Goal: Answer question/provide support: Share knowledge or assist other users

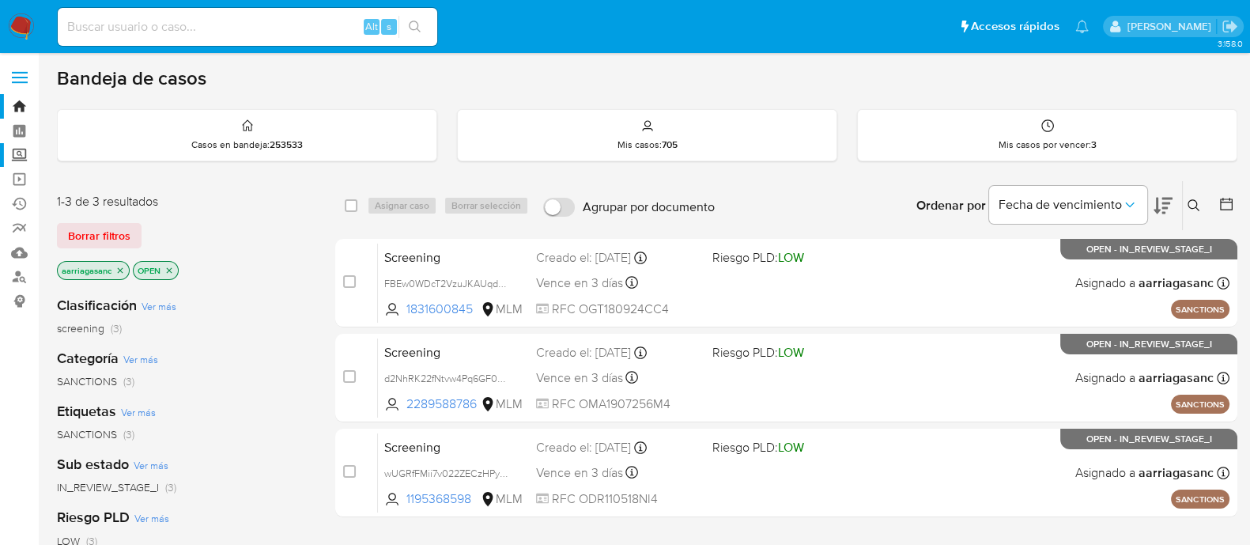
click at [17, 157] on label "Screening" at bounding box center [94, 155] width 188 height 25
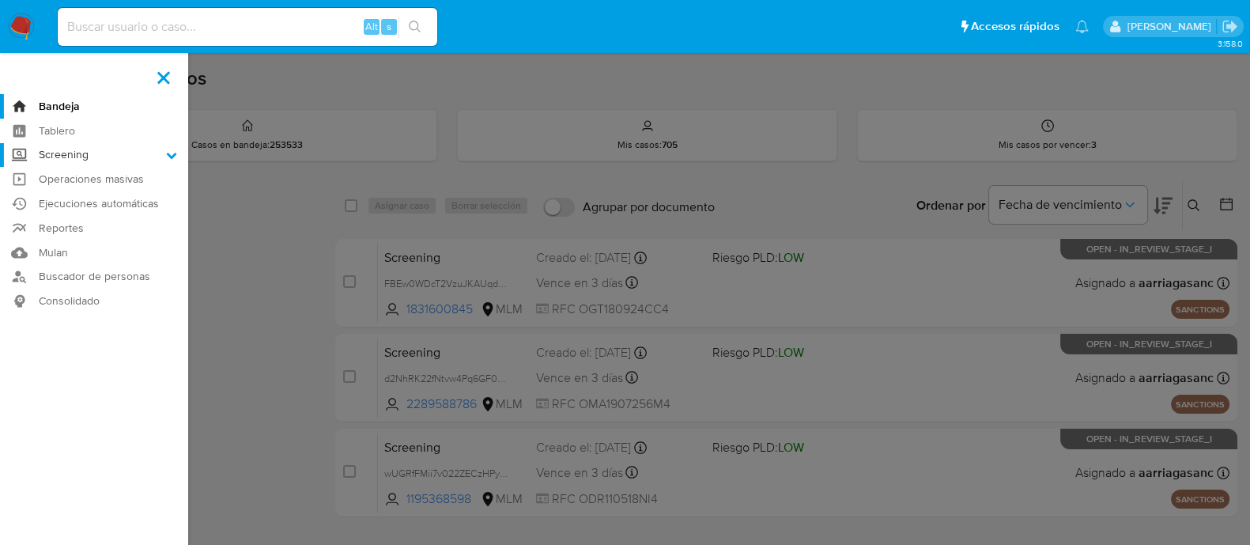
click at [0, 0] on input "Screening" at bounding box center [0, 0] width 0 height 0
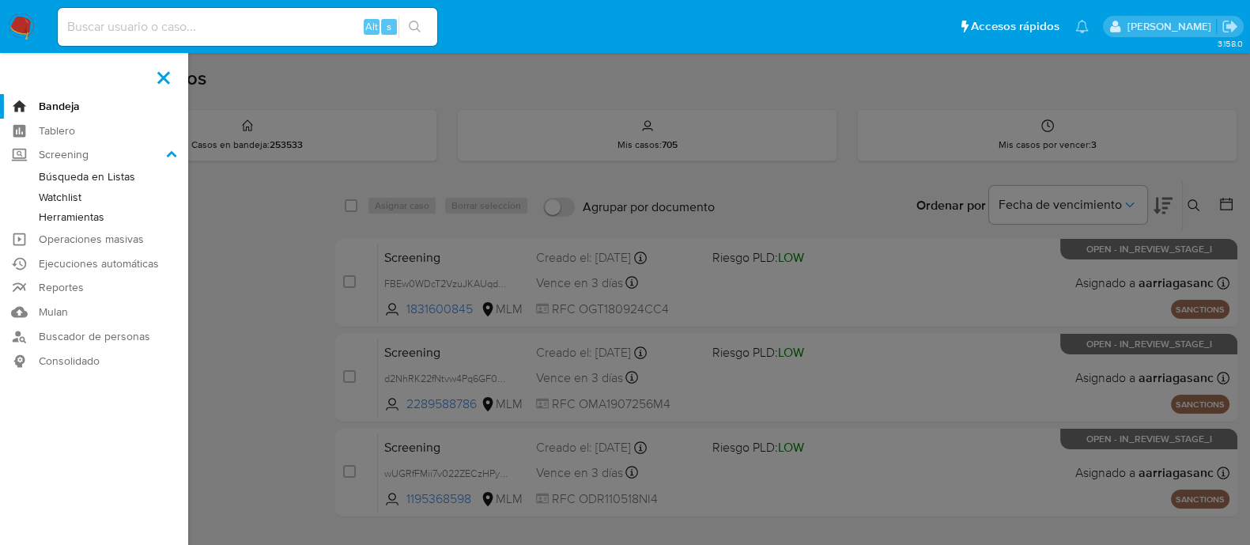
click at [74, 197] on link "Watchlist" at bounding box center [94, 197] width 188 height 20
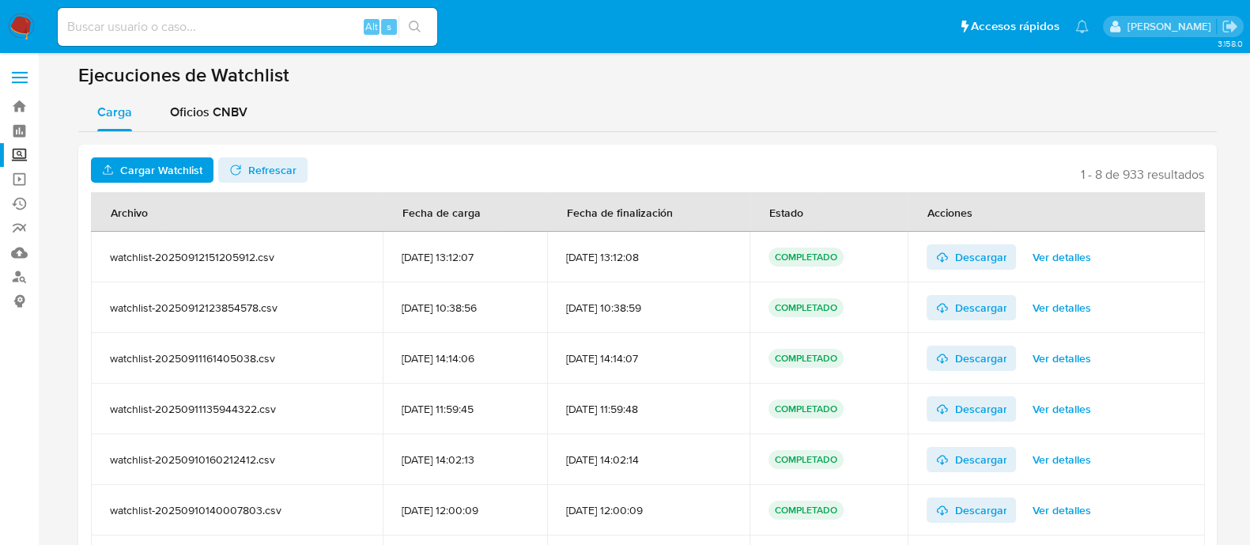
click at [202, 92] on section "Ejecuciones de Watchlist Carga Oficios CNBV Cargar Watchlist No tiene permisos …" at bounding box center [647, 375] width 1139 height 624
drag, startPoint x: 202, startPoint y: 104, endPoint x: 202, endPoint y: 132, distance: 28.5
click at [202, 104] on span "Oficios CNBV" at bounding box center [209, 112] width 78 height 18
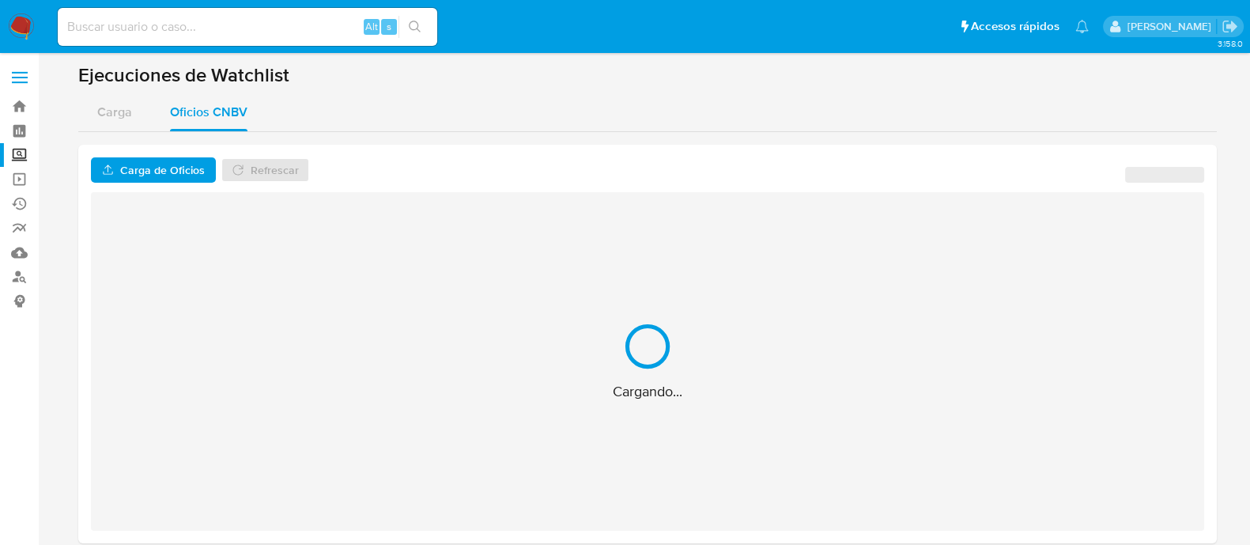
click at [191, 170] on span "Carga de Oficios" at bounding box center [162, 169] width 85 height 25
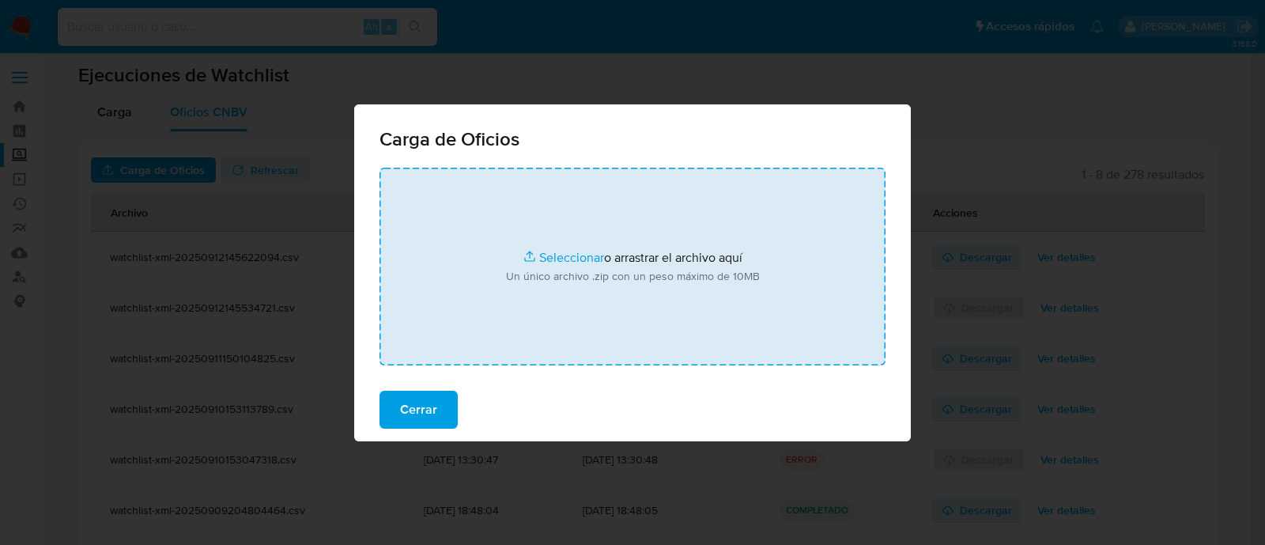
click at [556, 255] on input "file" at bounding box center [633, 267] width 506 height 198
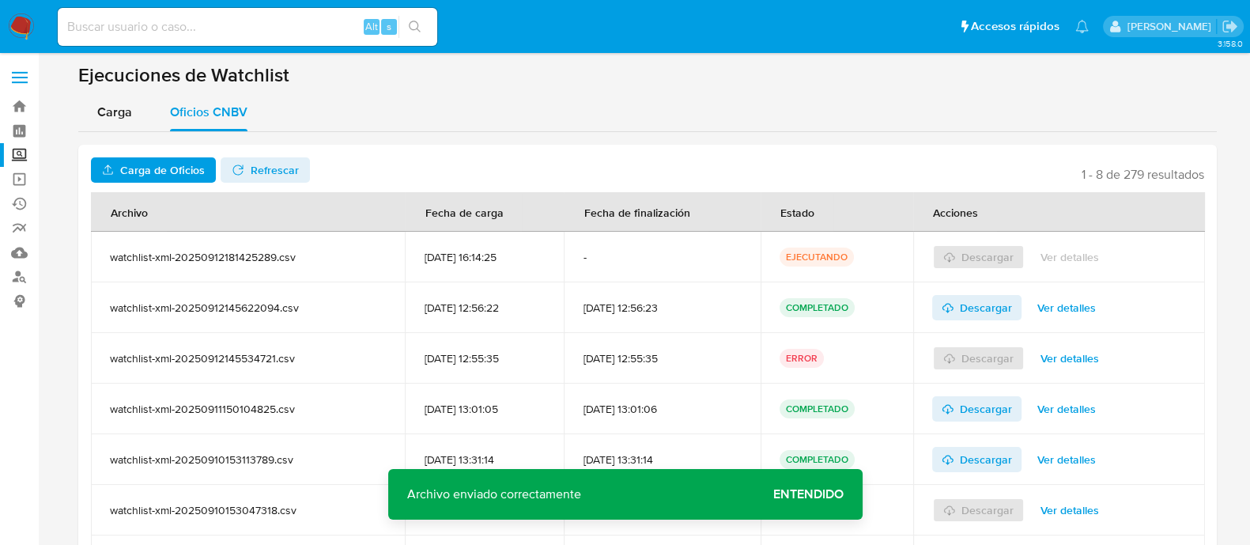
click at [775, 494] on span "Entendido" at bounding box center [808, 494] width 70 height 0
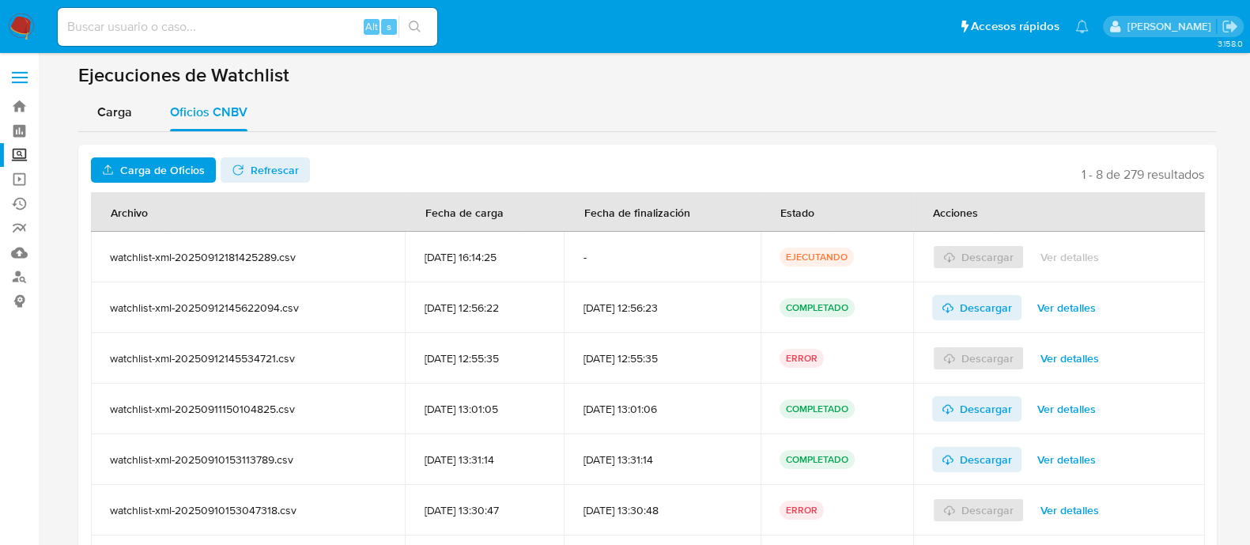
click at [283, 176] on span "Refrescar" at bounding box center [275, 169] width 48 height 25
click at [1068, 95] on div "Carga Oficios CNBV" at bounding box center [647, 112] width 1139 height 38
click at [1005, 254] on span "Descargar" at bounding box center [986, 256] width 52 height 25
click at [16, 395] on aside "Bandeja Tablero Screening Búsqueda en Listas Watchlist Herramientas Operaciones…" at bounding box center [19, 377] width 39 height 754
click at [24, 154] on label "Screening" at bounding box center [94, 155] width 188 height 25
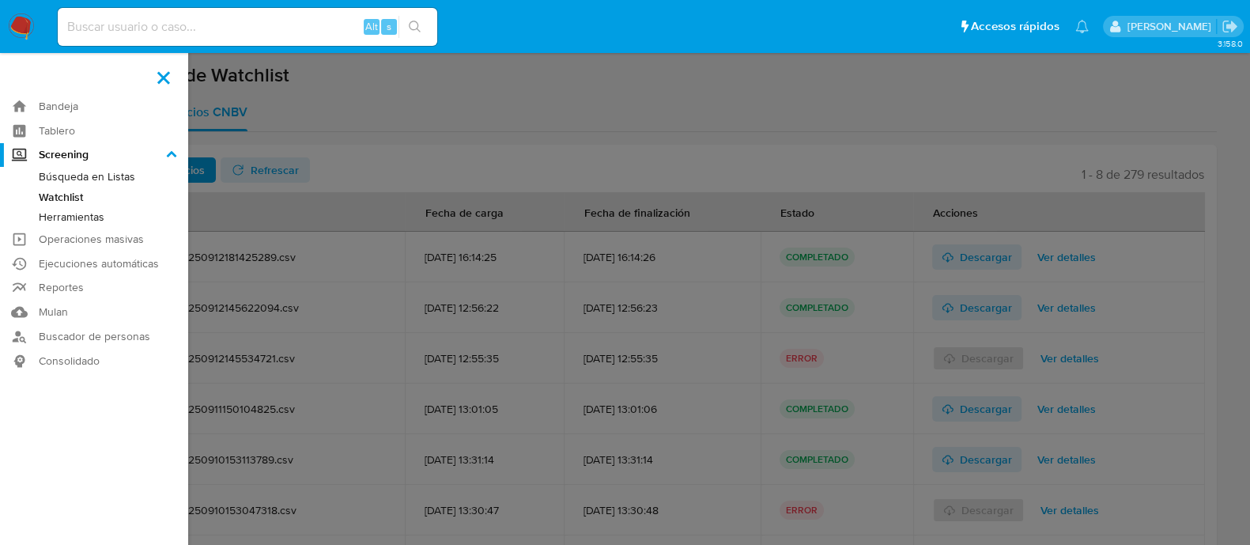
click at [0, 0] on input "Screening" at bounding box center [0, 0] width 0 height 0
click at [95, 216] on link "Herramientas" at bounding box center [94, 217] width 188 height 20
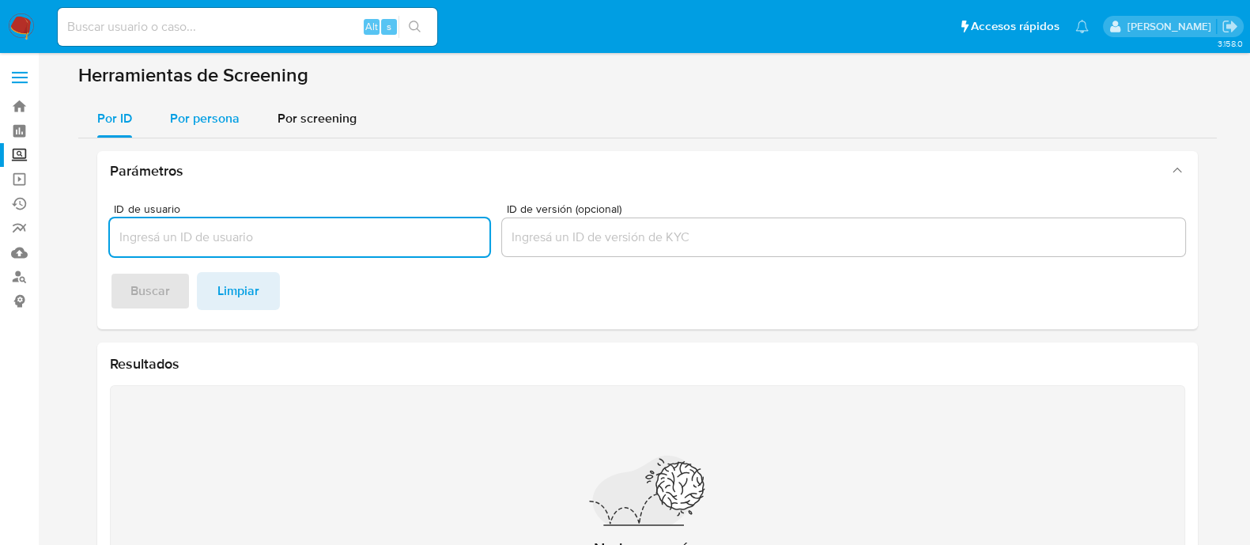
click at [211, 115] on span "Por persona" at bounding box center [205, 118] width 70 height 18
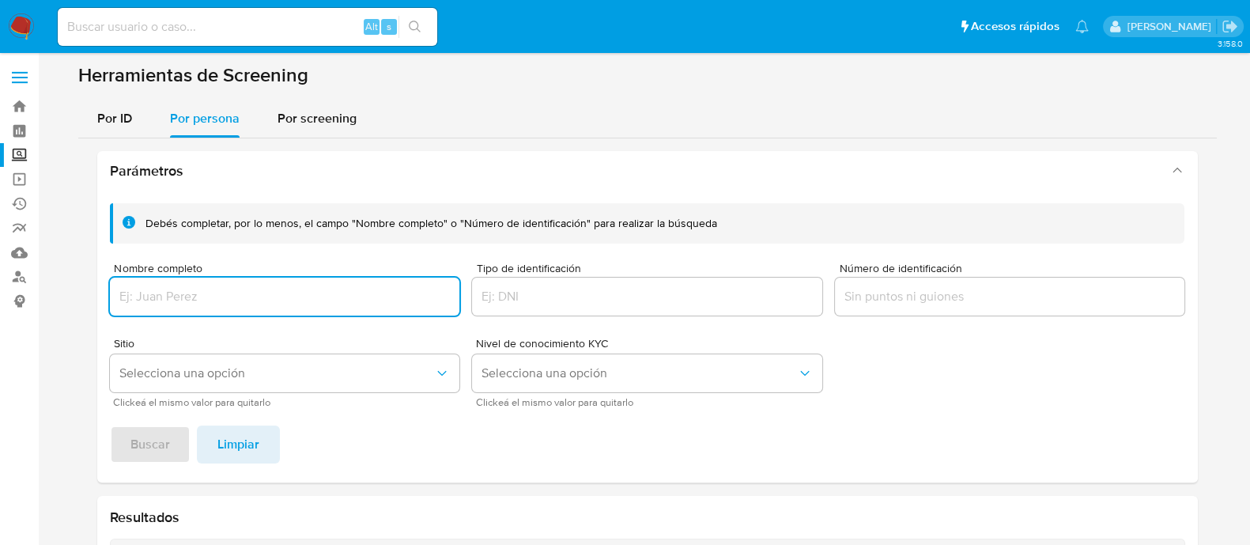
click at [20, 149] on label "Screening" at bounding box center [94, 155] width 188 height 25
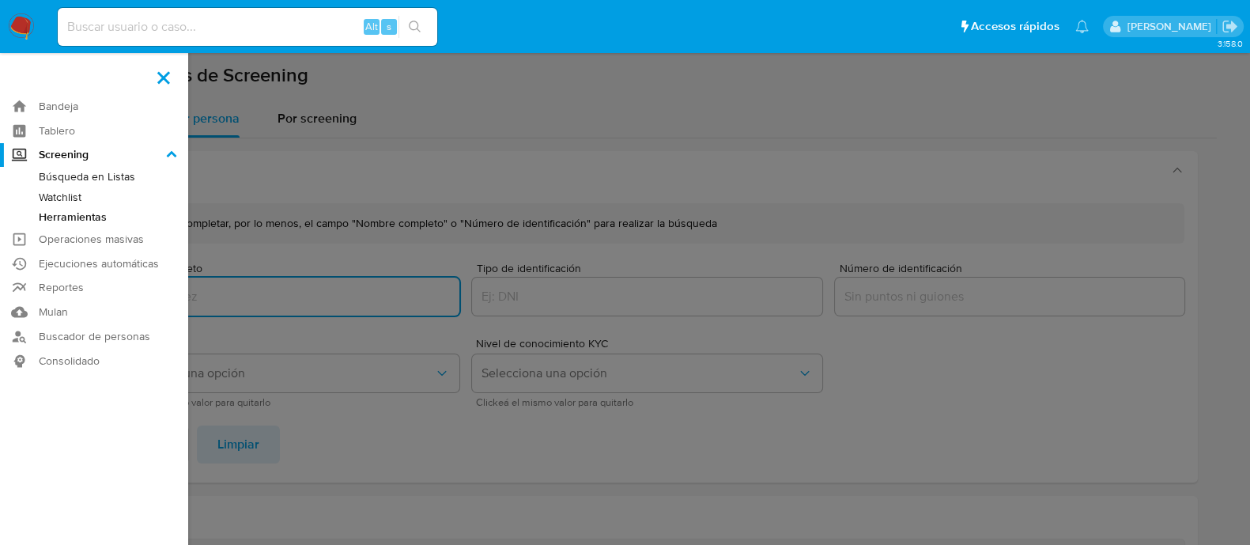
click at [0, 0] on input "Screening" at bounding box center [0, 0] width 0 height 0
drag, startPoint x: 108, startPoint y: 169, endPoint x: 115, endPoint y: 187, distance: 19.5
click at [107, 168] on link "Búsqueda en Listas" at bounding box center [94, 177] width 188 height 20
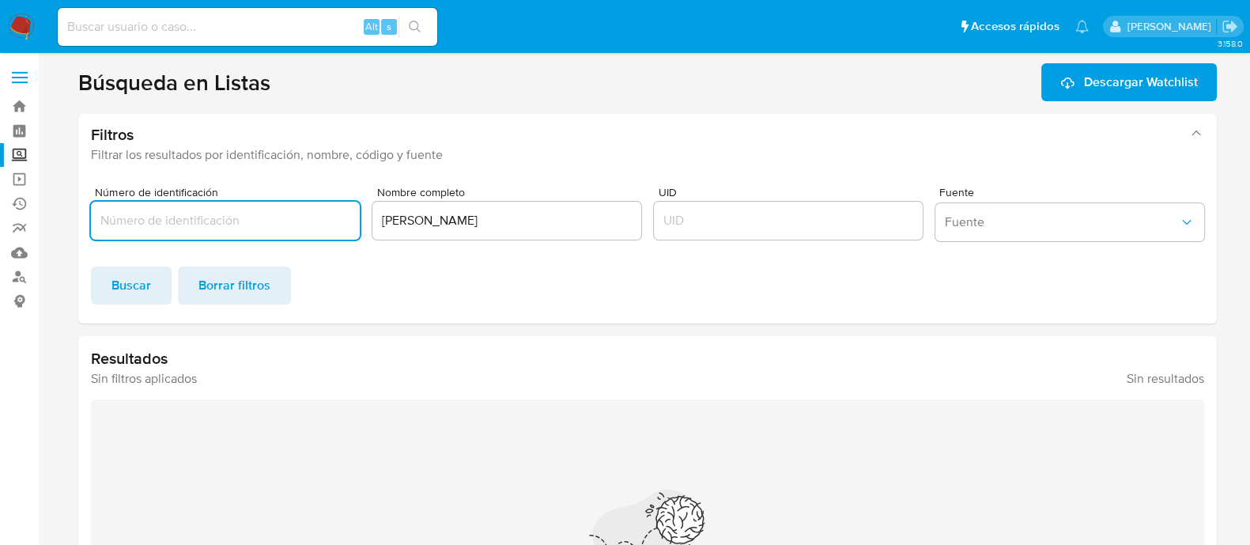
click at [225, 224] on input "Número de identificación" at bounding box center [225, 220] width 269 height 21
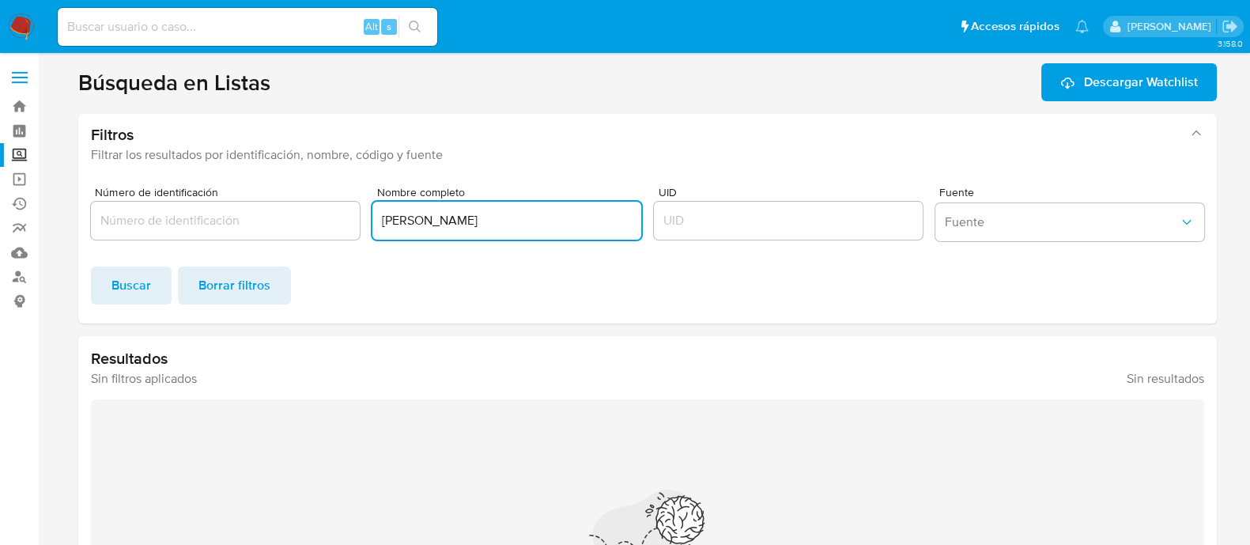
click at [474, 221] on input "MYRIAM VÁZQUEZ CULHUAC" at bounding box center [506, 220] width 269 height 21
paste input "ESPARZA GARCÍA"
type input "VERÓNICA ESPARZA GARCÍA"
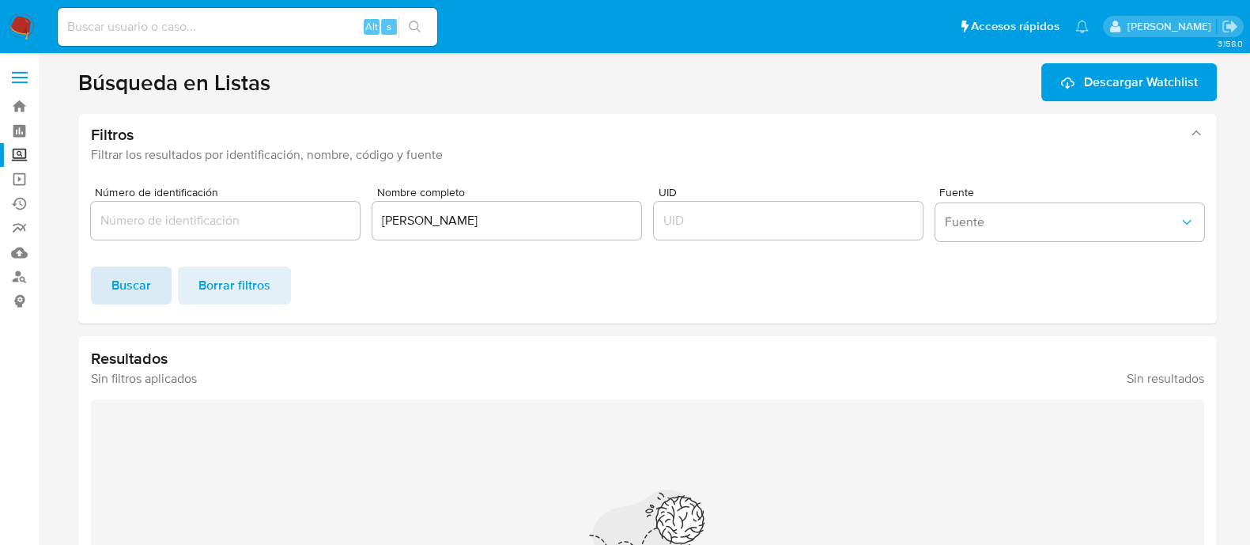
click at [132, 278] on span "Buscar" at bounding box center [132, 285] width 40 height 35
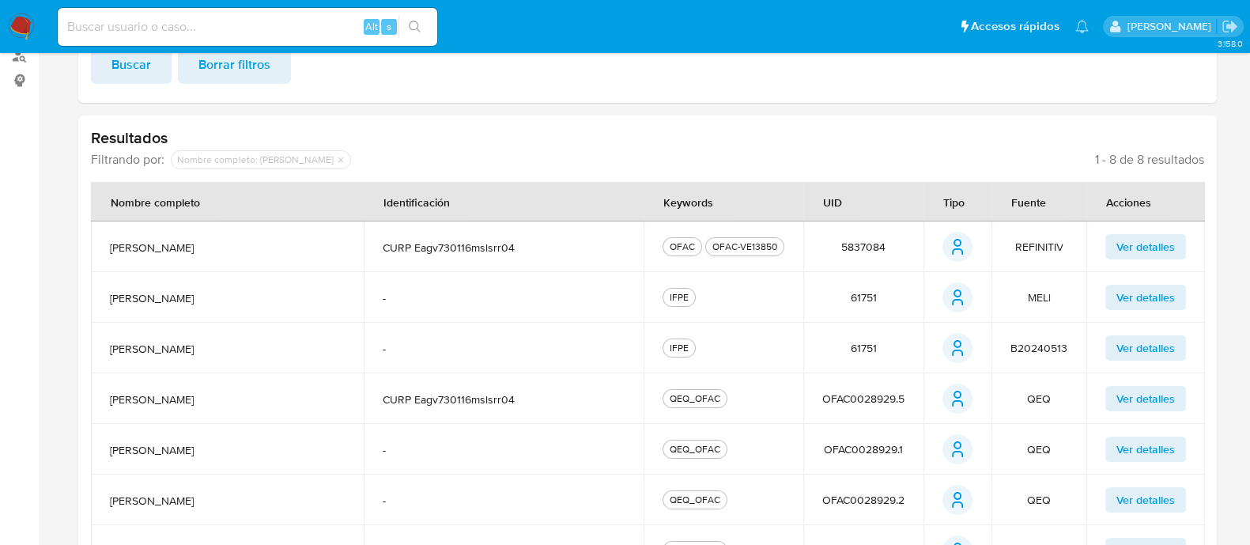
scroll to position [297, 0]
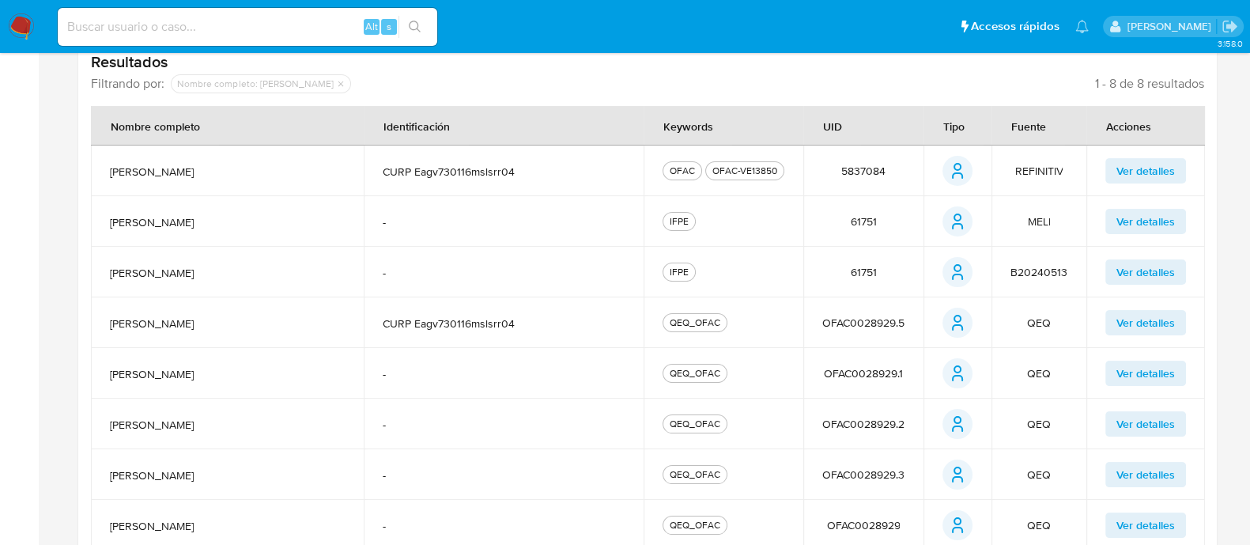
click at [873, 214] on span "61751" at bounding box center [863, 221] width 26 height 14
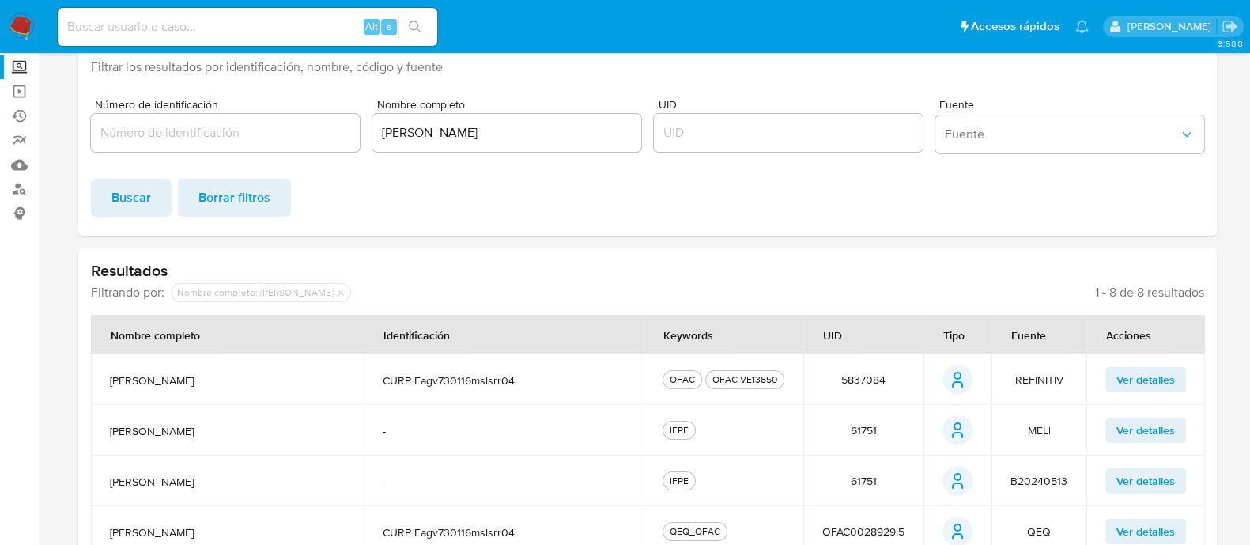
scroll to position [85, 0]
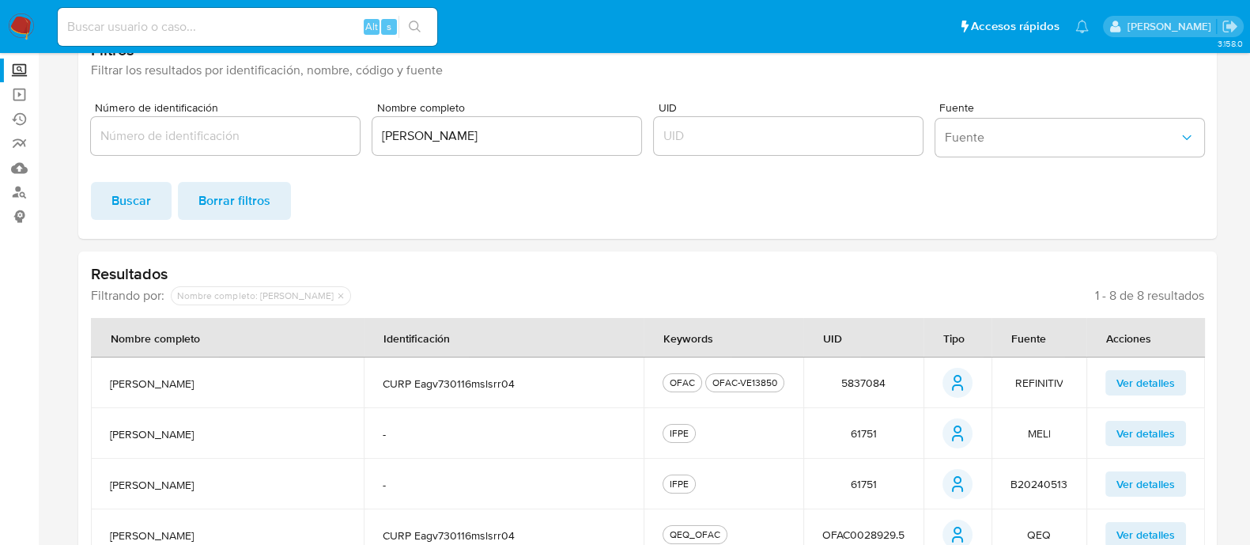
click at [12, 12] on nav "Pausado Ver notificaciones Alt s Accesos rápidos Presiona las siguientes teclas…" at bounding box center [625, 26] width 1250 height 53
click at [17, 28] on img at bounding box center [21, 26] width 27 height 27
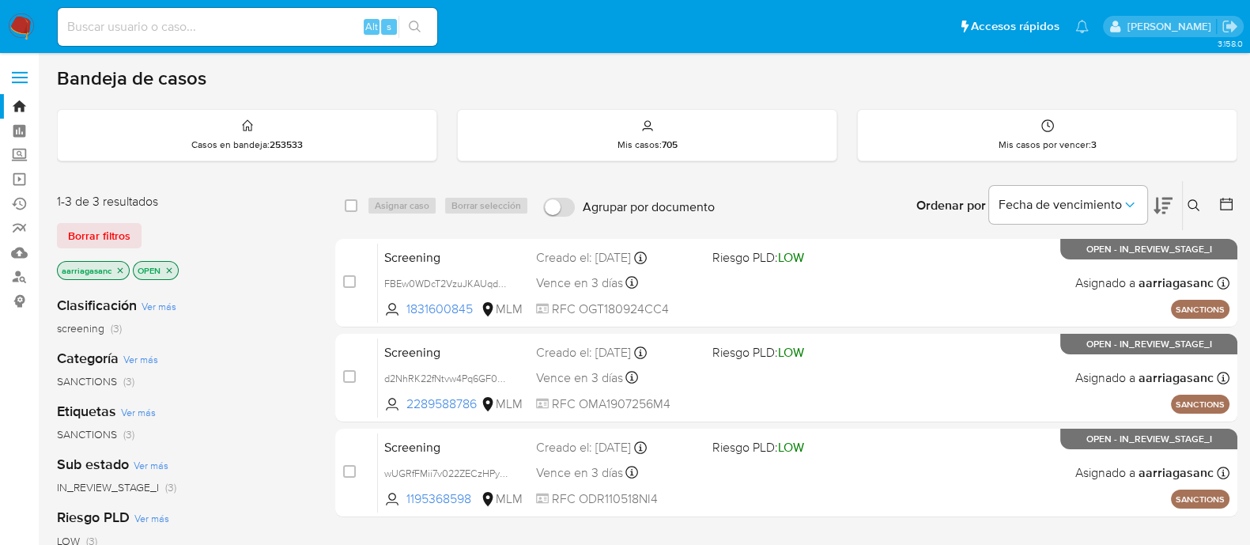
click at [46, 455] on main "3.158.0" at bounding box center [625, 481] width 1250 height 963
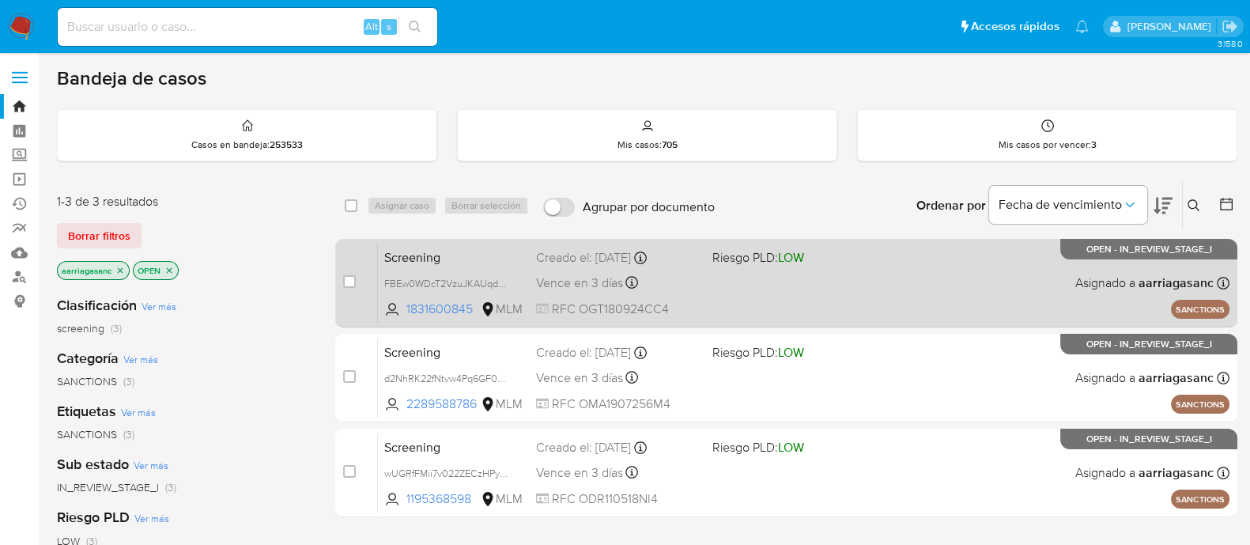
click at [758, 297] on div "Screening FBEw0WDcT2VzuJKAUqddkjKT 1831600845 MLM Riesgo PLD: LOW Creado el: [D…" at bounding box center [804, 283] width 852 height 80
click at [352, 275] on input "checkbox" at bounding box center [349, 281] width 13 height 13
checkbox input "true"
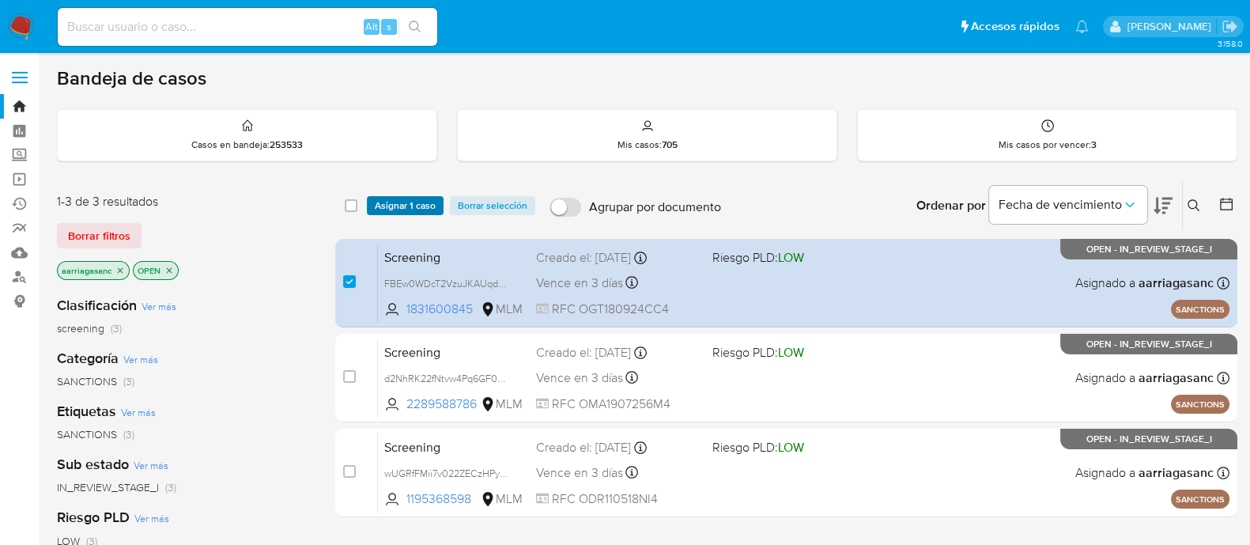
click at [405, 203] on span "Asignar 1 caso" at bounding box center [405, 206] width 61 height 16
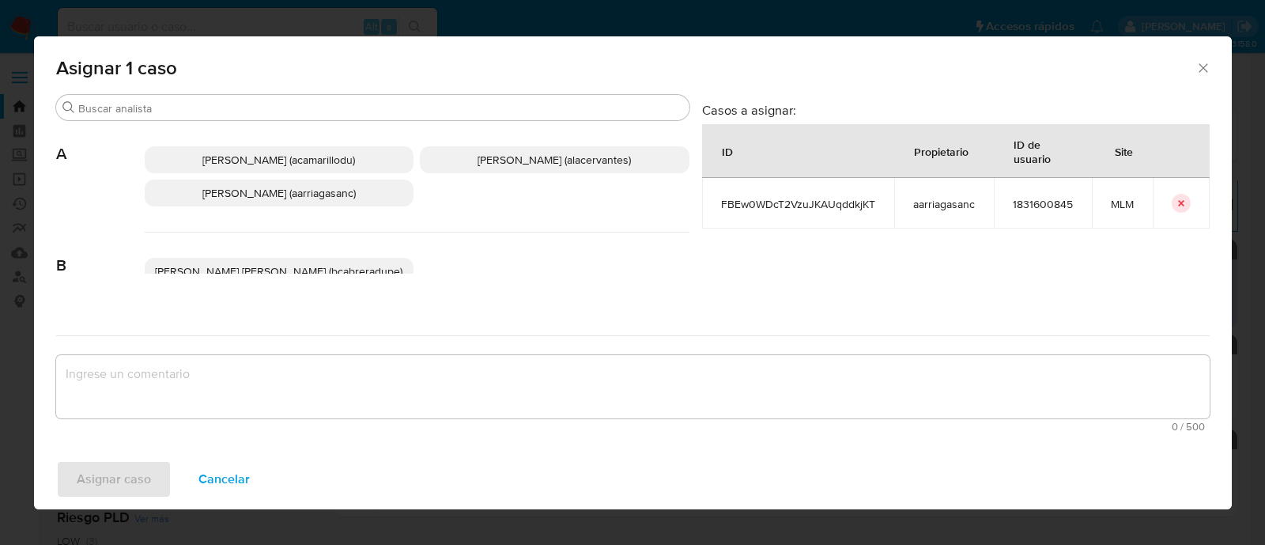
click at [312, 198] on span "[PERSON_NAME] (aarriagasanc)" at bounding box center [278, 193] width 153 height 16
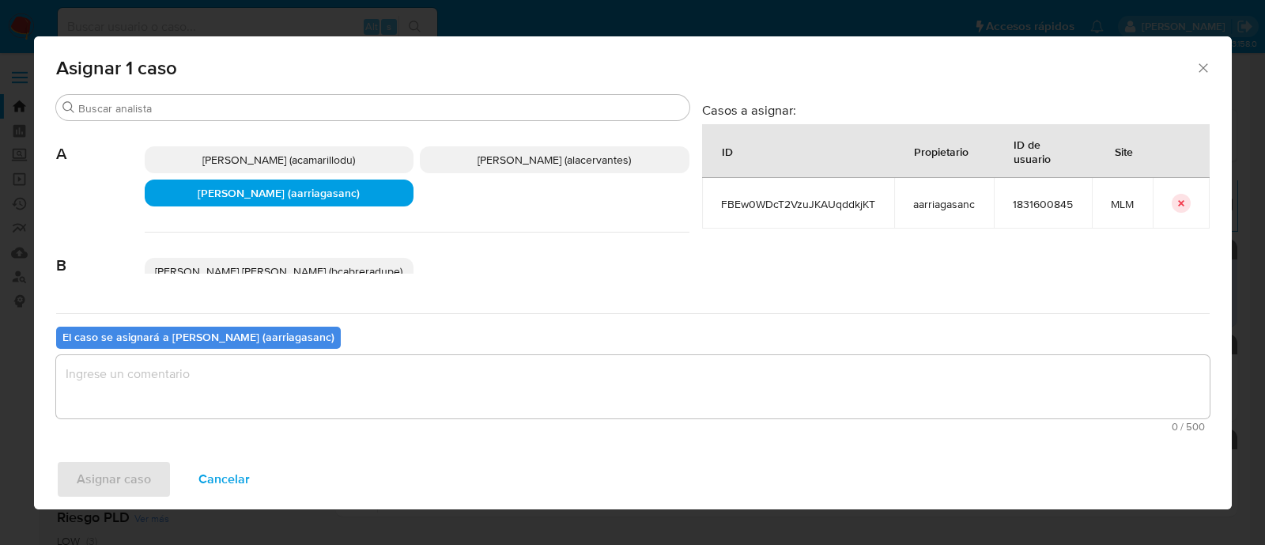
click at [303, 361] on textarea "assign-modal" at bounding box center [633, 386] width 1154 height 63
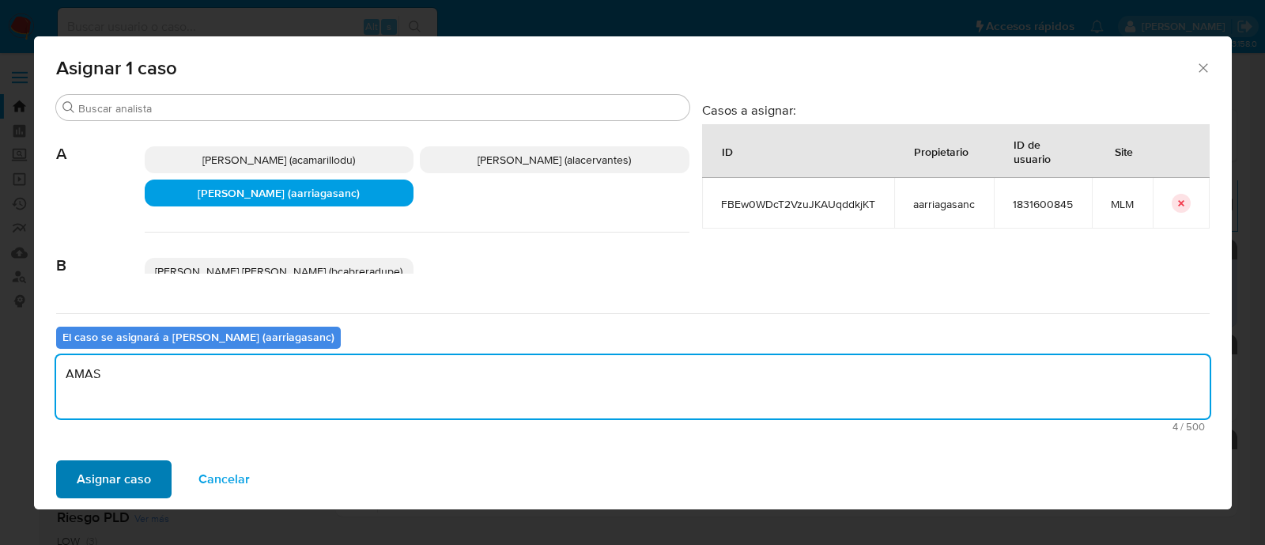
type textarea "AMAS"
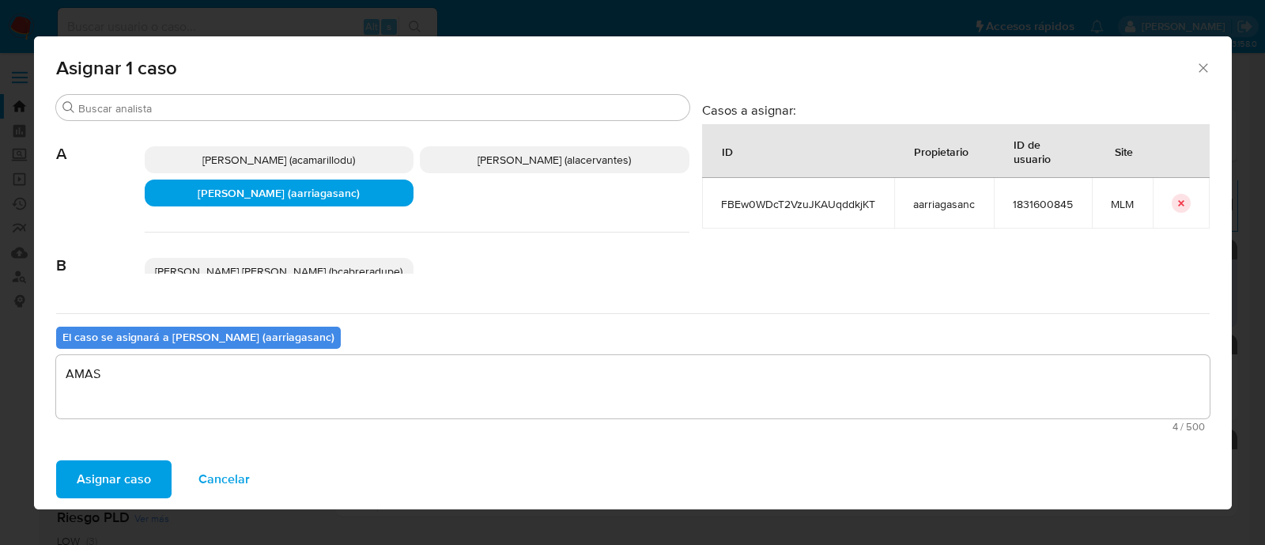
click at [74, 484] on button "Asignar caso" at bounding box center [113, 479] width 115 height 38
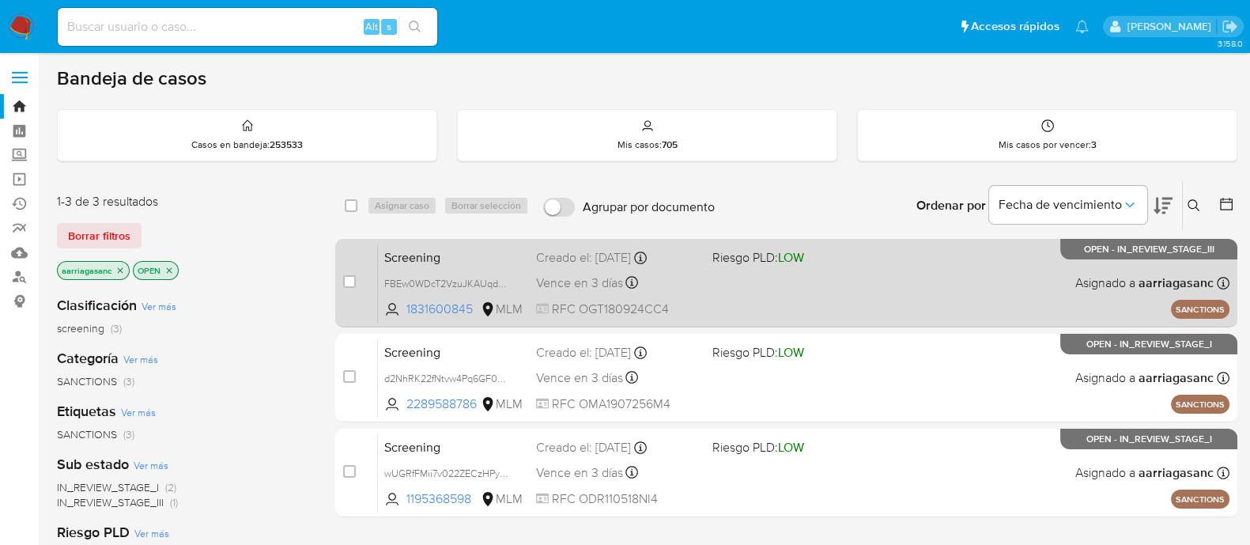
click at [818, 299] on div "Screening FBEw0WDcT2VzuJKAUqddkjKT 1831600845 MLM Riesgo PLD: LOW Creado el: 12…" at bounding box center [804, 283] width 852 height 80
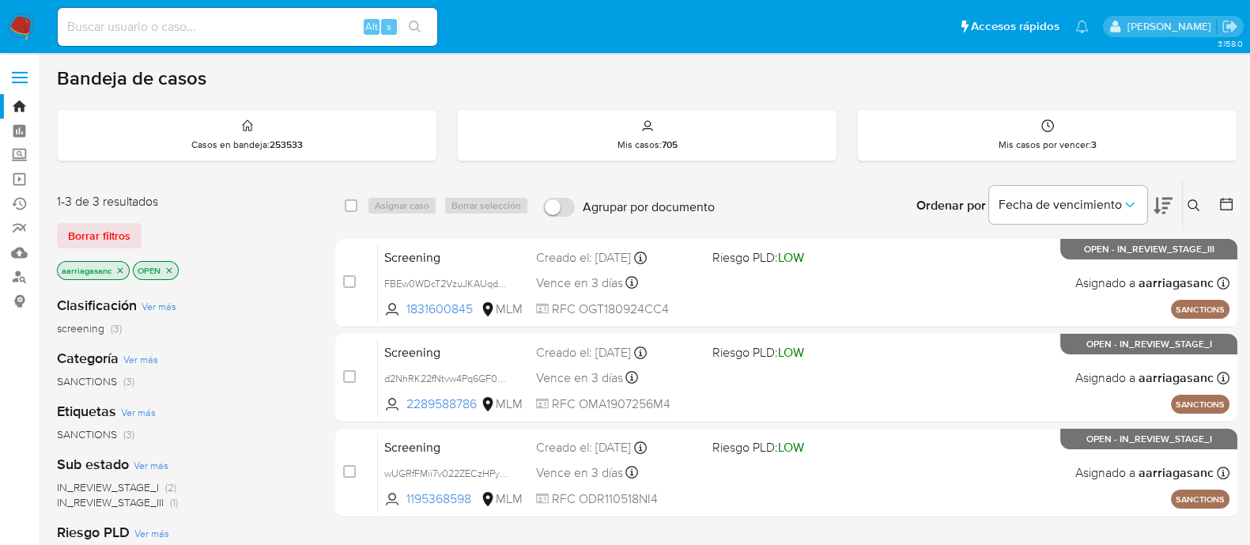
click at [17, 31] on img at bounding box center [21, 26] width 27 height 27
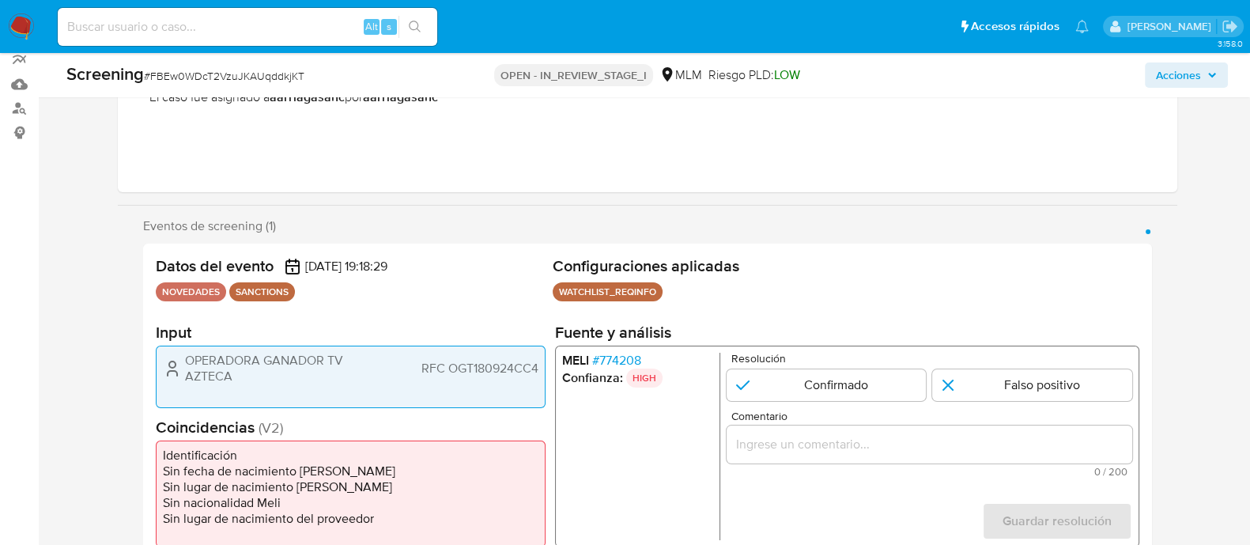
scroll to position [197, 0]
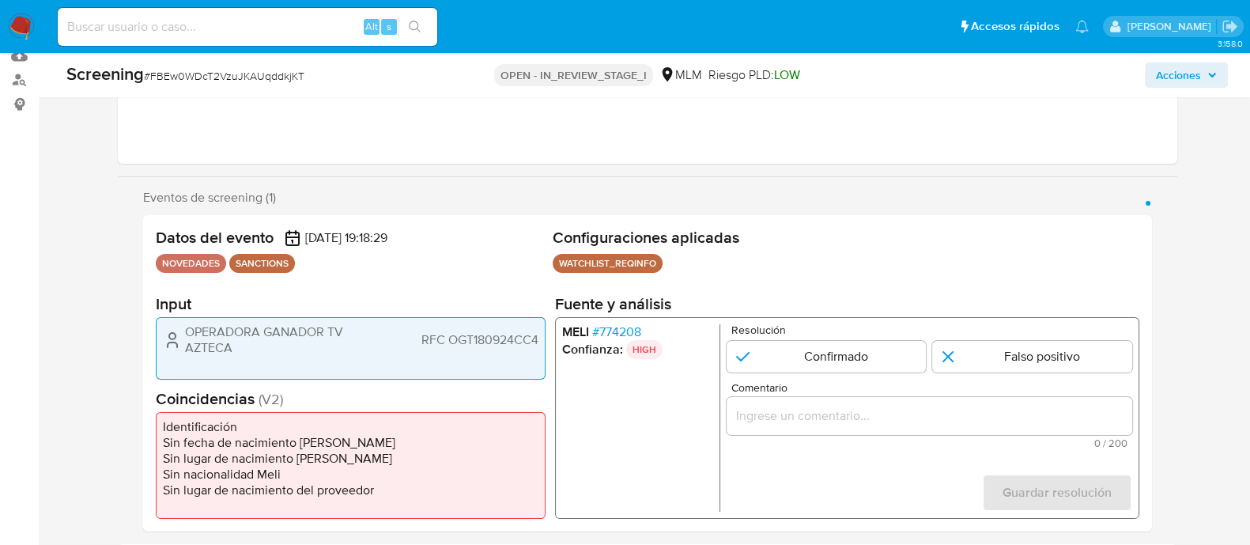
select select "10"
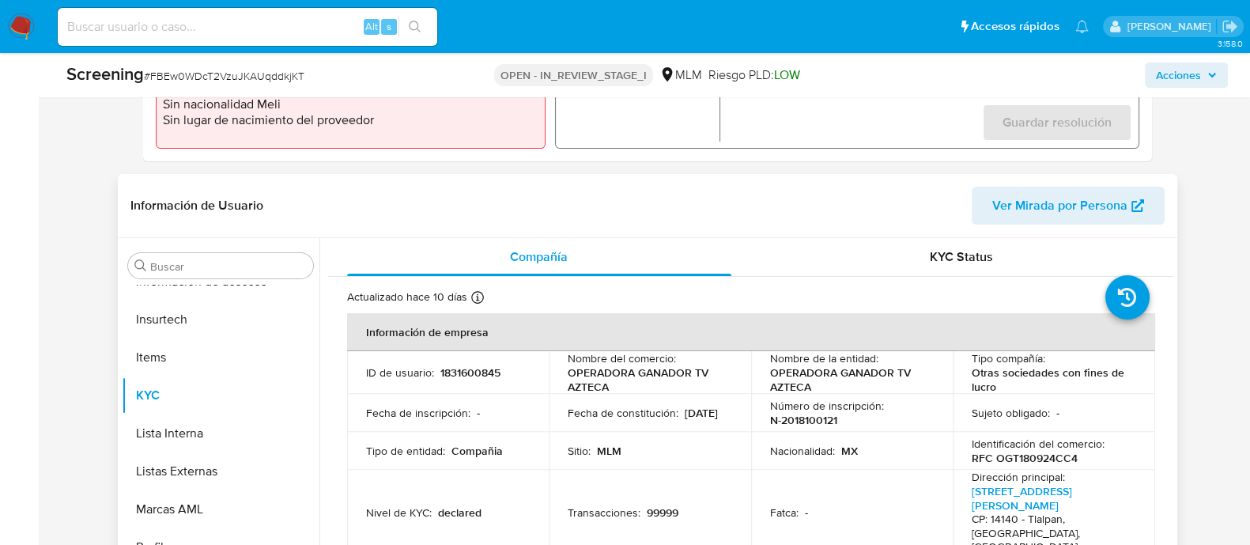
scroll to position [691, 0]
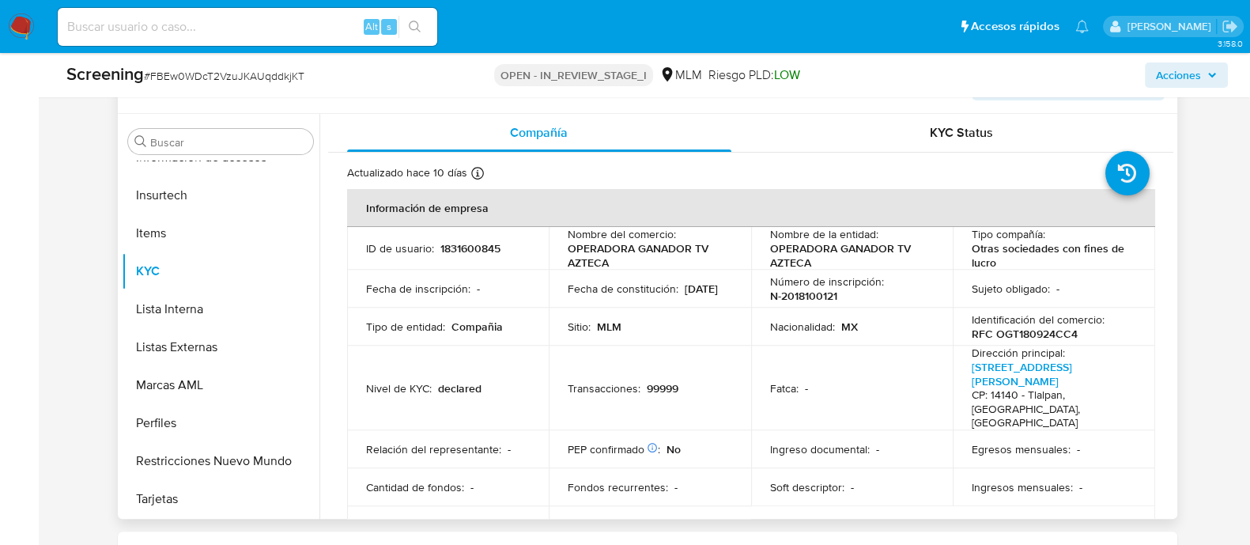
click at [779, 364] on td "Fatca : -" at bounding box center [852, 388] width 202 height 85
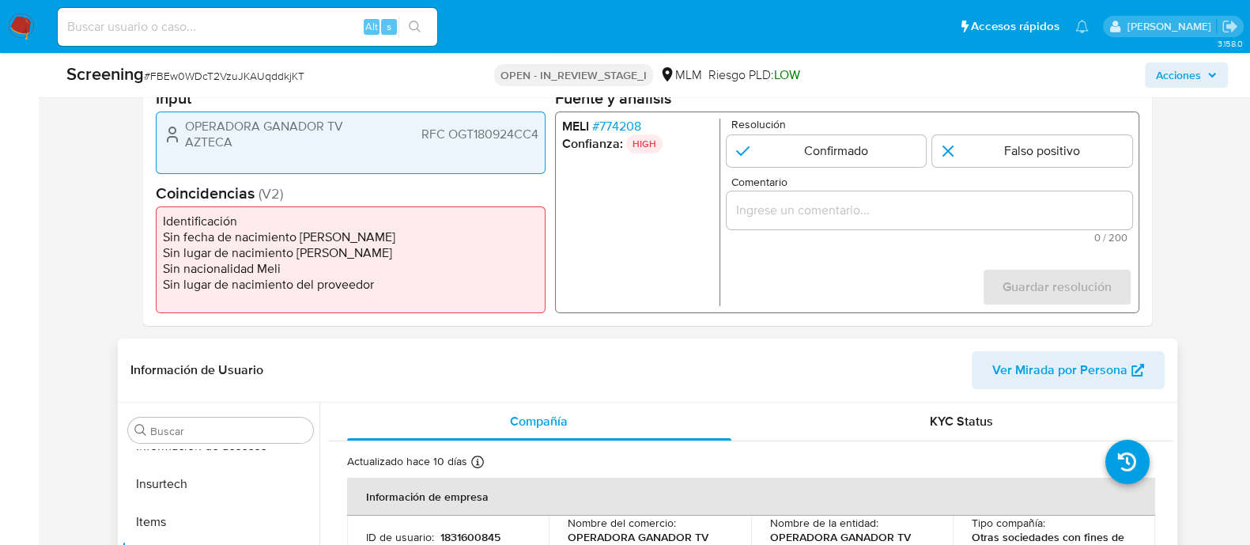
scroll to position [297, 0]
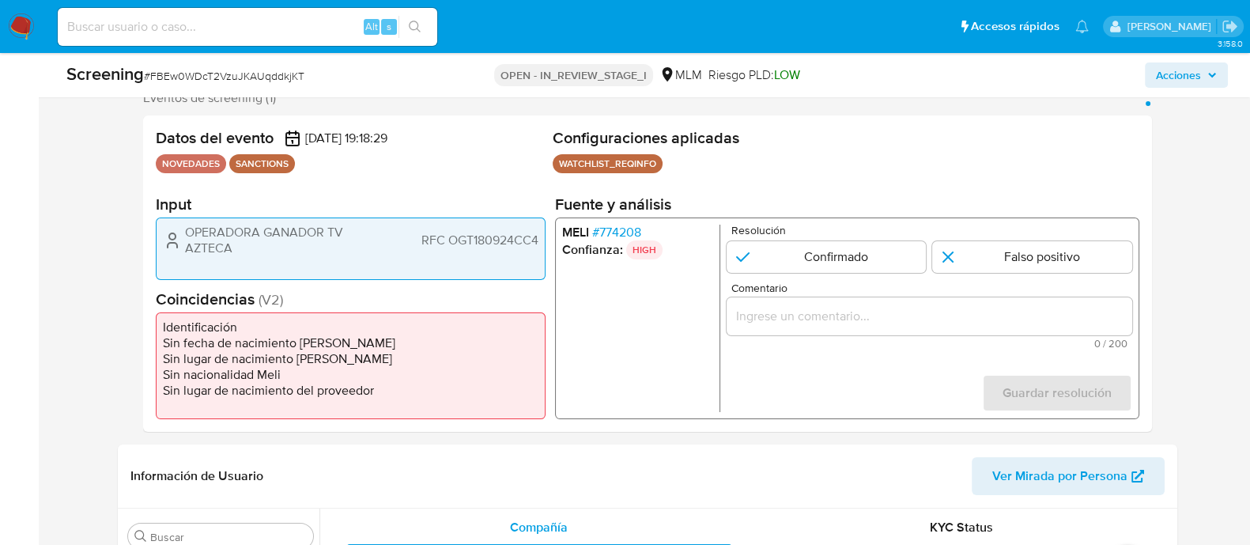
click at [854, 275] on form "Resolución Confirmado Falso positivo Comentario 0 / 200 200 caracteres restante…" at bounding box center [929, 318] width 406 height 187
click at [852, 267] on input "1 de 1" at bounding box center [826, 257] width 200 height 32
radio input "true"
click at [808, 318] on input "Comentario" at bounding box center [929, 316] width 406 height 21
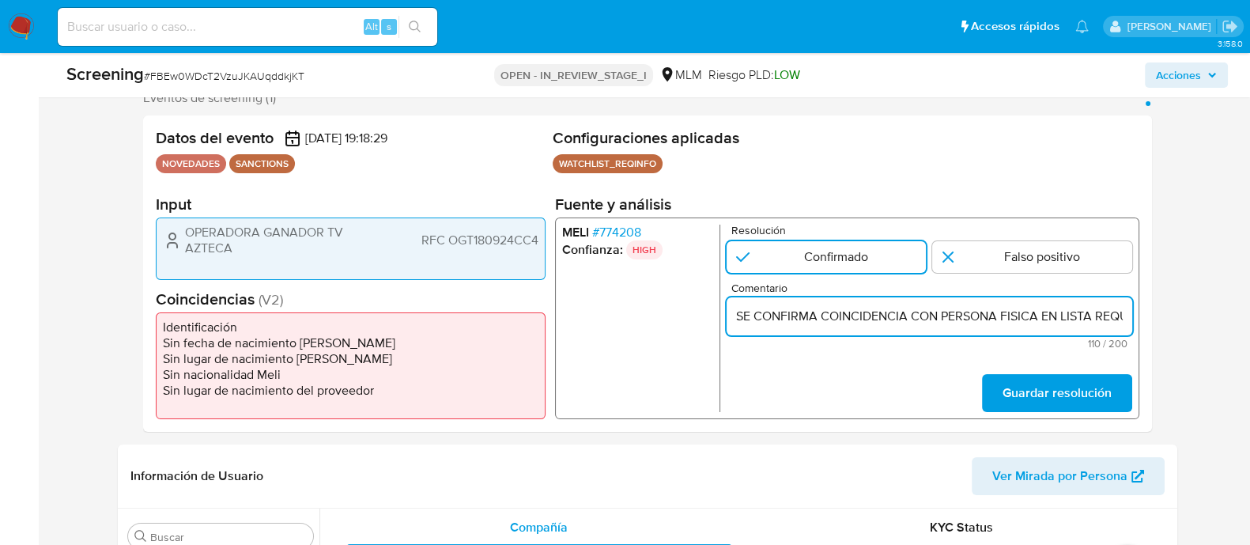
scroll to position [0, 378]
type input "SE CONFIRMA COINCIDENCIA CON PERSONA FISICA EN LISTA REQUINFO POR NOMBRE COMPLE…"
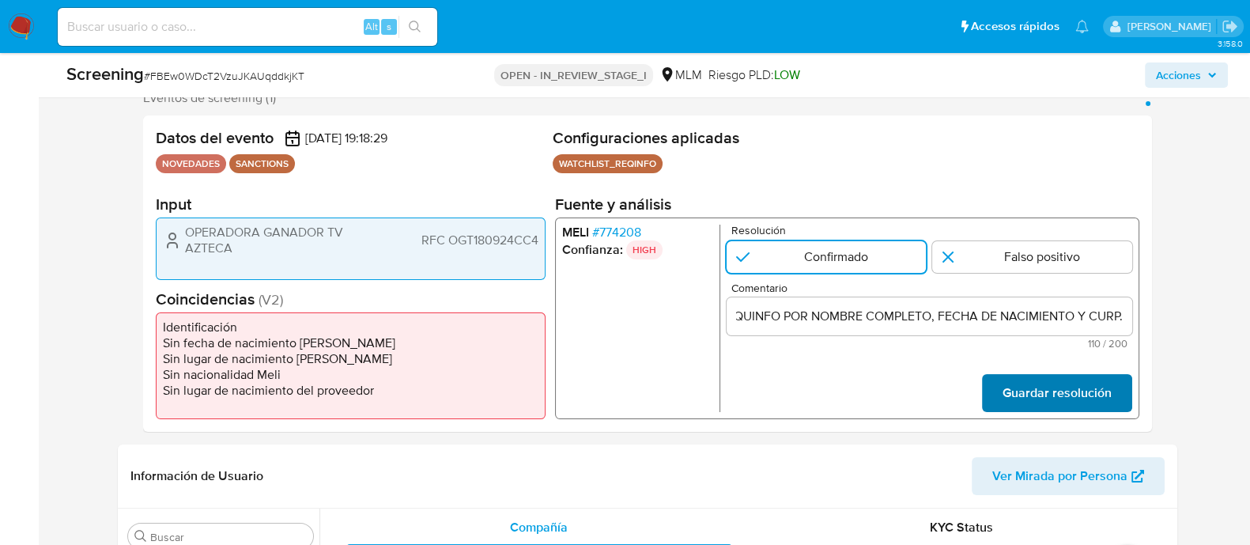
click at [1094, 410] on span "Guardar resolución" at bounding box center [1056, 393] width 109 height 35
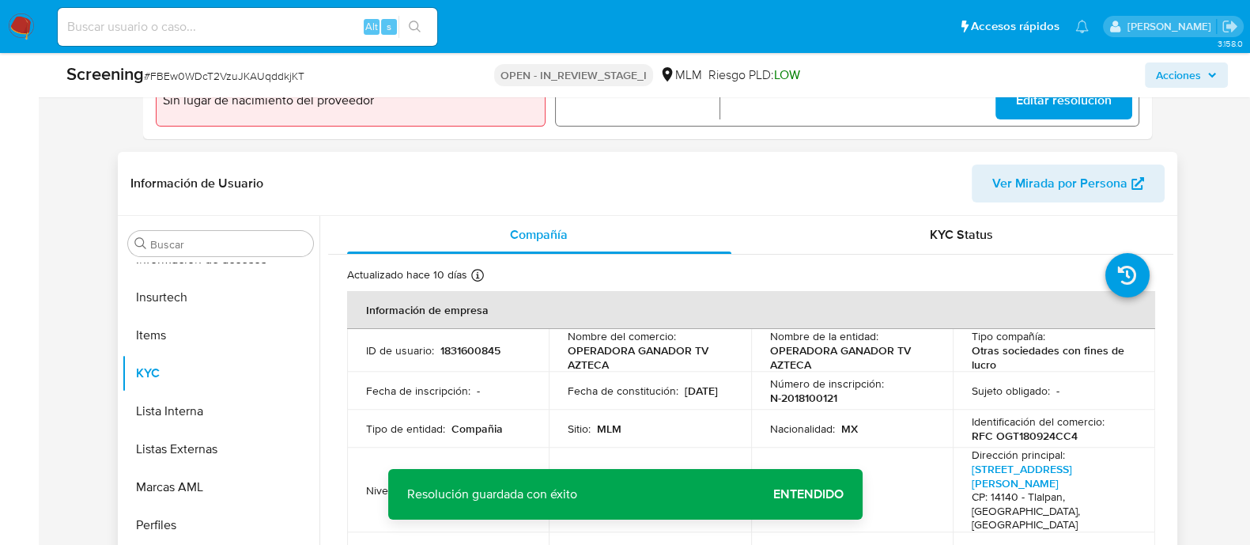
scroll to position [593, 0]
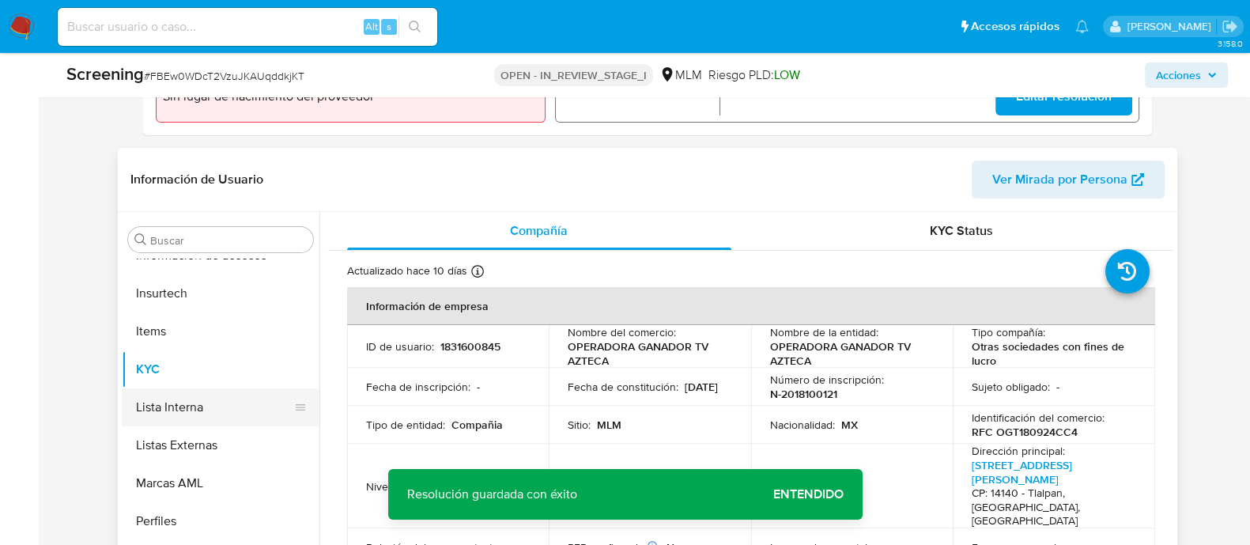
click at [174, 415] on button "Lista Interna" at bounding box center [214, 407] width 185 height 38
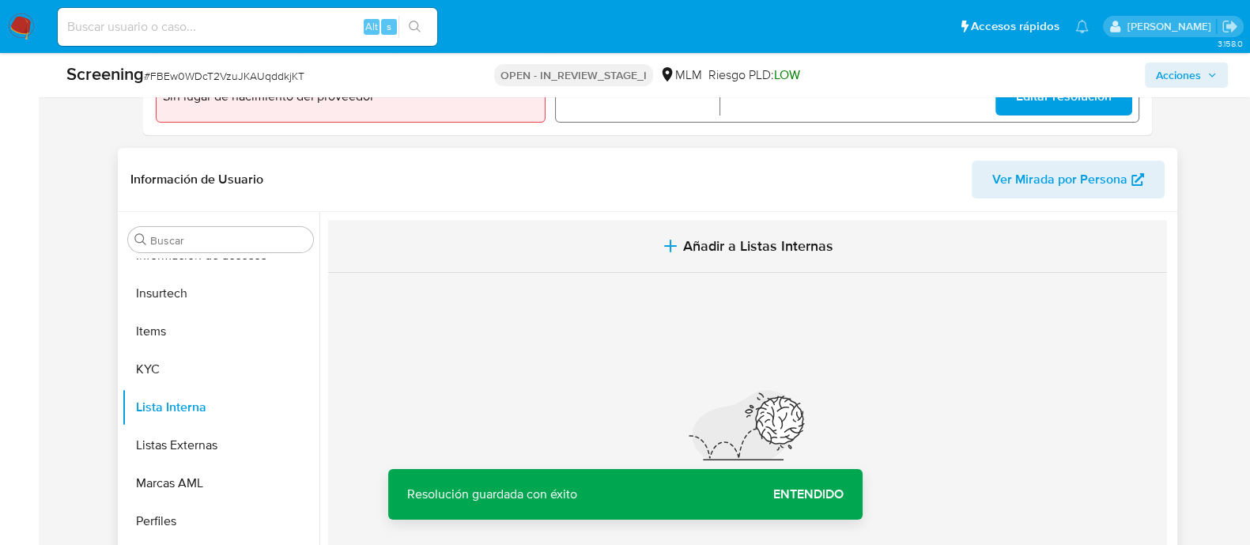
click at [758, 264] on button "Añadir a Listas Internas" at bounding box center [747, 246] width 839 height 53
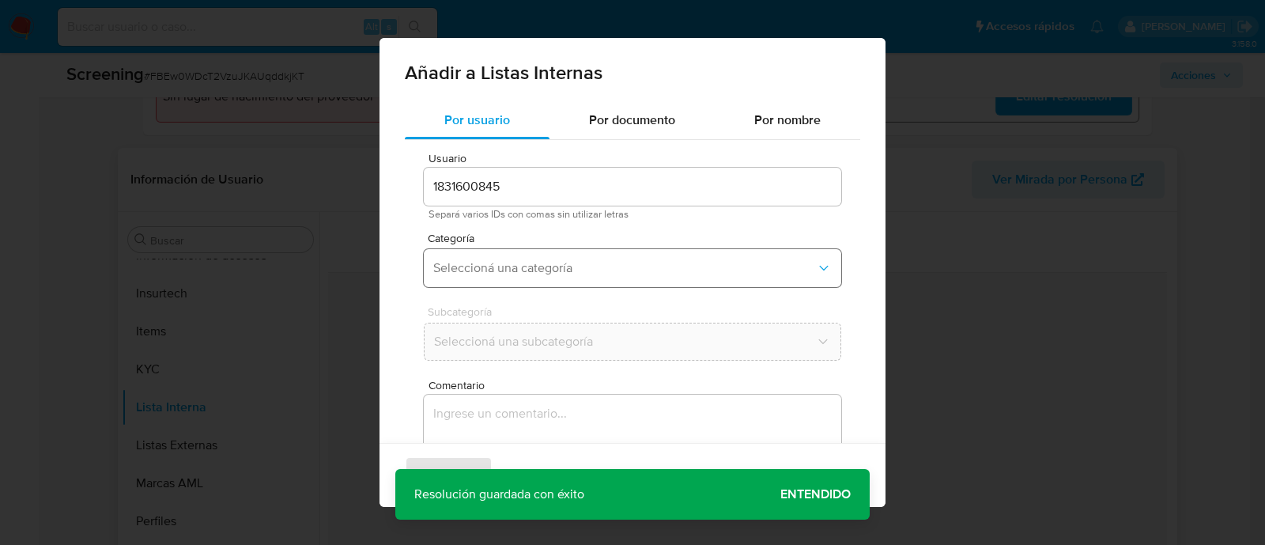
click at [550, 277] on button "Seleccioná una categoría" at bounding box center [633, 268] width 418 height 38
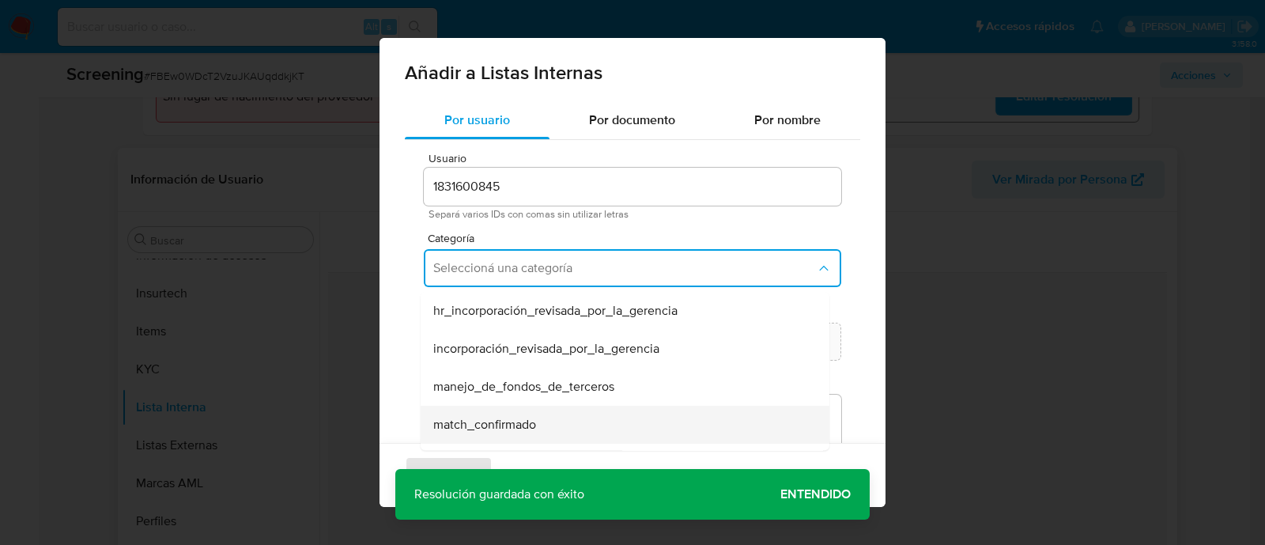
click at [499, 413] on div "match_confirmado" at bounding box center [620, 425] width 374 height 38
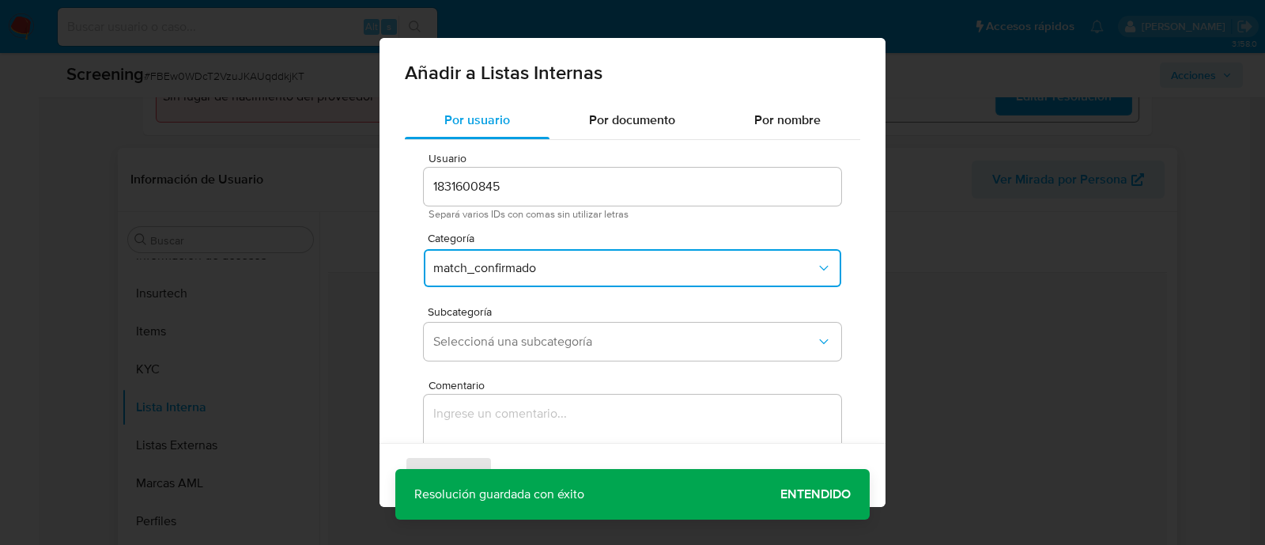
click at [526, 310] on span "Subcategoría" at bounding box center [637, 311] width 418 height 11
click at [521, 363] on div "Subcategoría Seleccioná una subcategoría" at bounding box center [633, 336] width 418 height 61
click at [517, 340] on span "Seleccioná una subcategoría" at bounding box center [624, 342] width 383 height 16
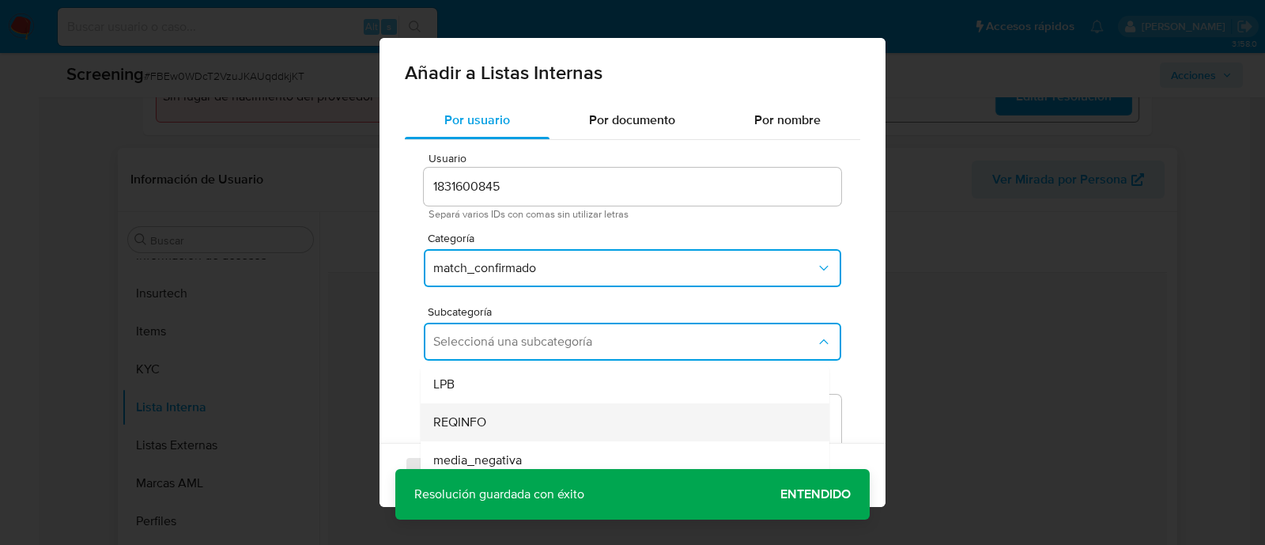
click at [489, 422] on div "REQINFO" at bounding box center [620, 422] width 374 height 38
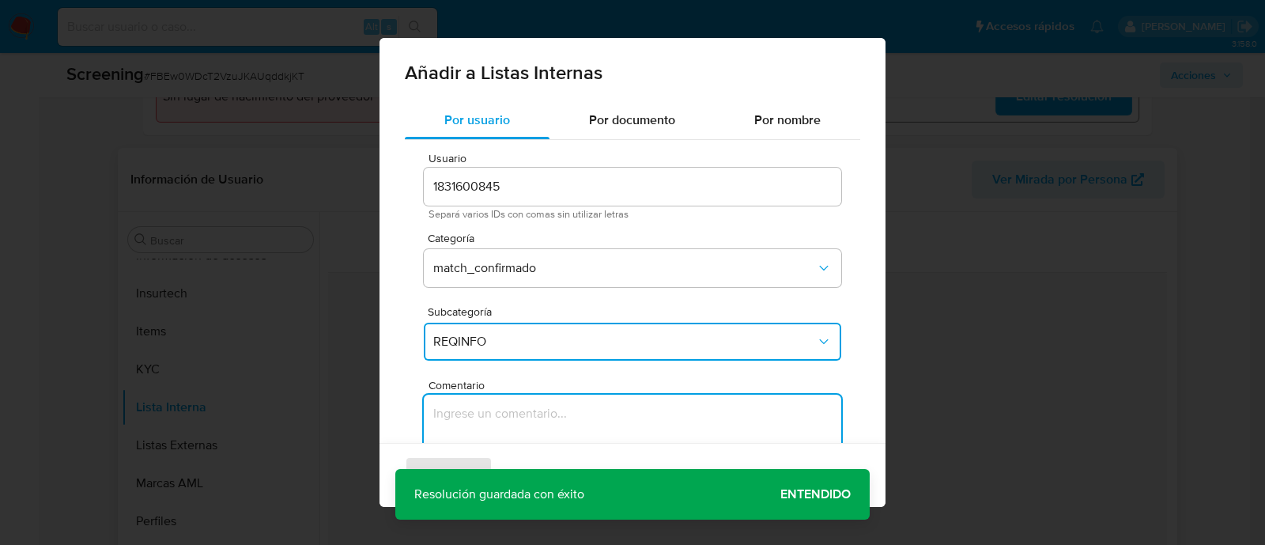
click at [487, 430] on textarea "Comentario" at bounding box center [633, 471] width 418 height 152
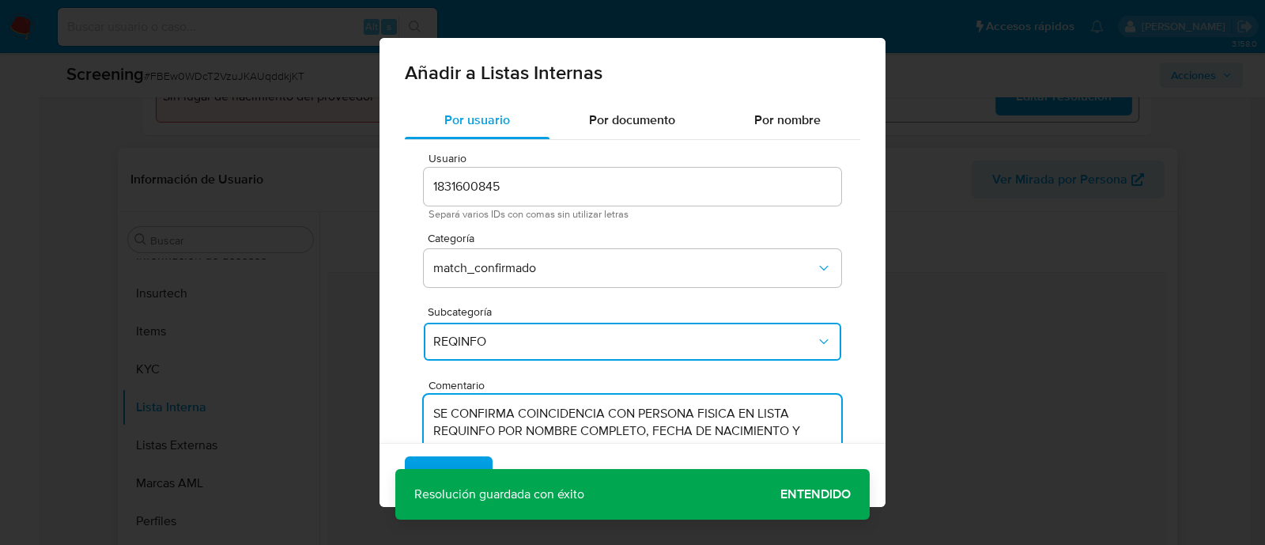
type textarea "SE CONFIRMA COINCIDENCIA CON PERSONA FISICA EN LISTA REQUINFO POR NOMBRE COMPLE…"
click at [830, 496] on div "Agregar Cancelar" at bounding box center [633, 475] width 506 height 64
click at [478, 456] on button "Agregar" at bounding box center [449, 475] width 88 height 38
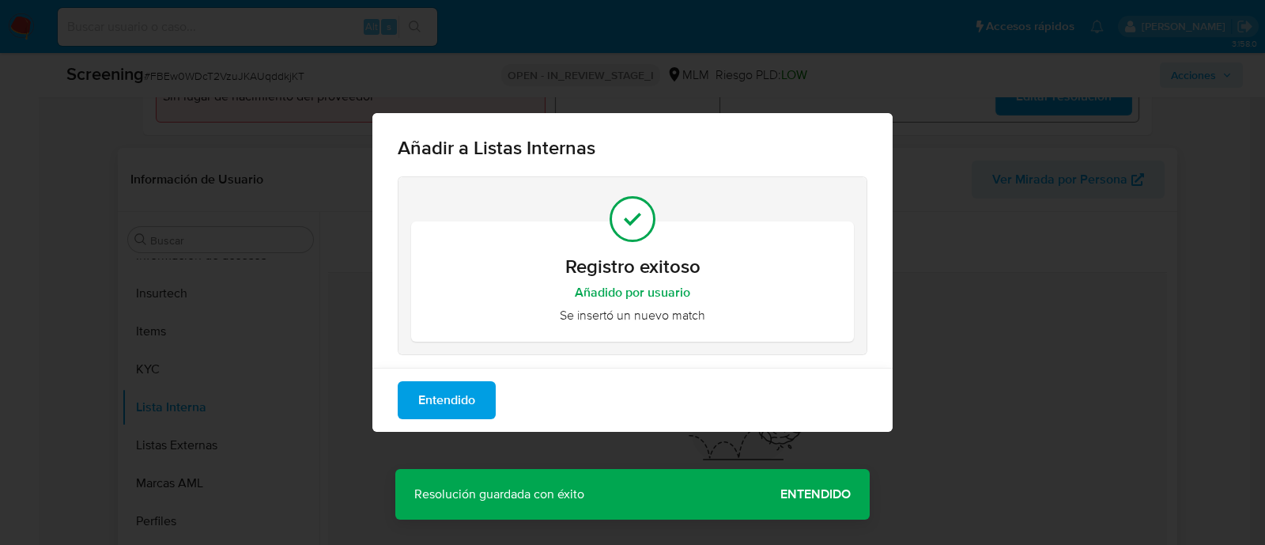
click at [489, 384] on button "Entendido" at bounding box center [447, 400] width 98 height 38
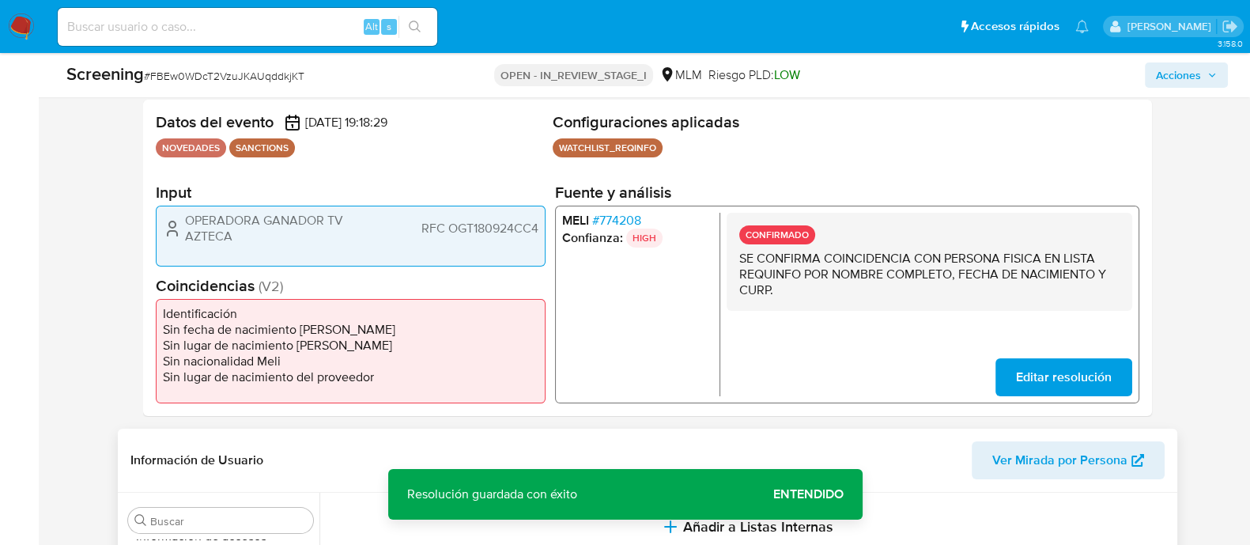
scroll to position [197, 0]
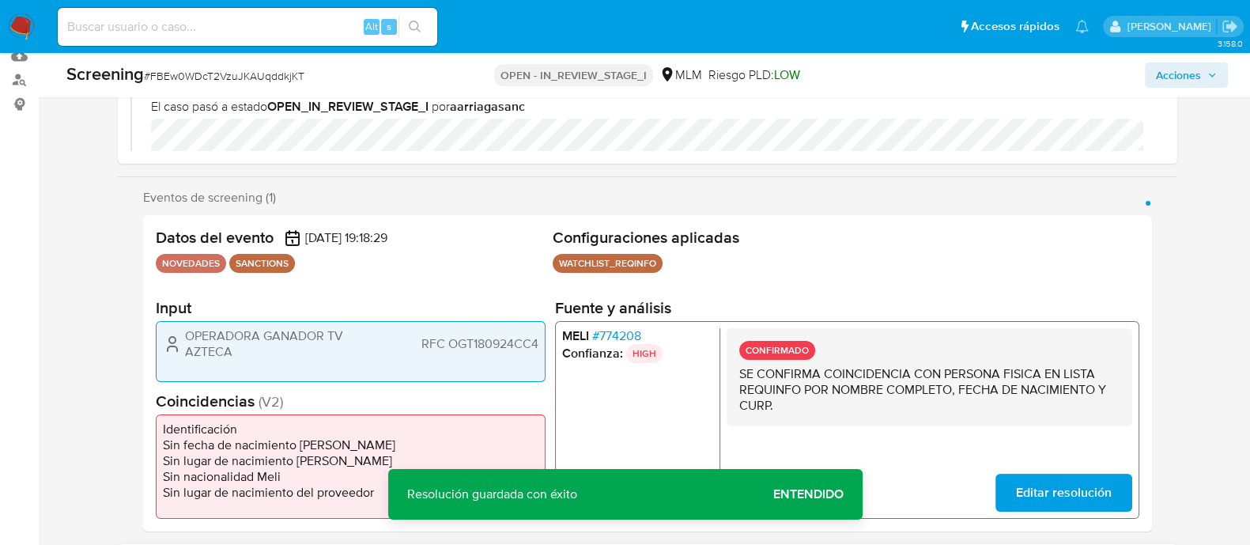
drag, startPoint x: 187, startPoint y: 323, endPoint x: 233, endPoint y: 369, distance: 65.4
click at [233, 369] on div "OPERADORA GANADOR TV AZTECA RFC OGT180924CC4" at bounding box center [351, 351] width 390 height 60
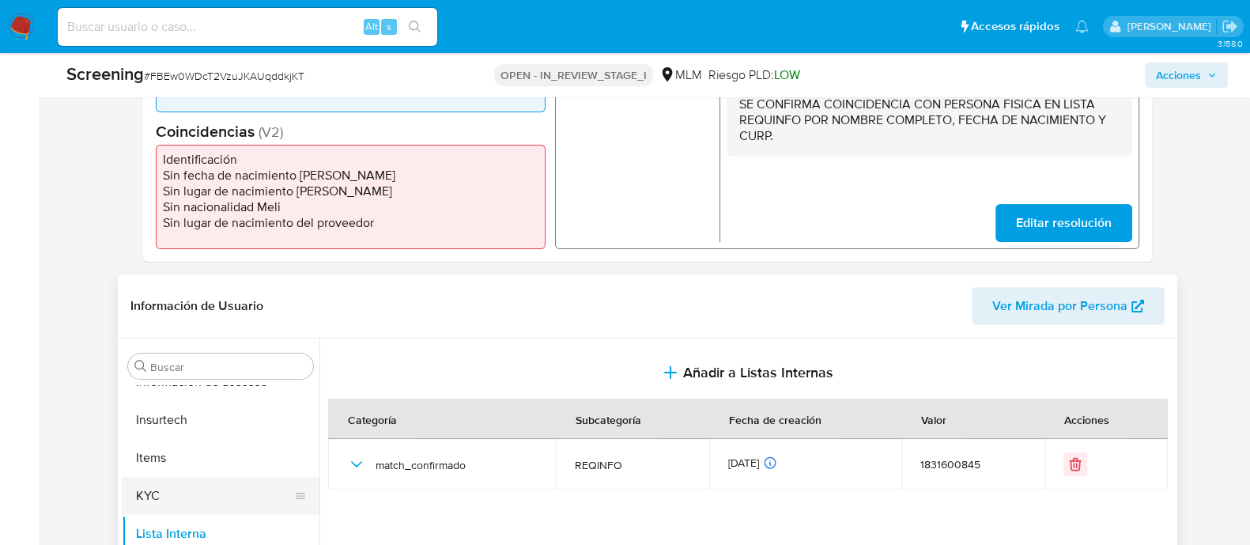
scroll to position [593, 0]
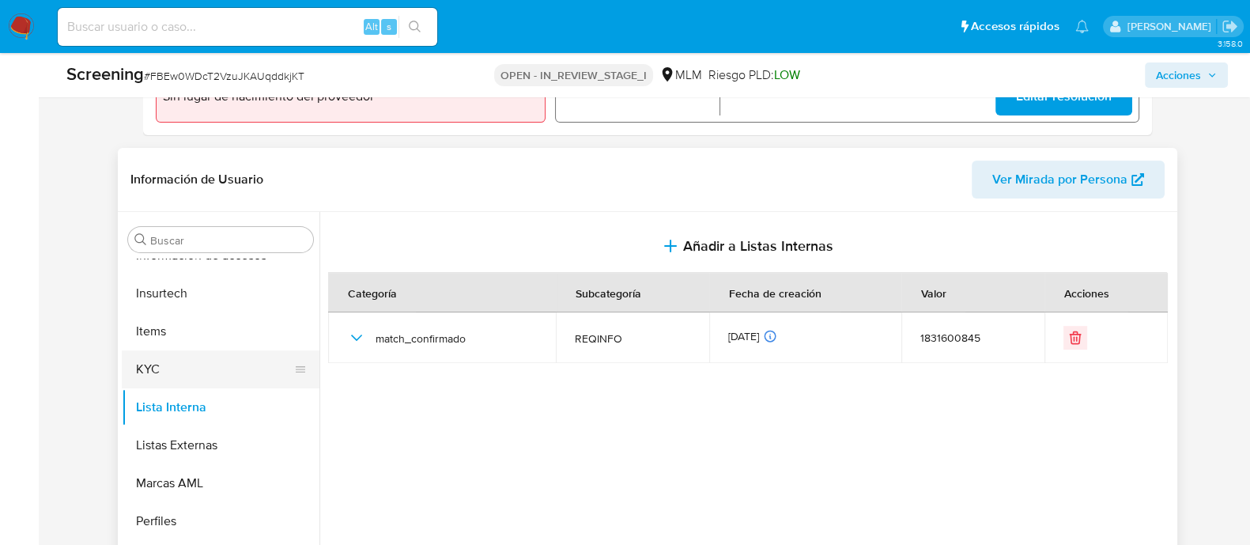
click at [190, 369] on button "KYC" at bounding box center [214, 369] width 185 height 38
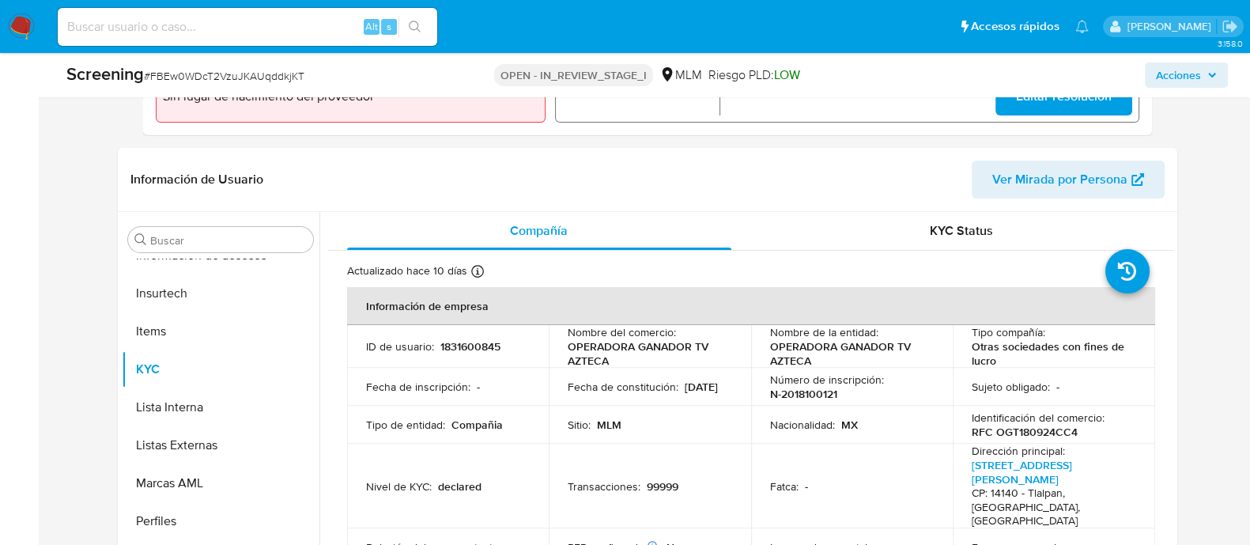
click at [876, 342] on p "OPERADORA GANADOR TV AZTECA" at bounding box center [849, 353] width 158 height 28
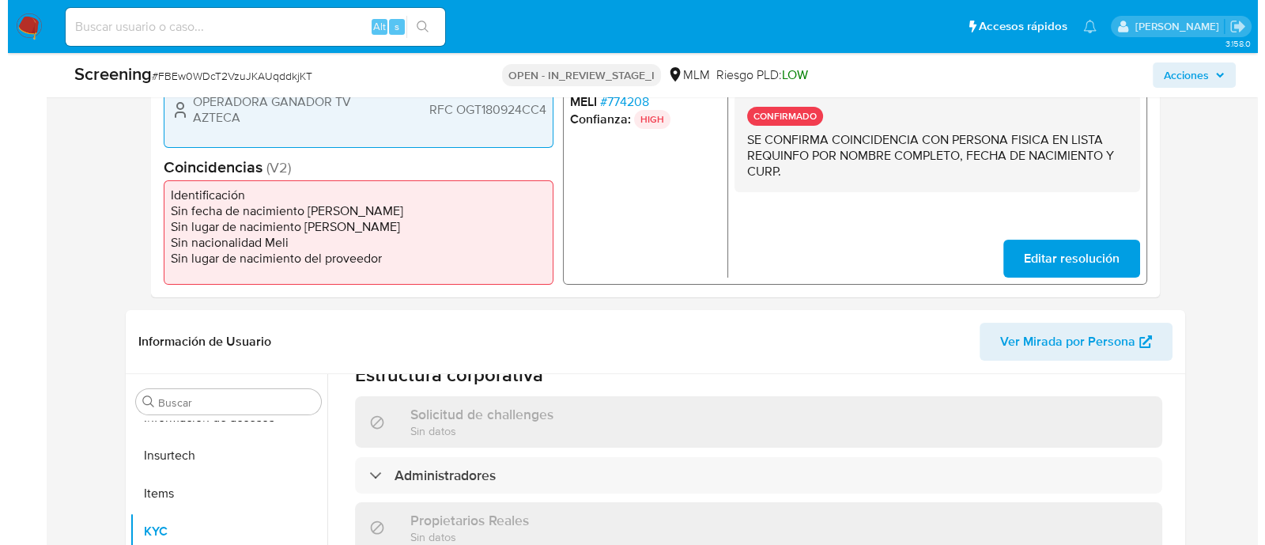
scroll to position [297, 0]
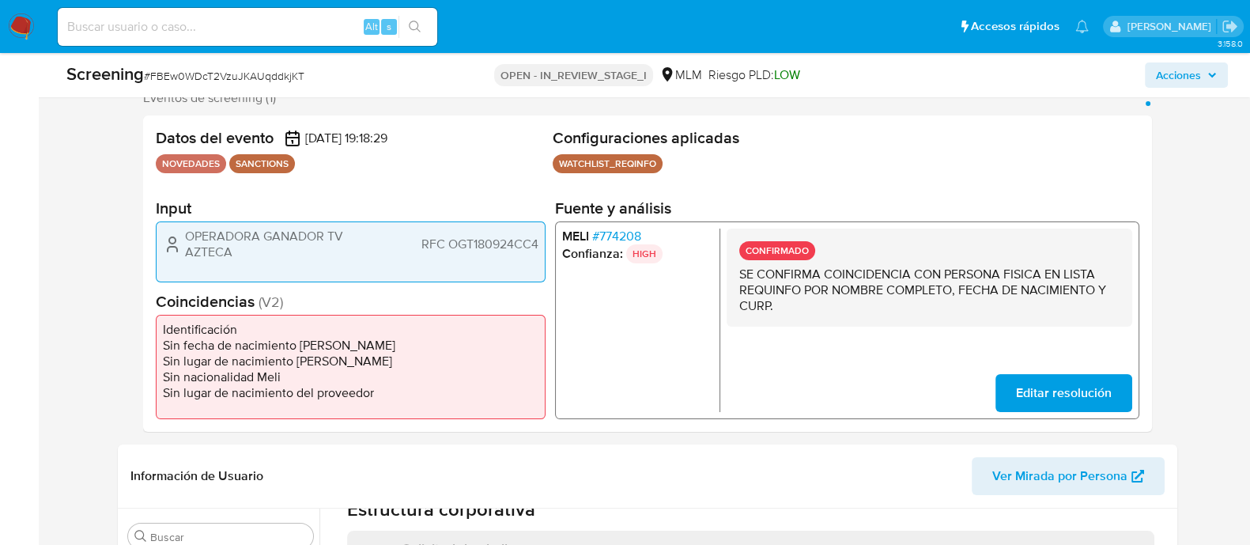
drag, startPoint x: 188, startPoint y: 231, endPoint x: 251, endPoint y: 251, distance: 66.3
click at [251, 251] on span "OPERADORA GANADOR TV AZTECA" at bounding box center [284, 245] width 198 height 32
click at [463, 240] on span "RFC OGT180924CC4" at bounding box center [479, 244] width 117 height 16
click at [1188, 70] on span "Acciones" at bounding box center [1178, 74] width 45 height 25
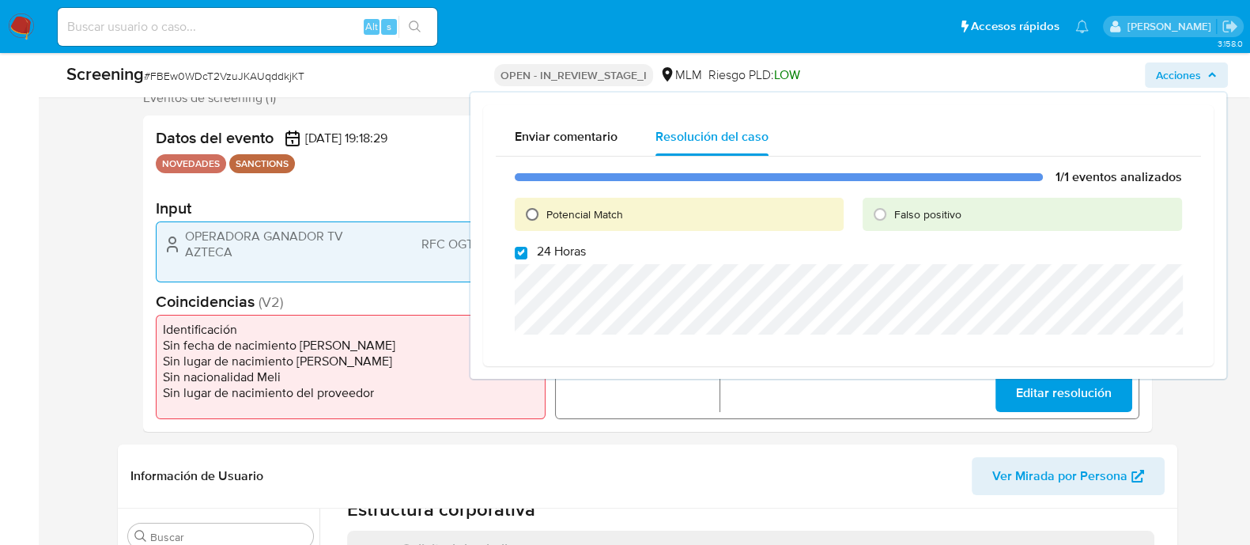
click at [535, 213] on input "Potencial Match" at bounding box center [532, 214] width 25 height 25
radio input "true"
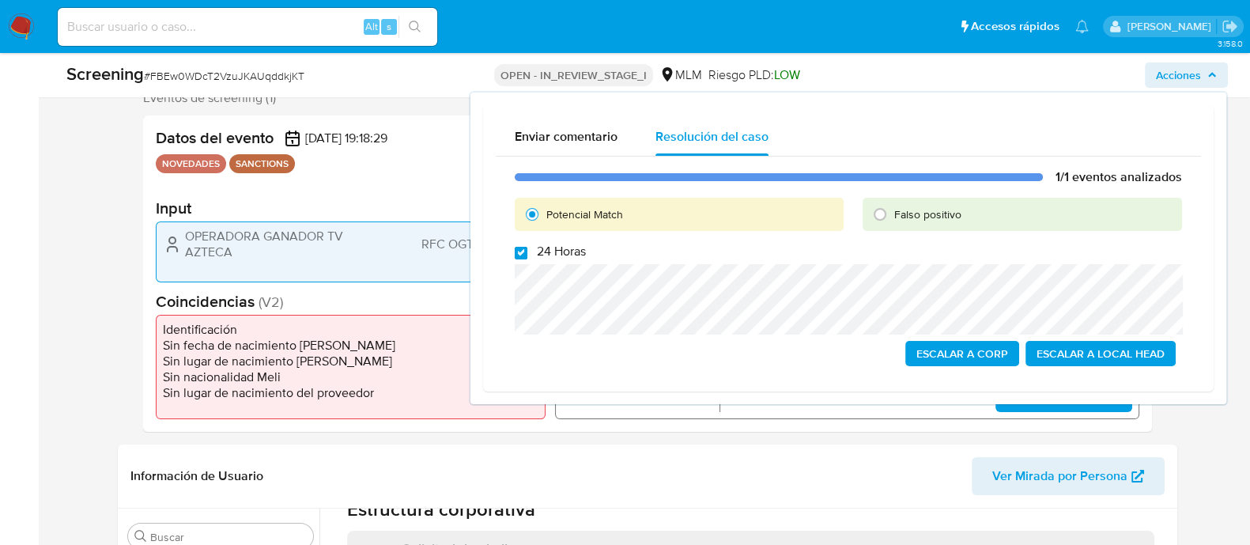
click at [519, 250] on input "24 Horas" at bounding box center [521, 253] width 13 height 13
checkbox input "false"
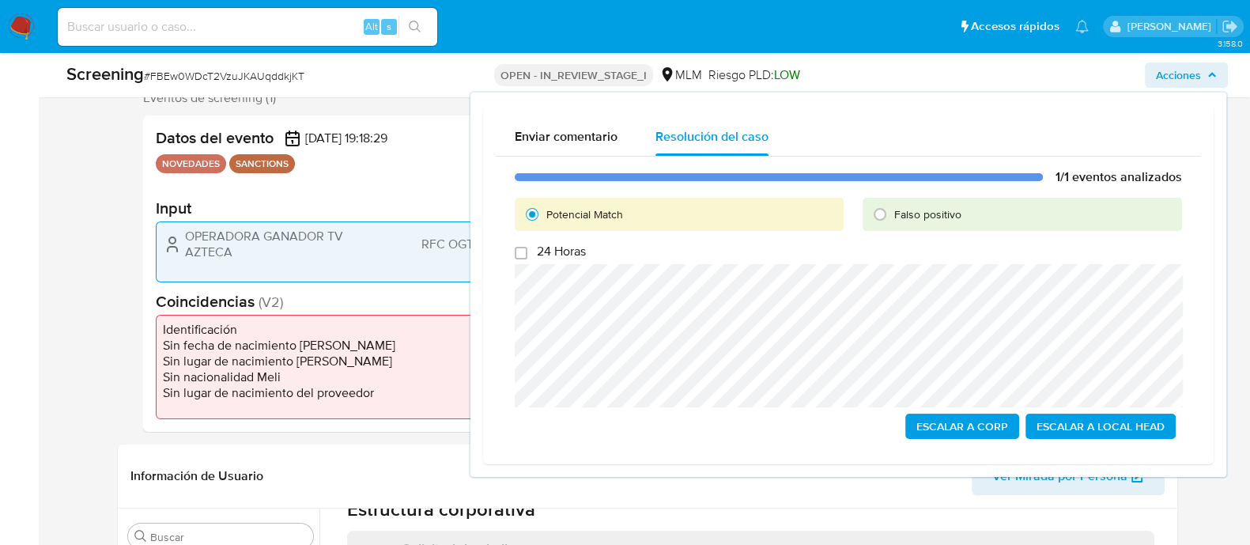
click at [1089, 421] on span "Escalar a Local Head" at bounding box center [1101, 426] width 128 height 22
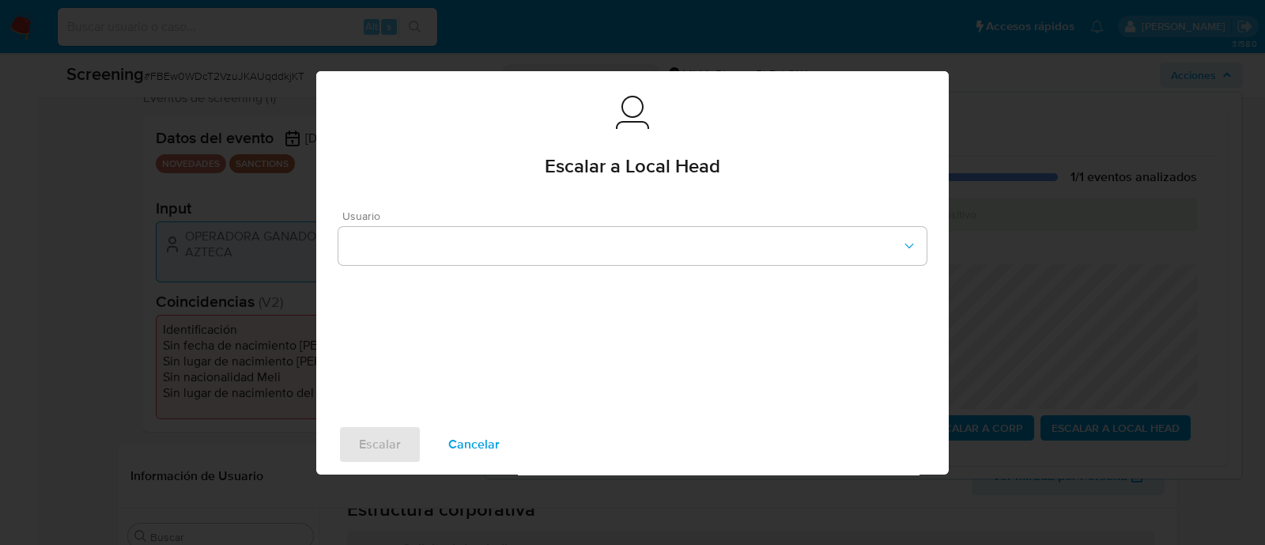
click at [497, 221] on div "Usuario" at bounding box center [632, 237] width 588 height 55
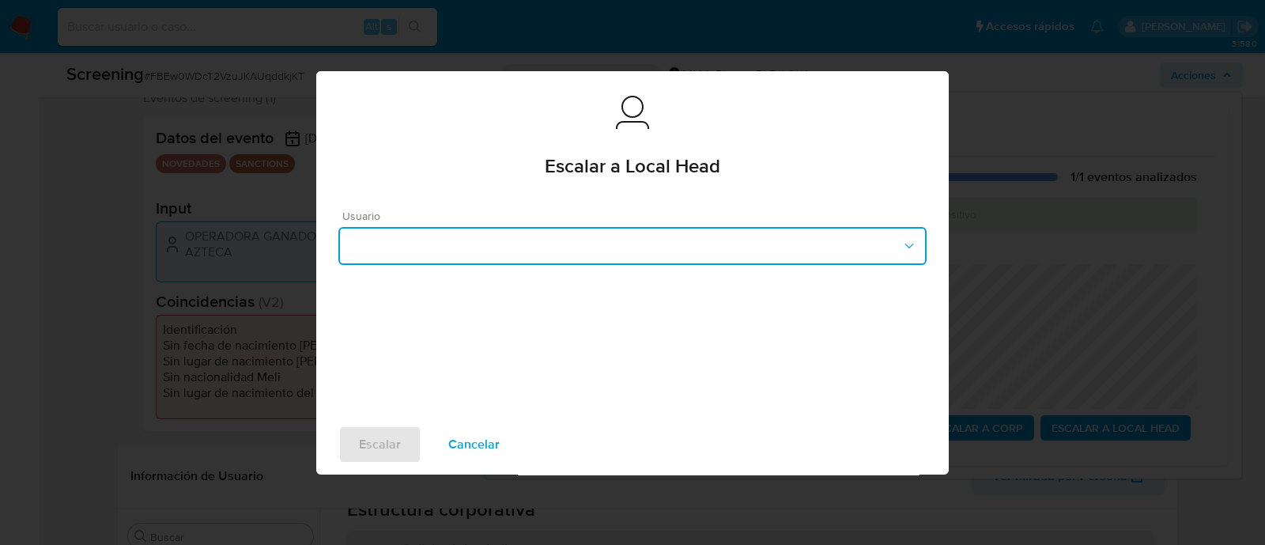
click at [491, 243] on button "button" at bounding box center [632, 246] width 588 height 38
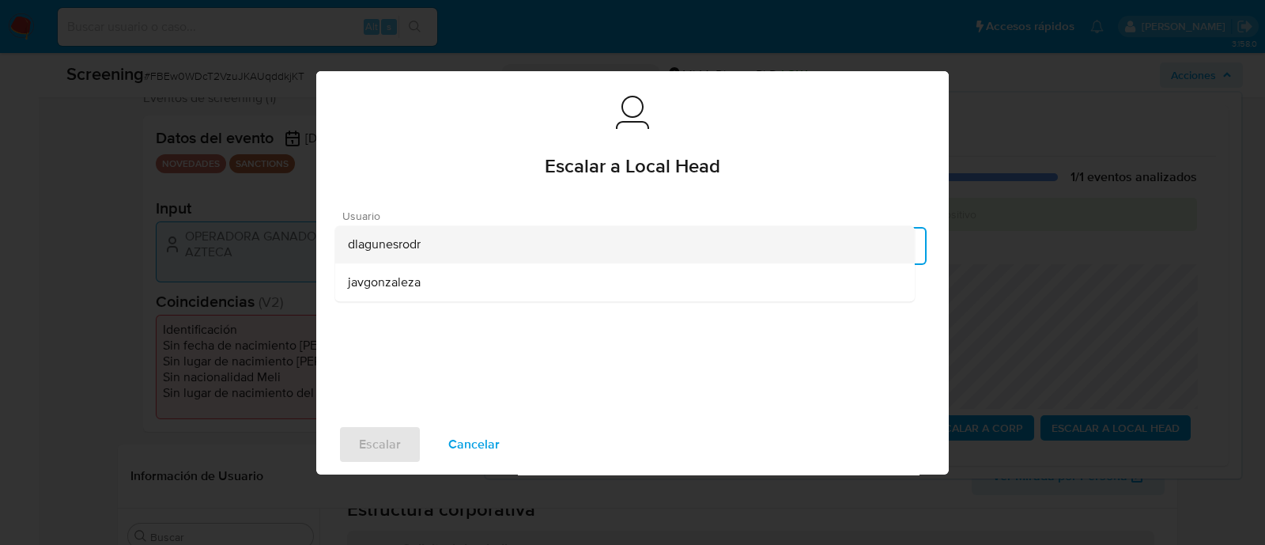
click at [424, 256] on div "dlagunesrodr" at bounding box center [625, 244] width 554 height 38
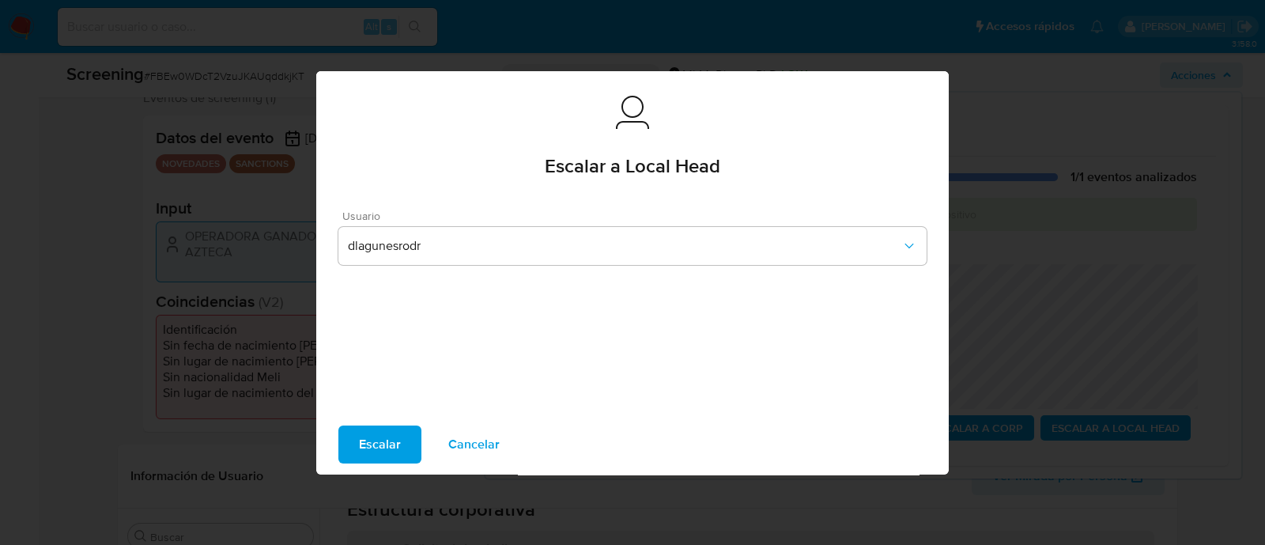
click at [361, 452] on span "Escalar" at bounding box center [380, 444] width 42 height 35
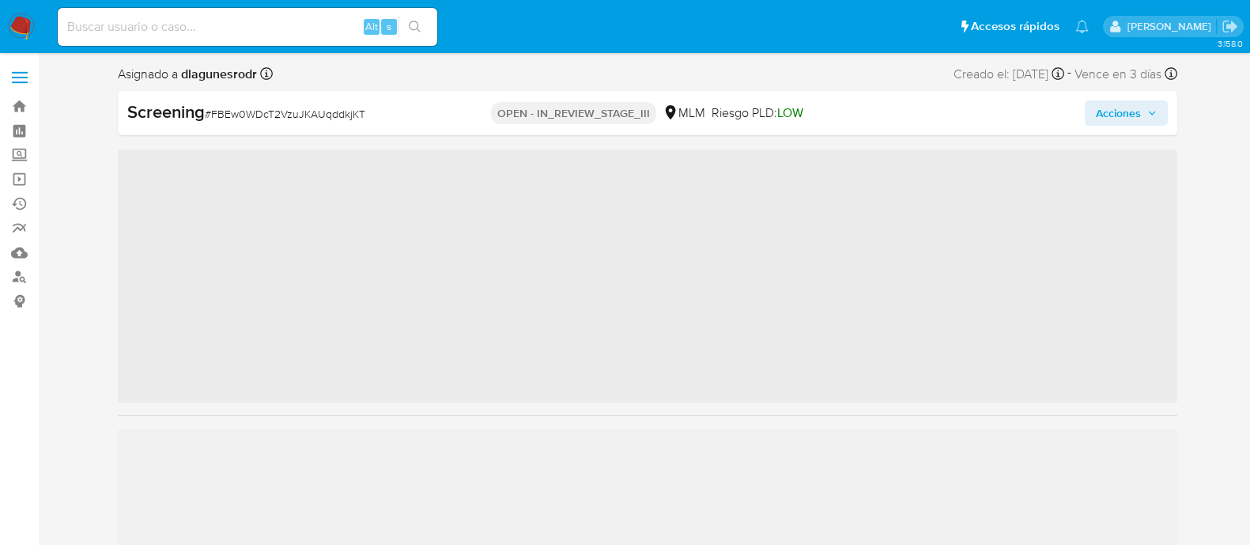
scroll to position [667, 0]
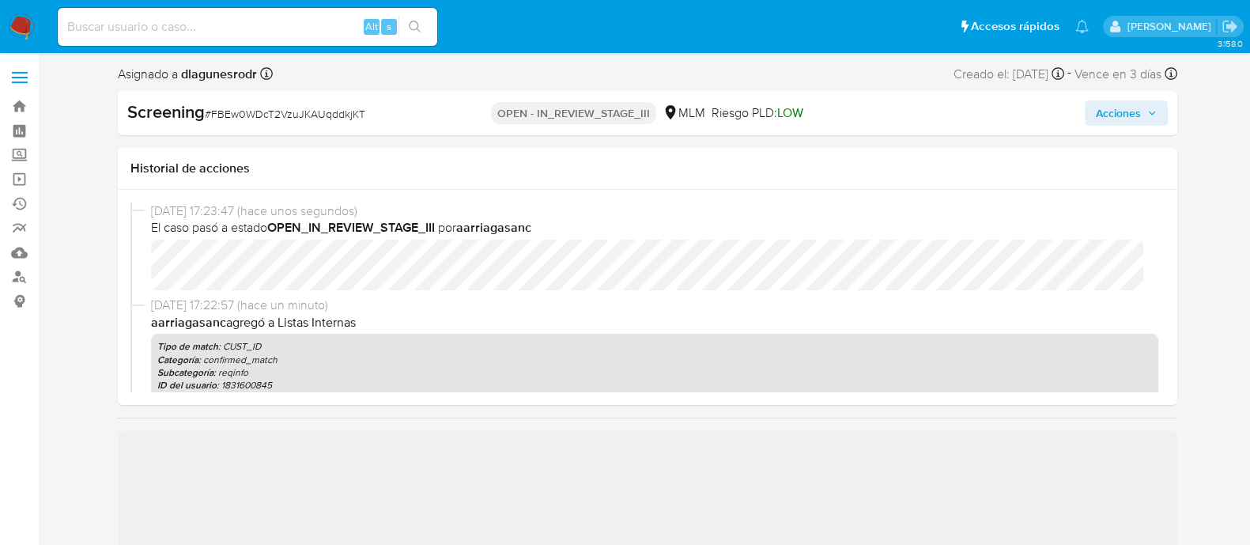
select select "10"
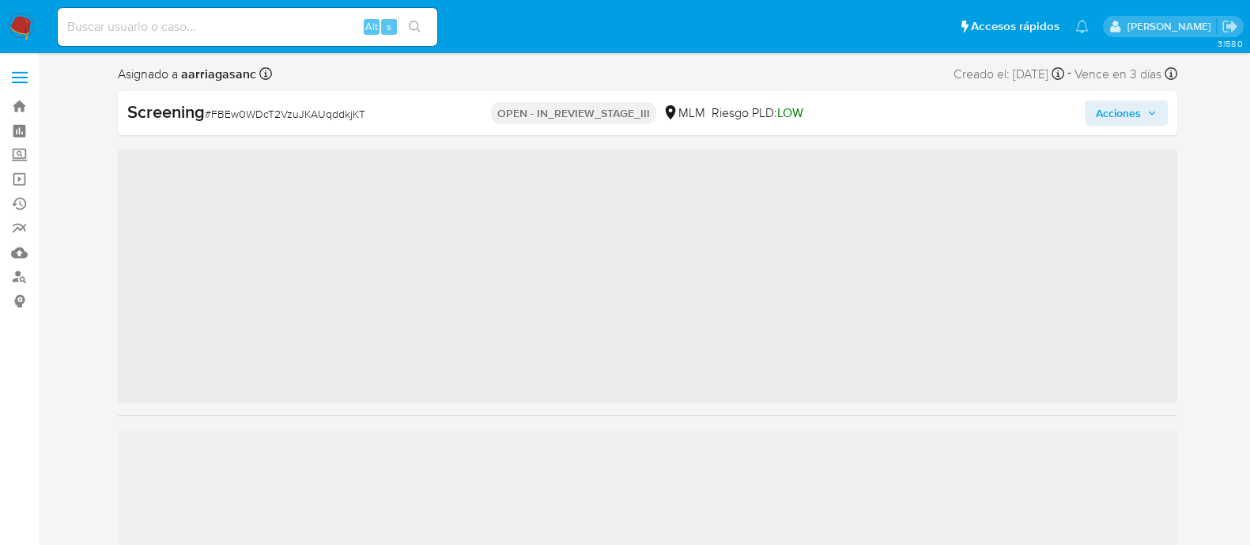
scroll to position [667, 0]
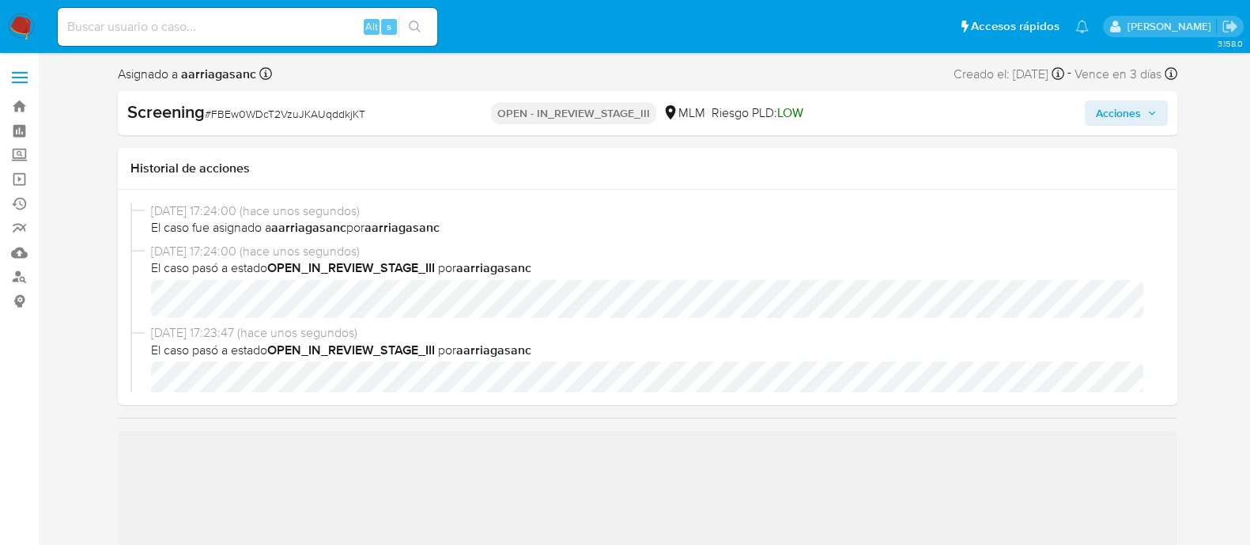
select select "10"
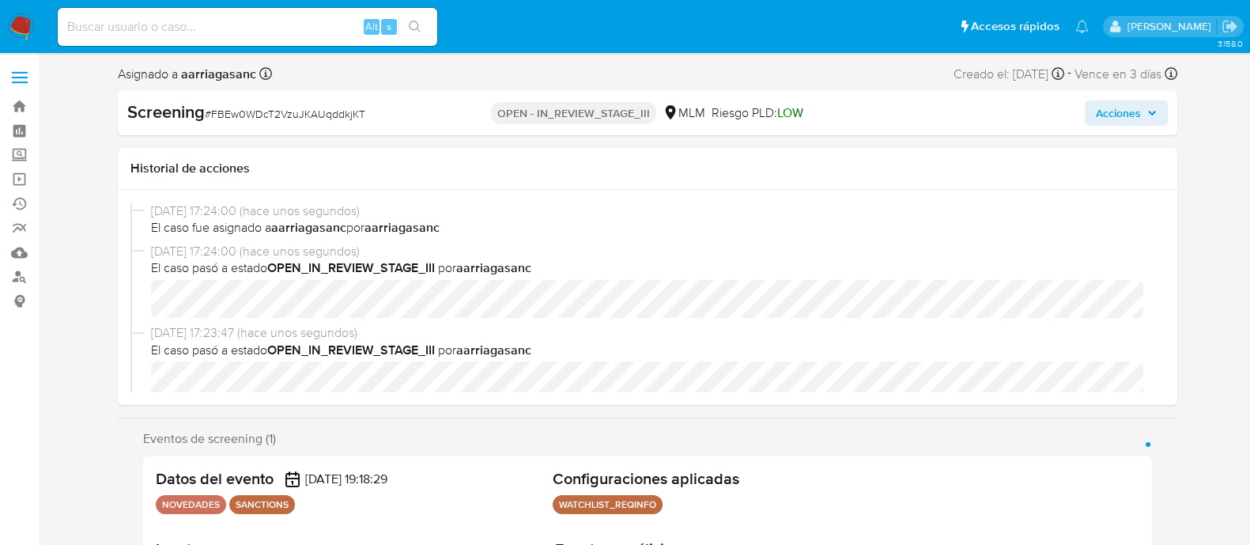
scroll to position [98, 0]
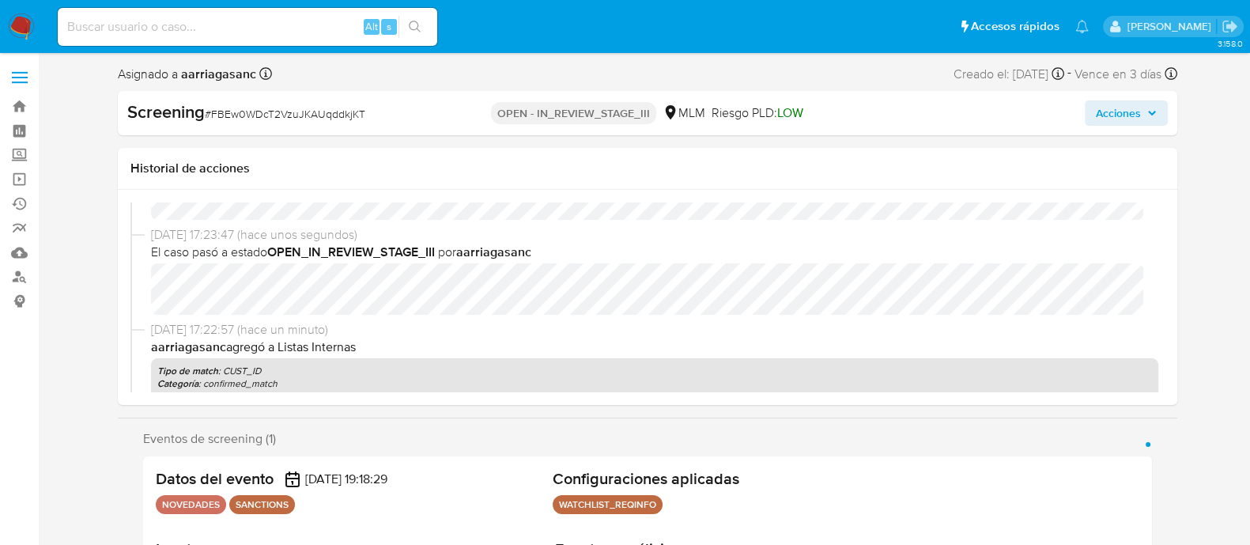
click at [1127, 104] on span "Acciones" at bounding box center [1118, 112] width 45 height 25
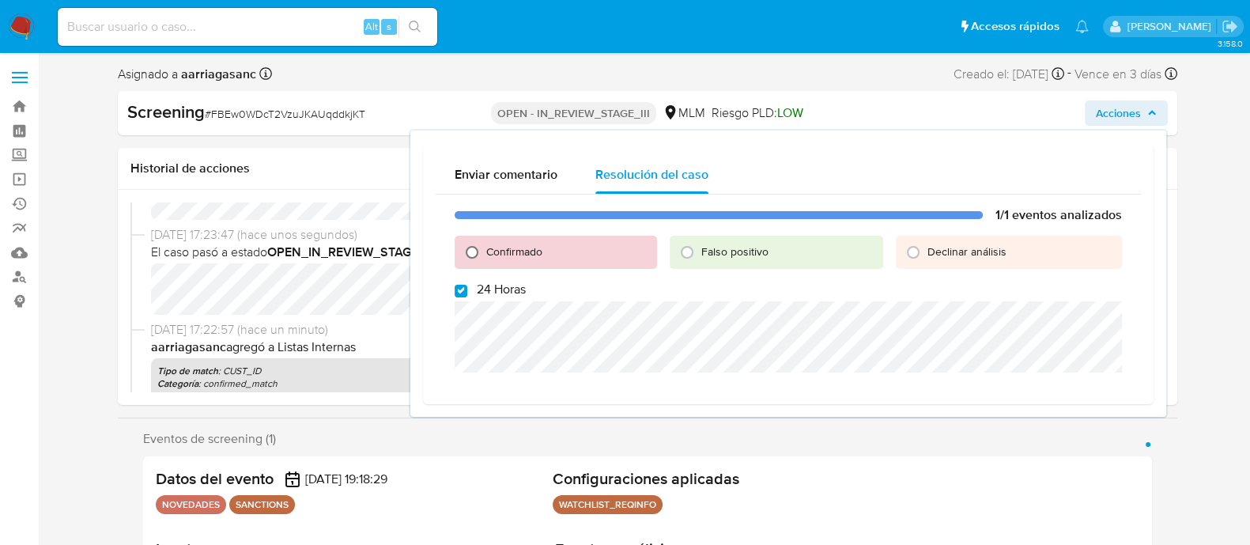
click at [462, 248] on input "Confirmado" at bounding box center [471, 252] width 25 height 25
radio input "true"
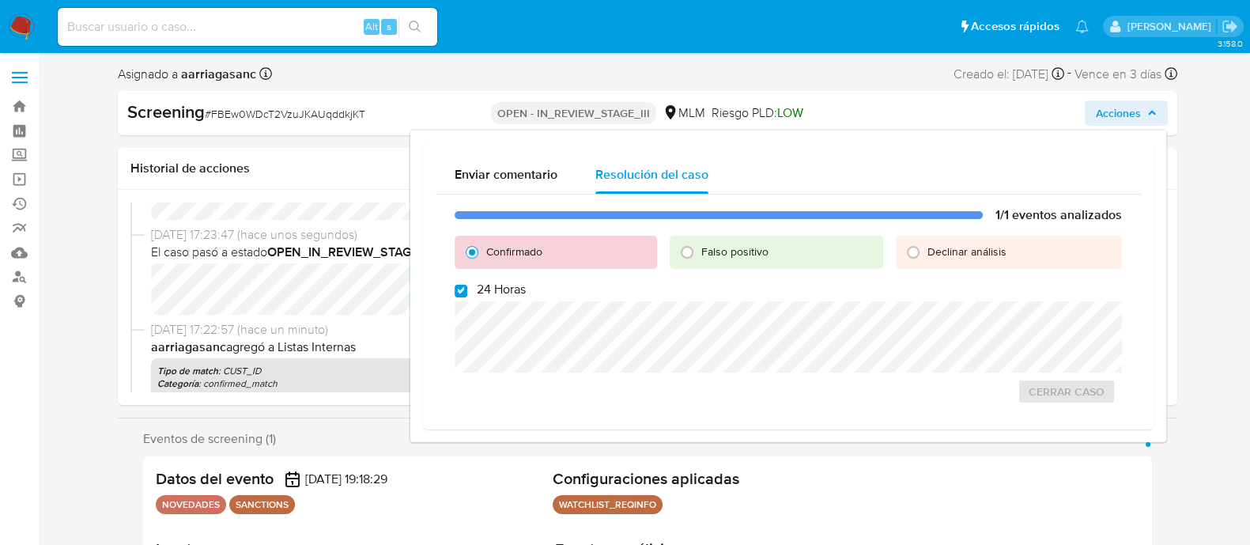
click at [455, 283] on span at bounding box center [461, 289] width 13 height 13
click at [455, 285] on input "24 Horas" at bounding box center [461, 291] width 13 height 13
checkbox input "false"
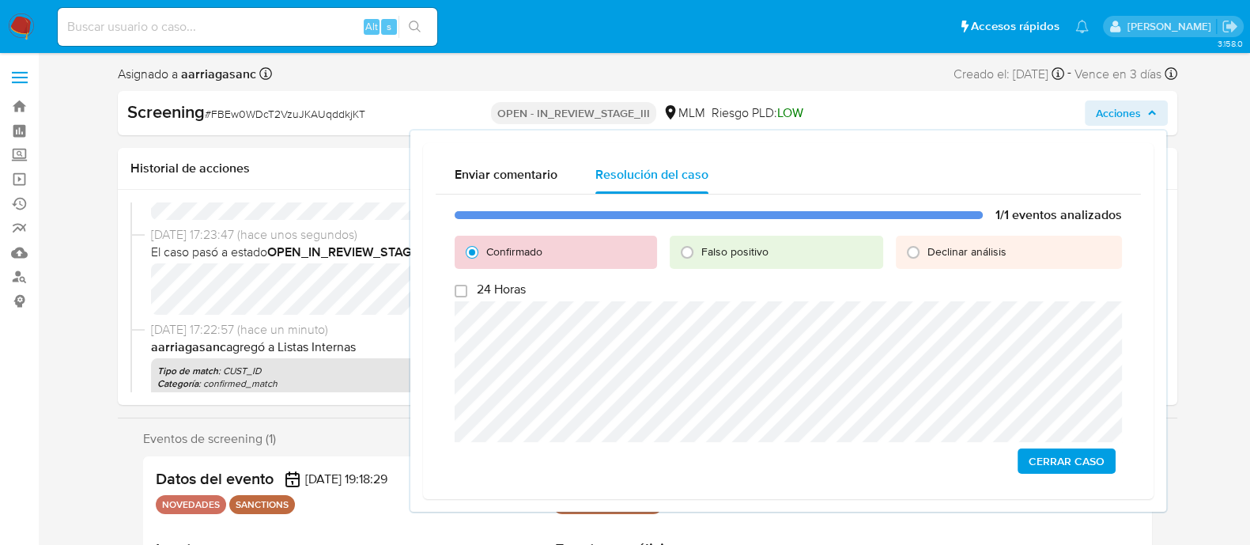
click at [1068, 464] on span "Cerrar Caso" at bounding box center [1067, 461] width 76 height 22
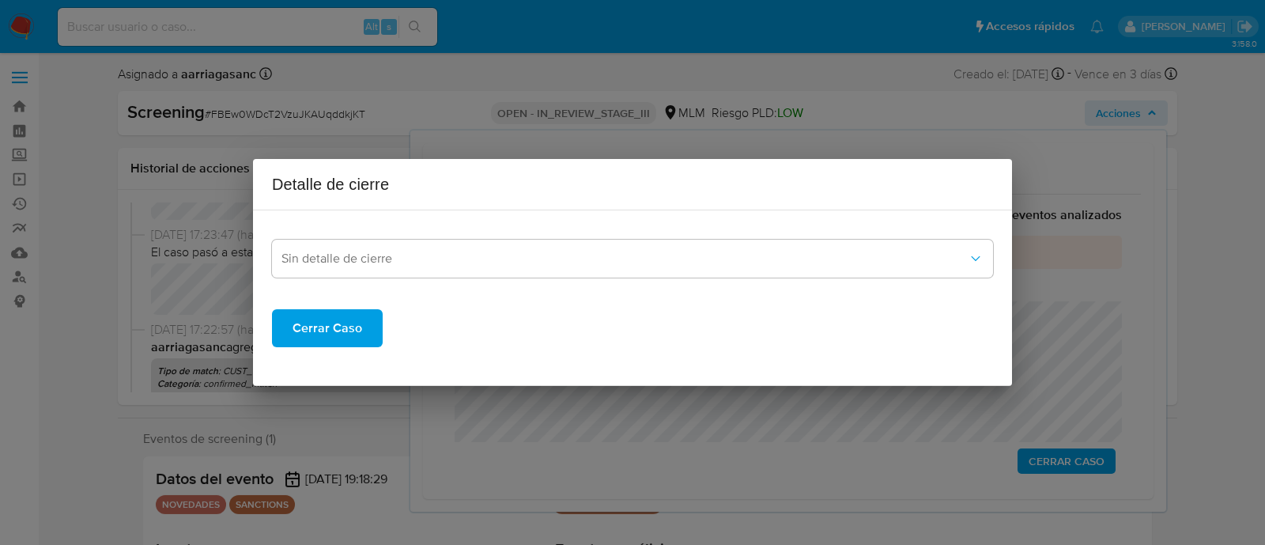
click at [303, 334] on span "Cerrar Caso" at bounding box center [328, 328] width 70 height 35
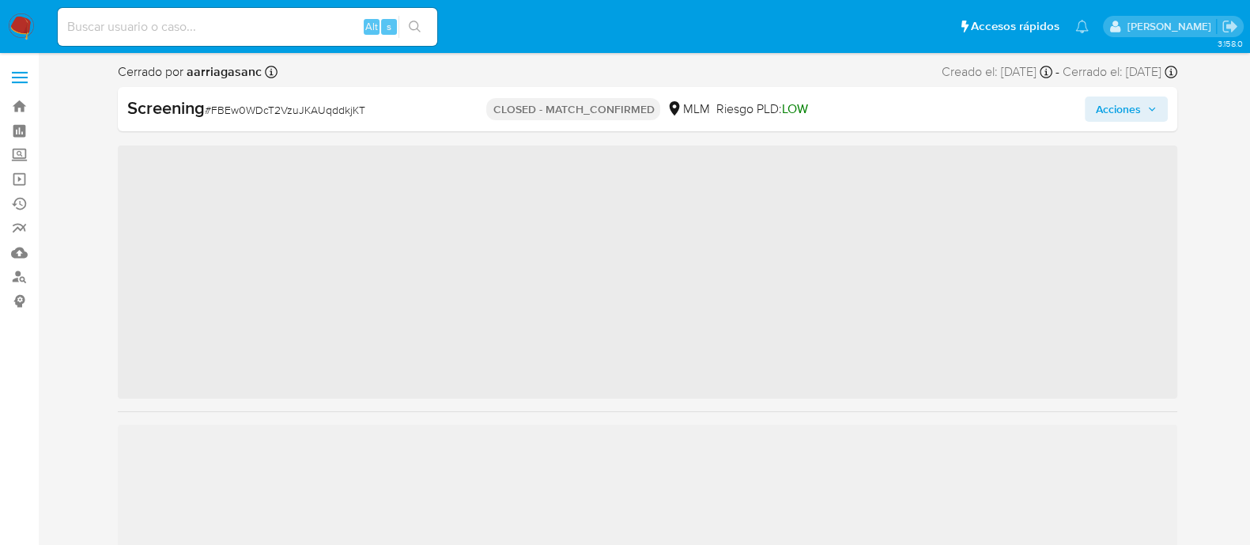
scroll to position [667, 0]
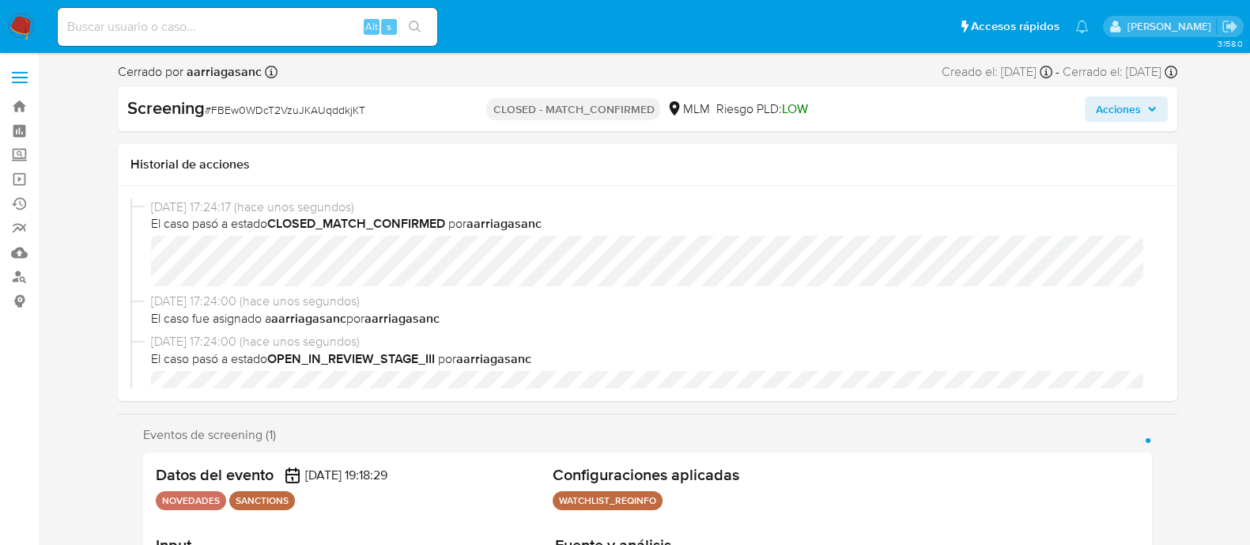
select select "10"
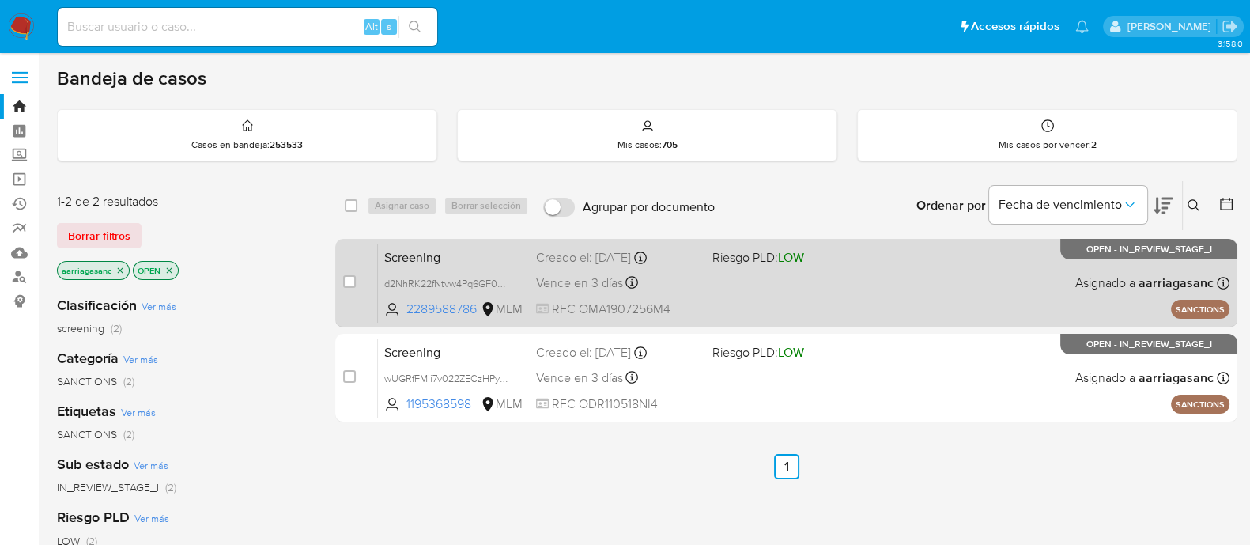
click at [735, 294] on div "Screening d2NhRK22fNtvw4Pq6GF0Qwra 2289588786 MLM Riesgo PLD: LOW Creado el: 12…" at bounding box center [804, 283] width 852 height 80
click at [346, 278] on input "checkbox" at bounding box center [349, 281] width 13 height 13
checkbox input "true"
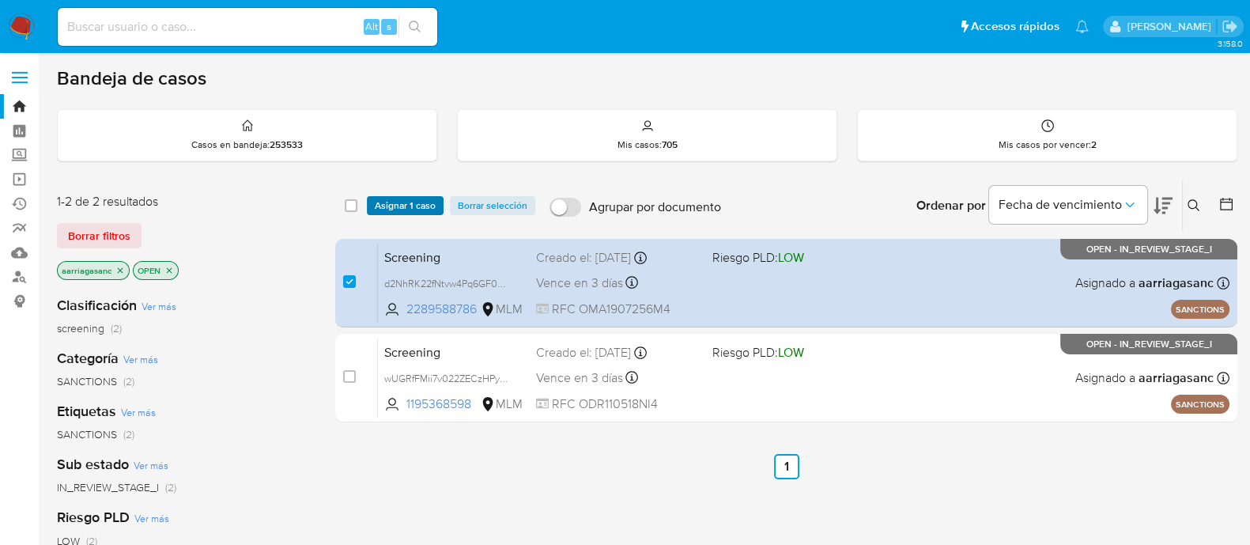
click at [385, 206] on span "Asignar 1 caso" at bounding box center [405, 206] width 61 height 16
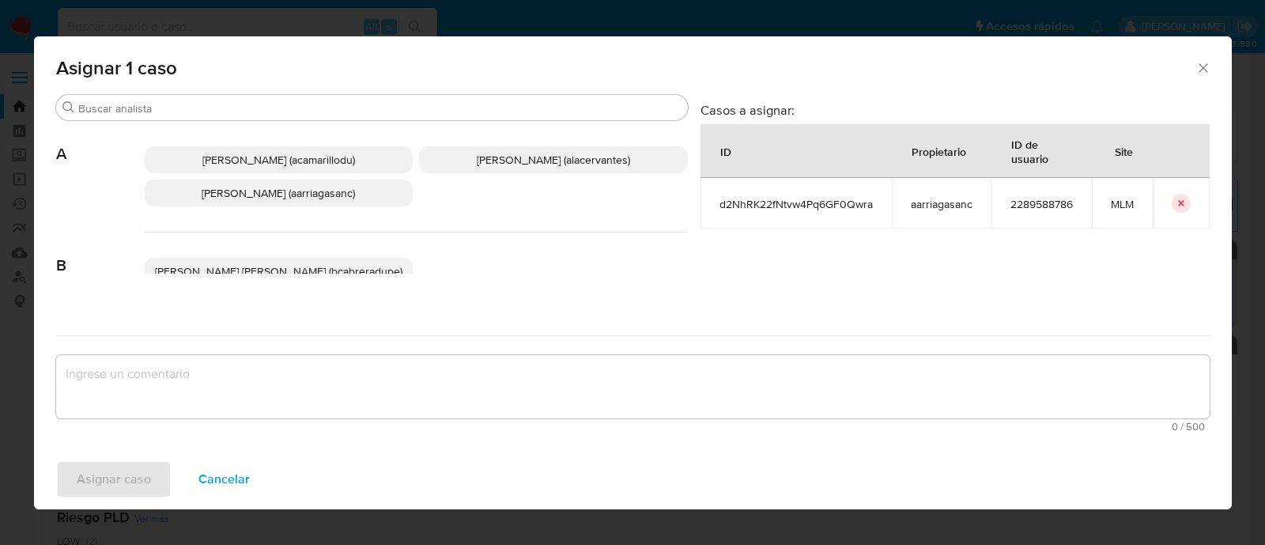
click at [334, 198] on span "Ana Maria Arriaga (aarriagasanc)" at bounding box center [278, 193] width 153 height 16
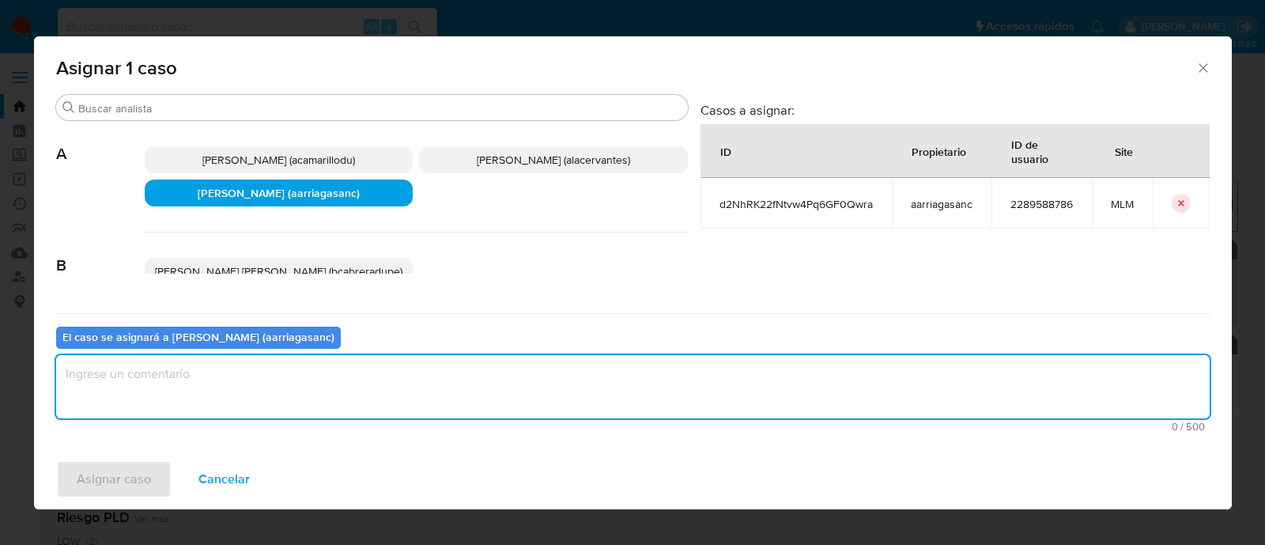
click at [281, 400] on textarea "assign-modal" at bounding box center [633, 386] width 1154 height 63
type textarea "AMAS"
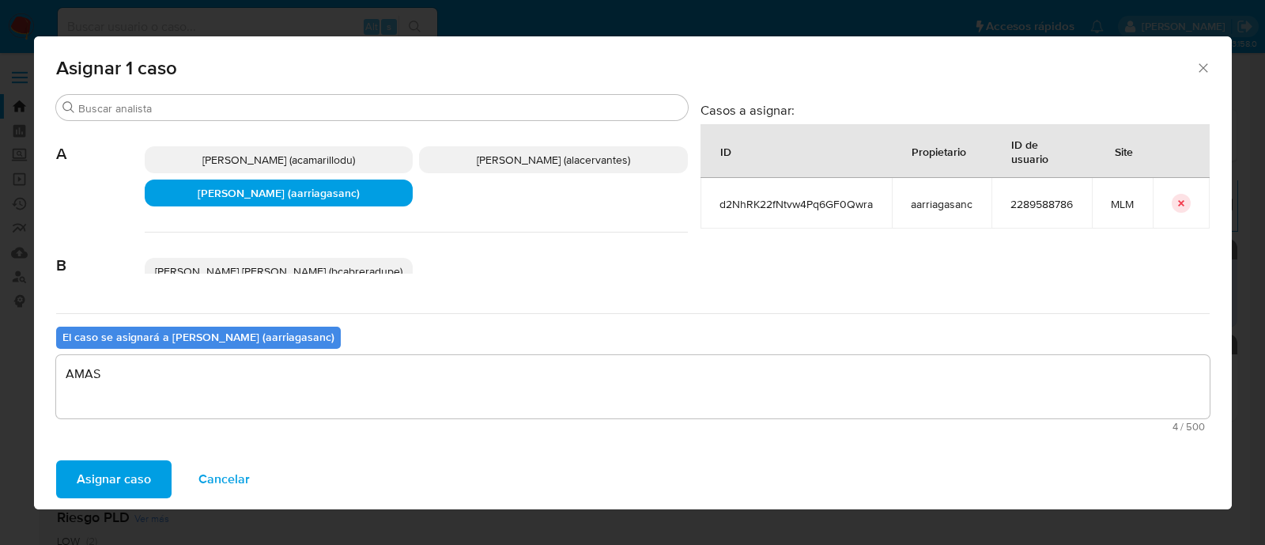
click at [127, 469] on span "Asignar caso" at bounding box center [114, 479] width 74 height 35
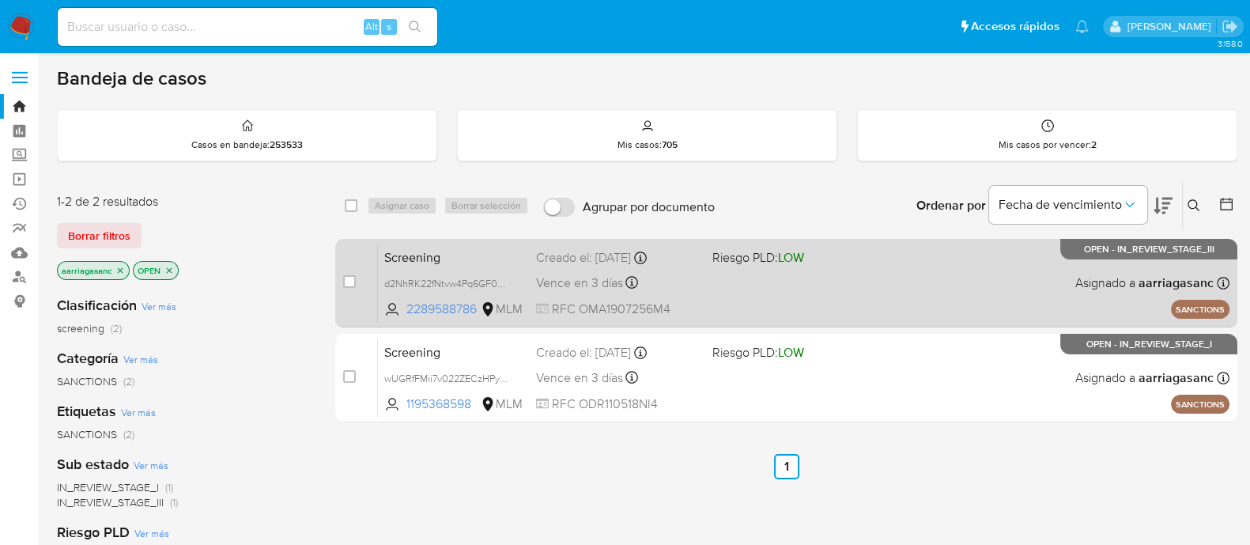
click at [784, 299] on div "Screening d2NhRK22fNtvw4Pq6GF0Qwra 2289588786 MLM Riesgo PLD: LOW Creado el: 12…" at bounding box center [804, 283] width 852 height 80
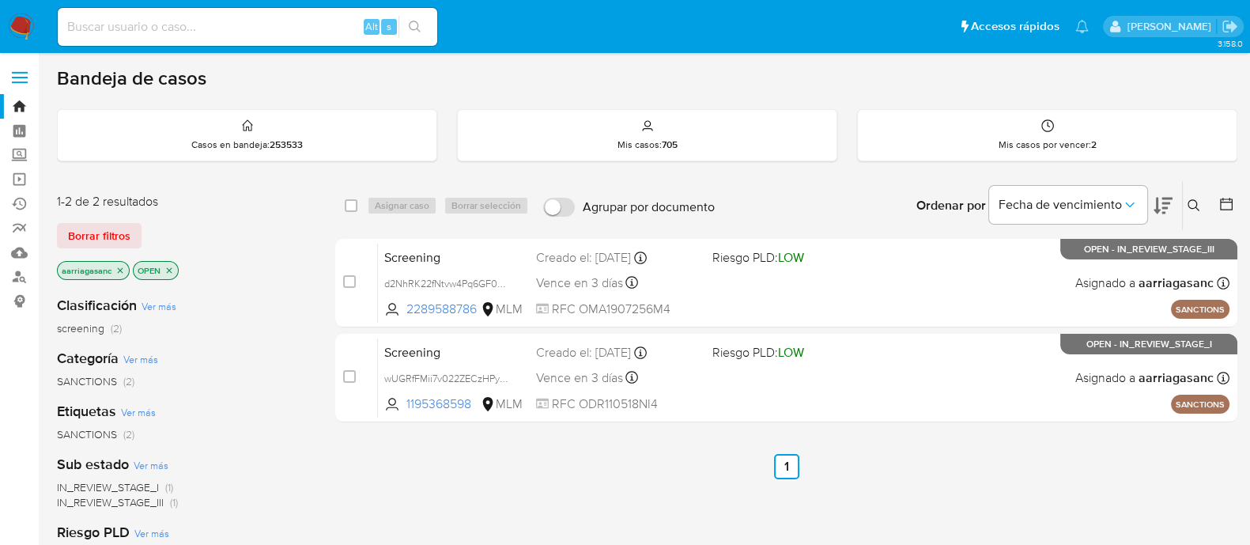
click at [12, 25] on img at bounding box center [21, 26] width 27 height 27
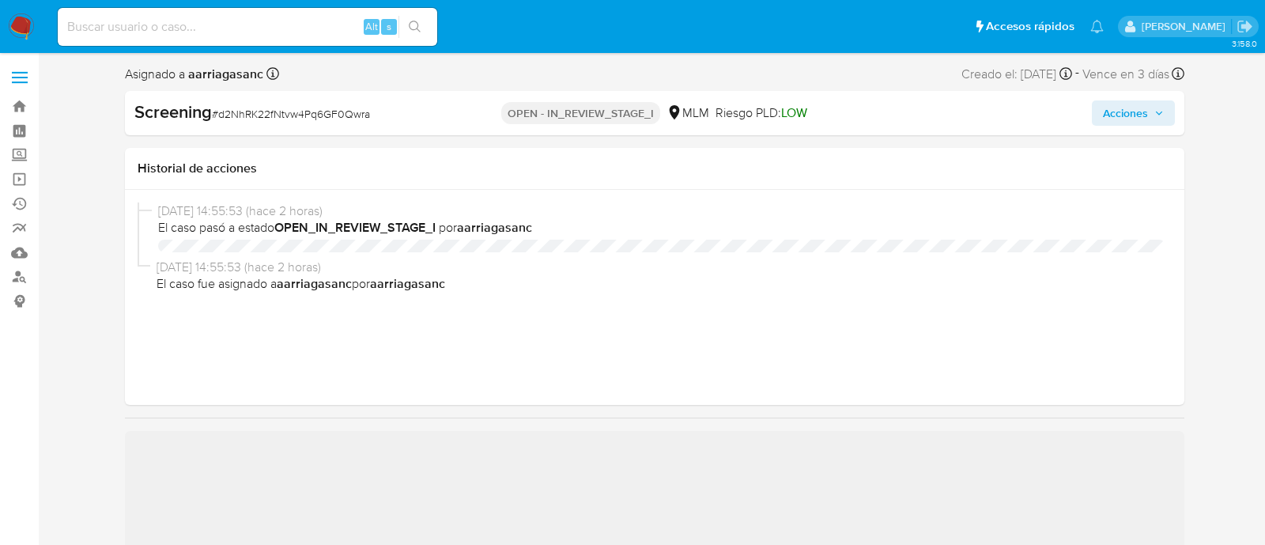
select select "10"
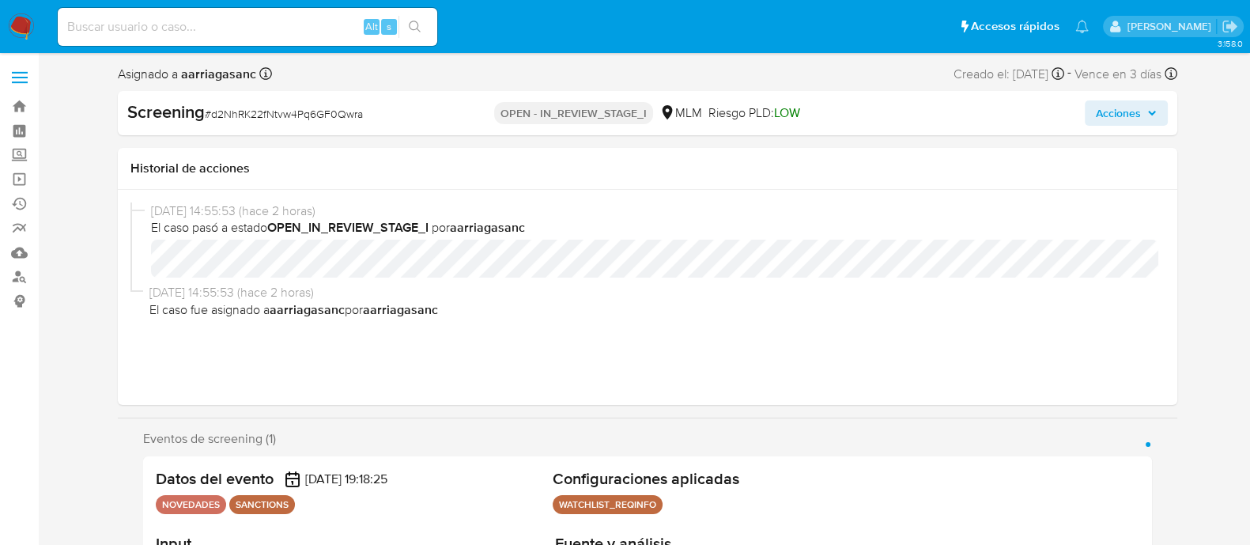
scroll to position [98, 0]
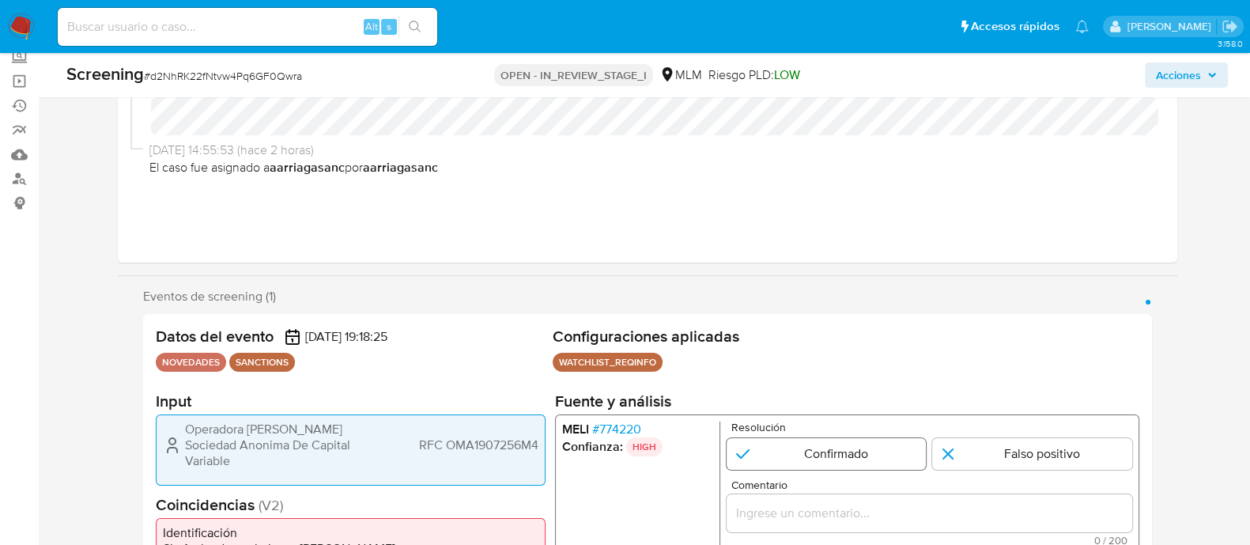
click at [811, 444] on input "1 de 1" at bounding box center [826, 454] width 200 height 32
radio input "true"
click at [692, 400] on h2 "Fuente y análisis" at bounding box center [846, 401] width 584 height 20
drag, startPoint x: 185, startPoint y: 432, endPoint x: 341, endPoint y: 452, distance: 157.0
click at [341, 452] on span "Operadora Marisel Sociedad Anonima De Capital Variable" at bounding box center [284, 445] width 198 height 47
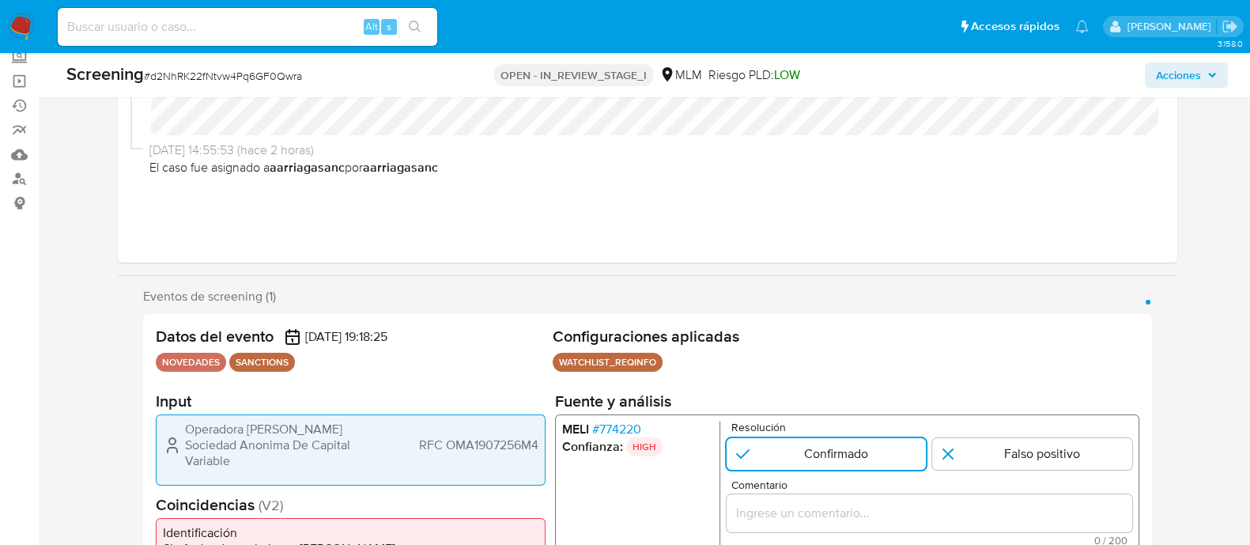
click at [459, 438] on span "RFC OMA1907256M4" at bounding box center [477, 445] width 119 height 16
click at [860, 508] on input "Comentario" at bounding box center [929, 513] width 406 height 21
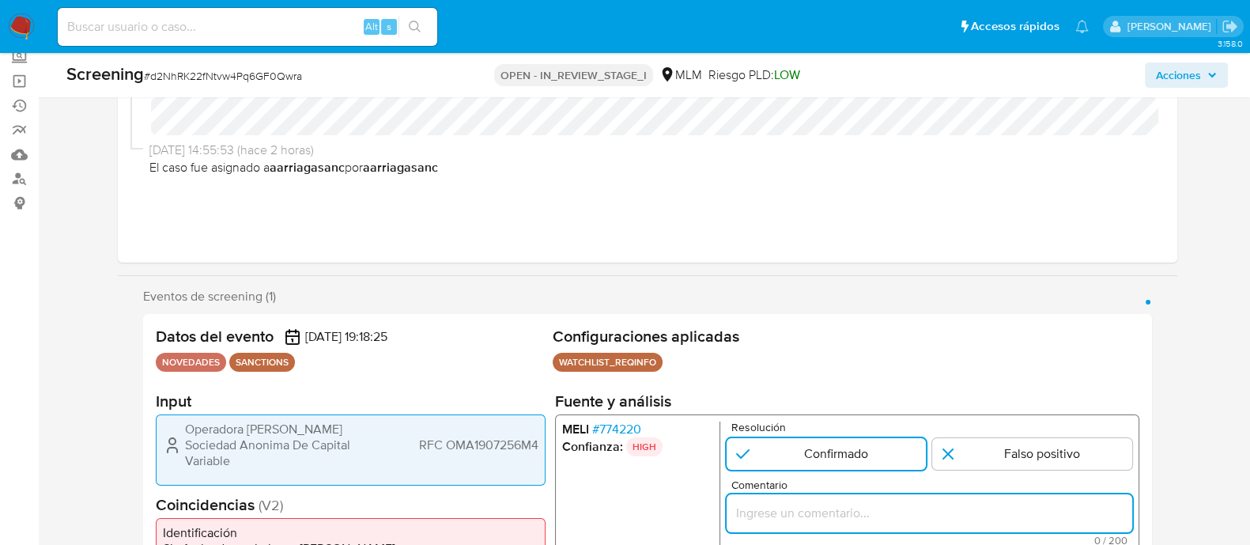
paste input "Se confirma coincidencia de cliente PM en lista REQUINFO por medio de la WATCHL…"
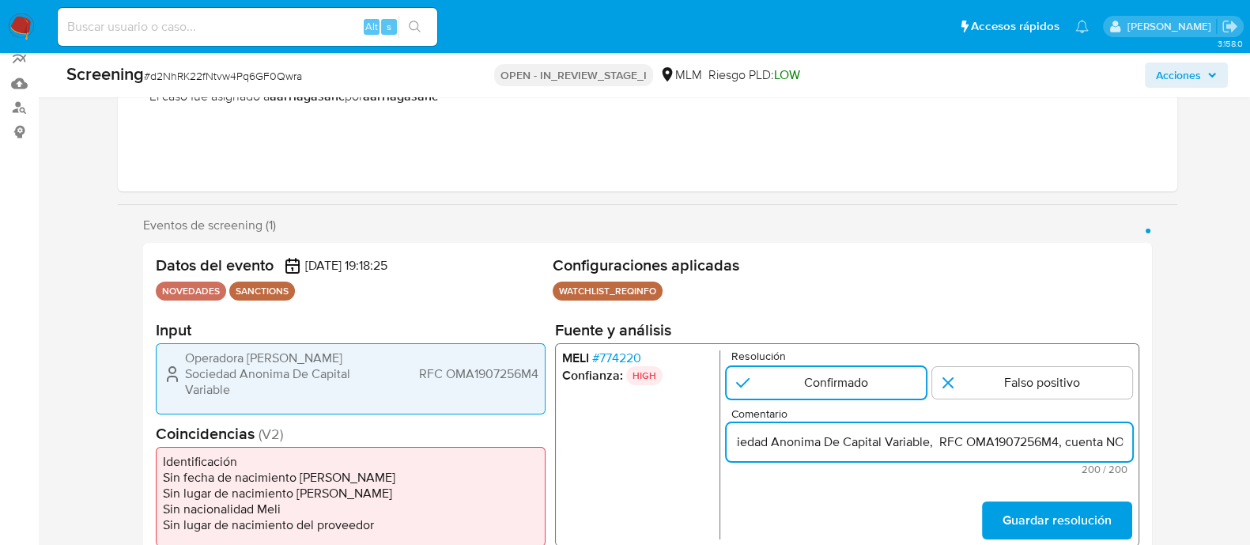
scroll to position [297, 0]
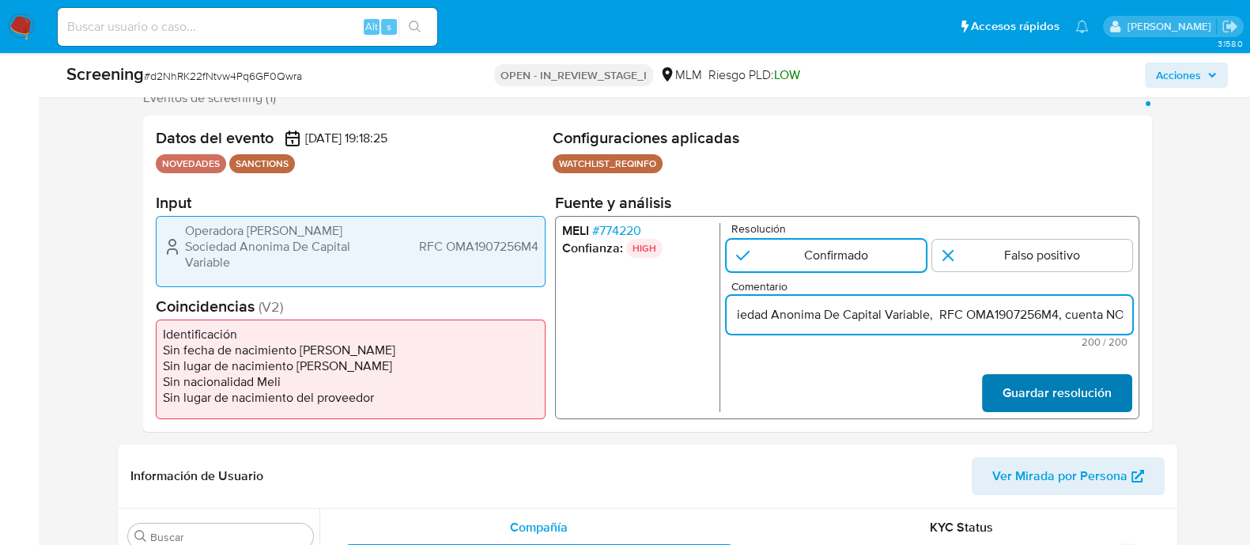
type input "Se confirma coincidencia de cliente PM en lista REQUINFO por medio de la WATCHL…"
click at [985, 393] on button "Guardar resolución" at bounding box center [1056, 393] width 150 height 38
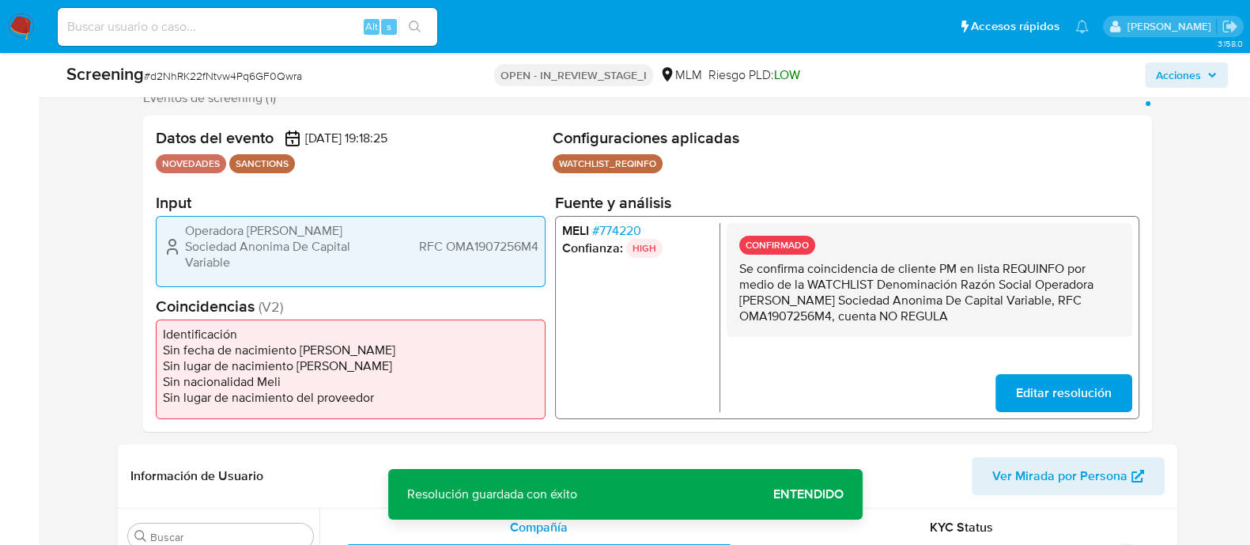
click at [804, 494] on span "Entendido" at bounding box center [808, 494] width 70 height 0
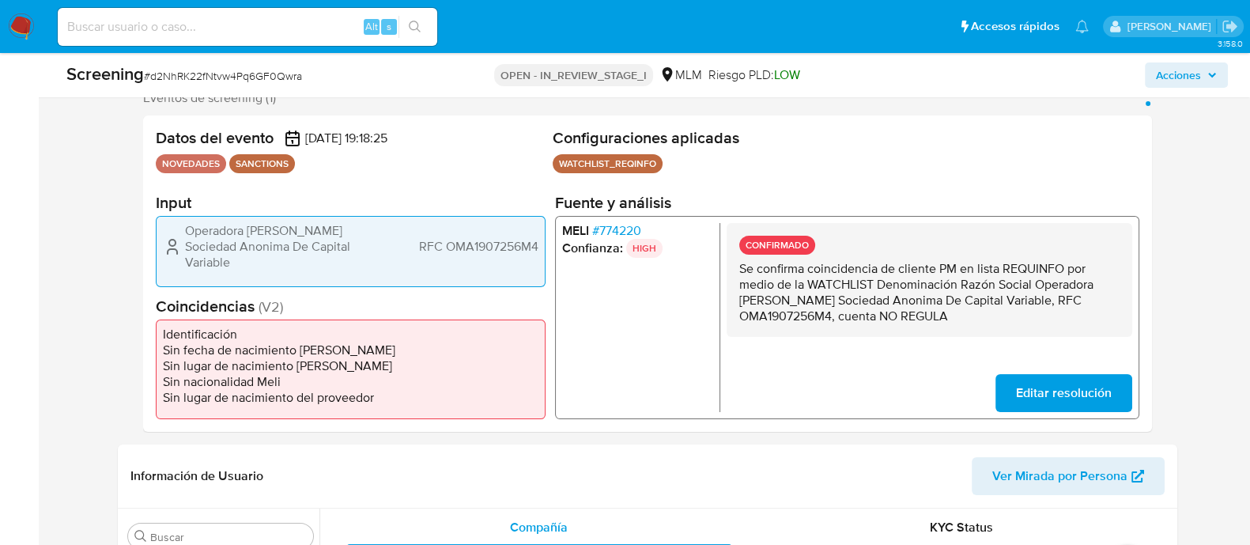
click at [1037, 389] on span "Editar resolución" at bounding box center [1063, 393] width 96 height 35
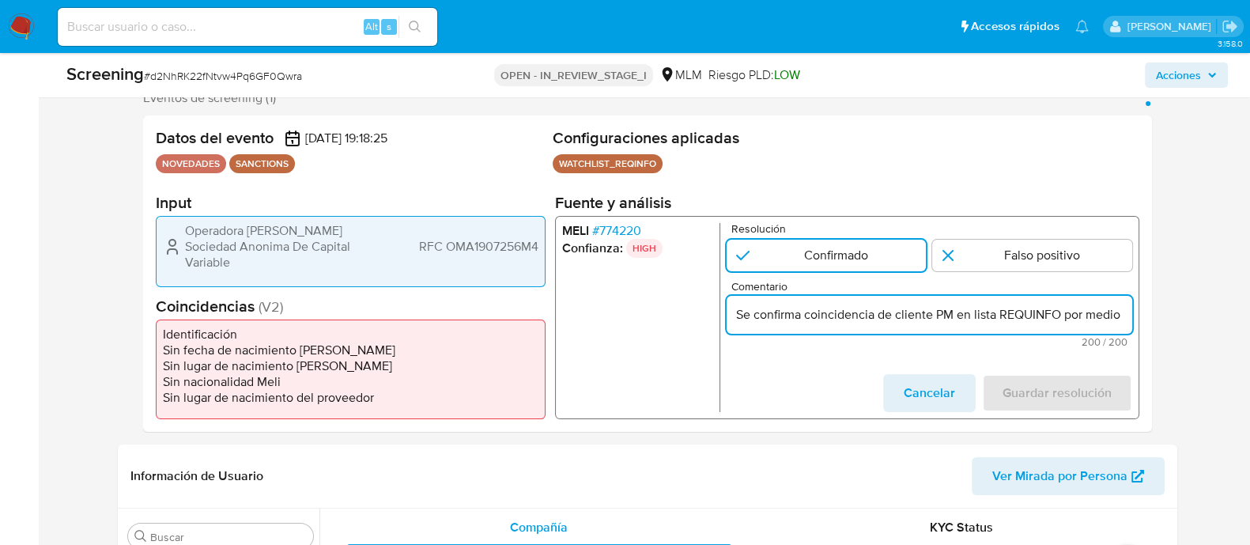
click at [1020, 317] on input "Se confirma coincidencia de cliente PM en lista REQUINFO por medio de la WATCHL…" at bounding box center [929, 314] width 406 height 21
click at [1015, 316] on input "Se confirma coincidencia de cliente PM en lista REQUINFO por medio de la WATCHL…" at bounding box center [929, 314] width 406 height 21
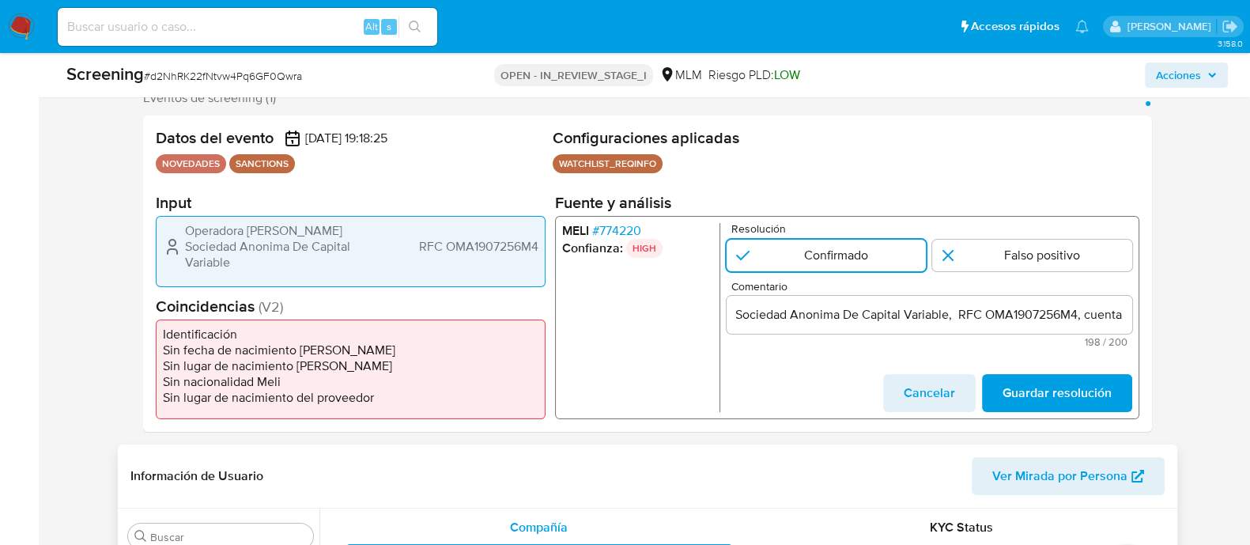
scroll to position [0, 0]
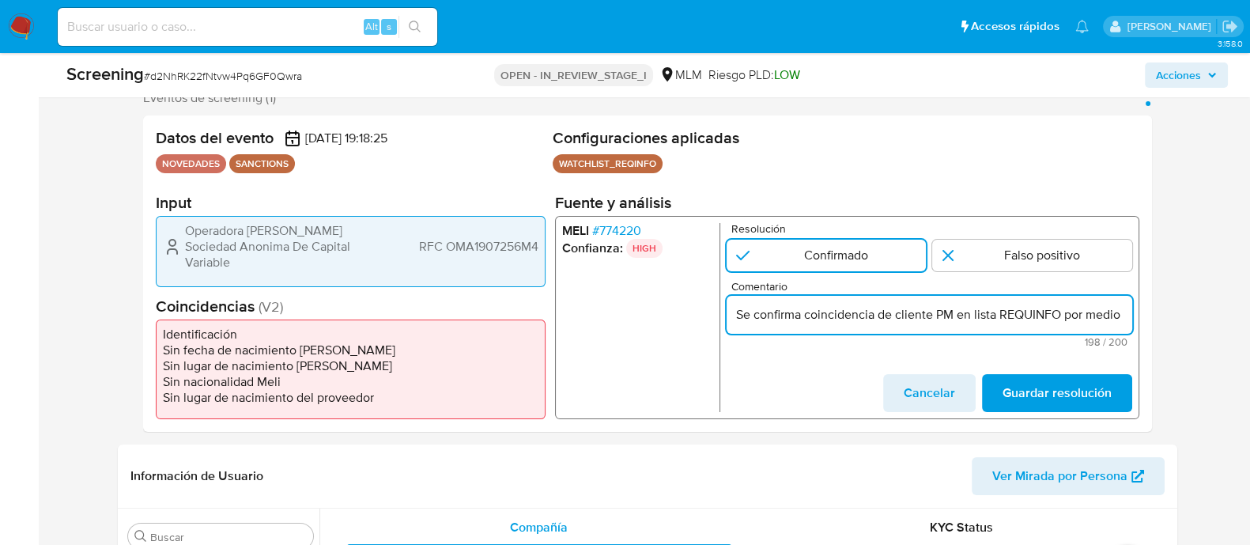
click at [937, 322] on input "Se confirma coincidencia de cliente PM en lista REQUINFO por medio de la WATCHL…" at bounding box center [929, 314] width 406 height 21
paste input "E CONFIRMA CONCIDENCIA CON CLIENTE, PERSONA MORAL EN LISTA REQUINFO POR RAZON S…"
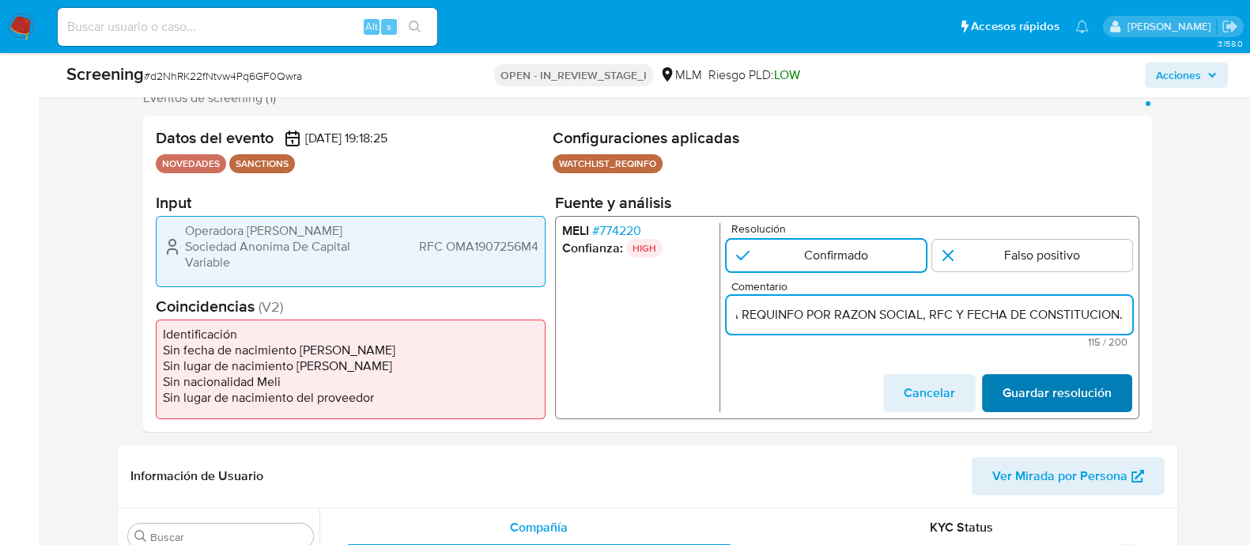
type input "SE CONFIRMA CONCIDENCIA CON CLIENTE, PERSONA MORAL EN LISTA REQUINFO POR RAZON …"
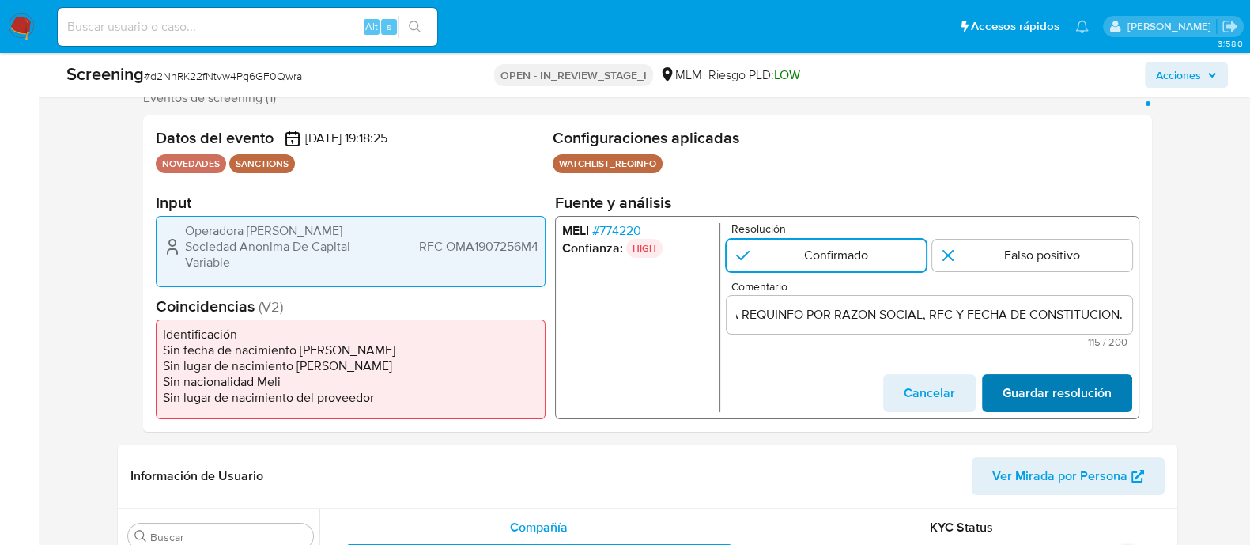
scroll to position [0, 0]
click at [1080, 388] on span "Guardar resolución" at bounding box center [1056, 393] width 109 height 35
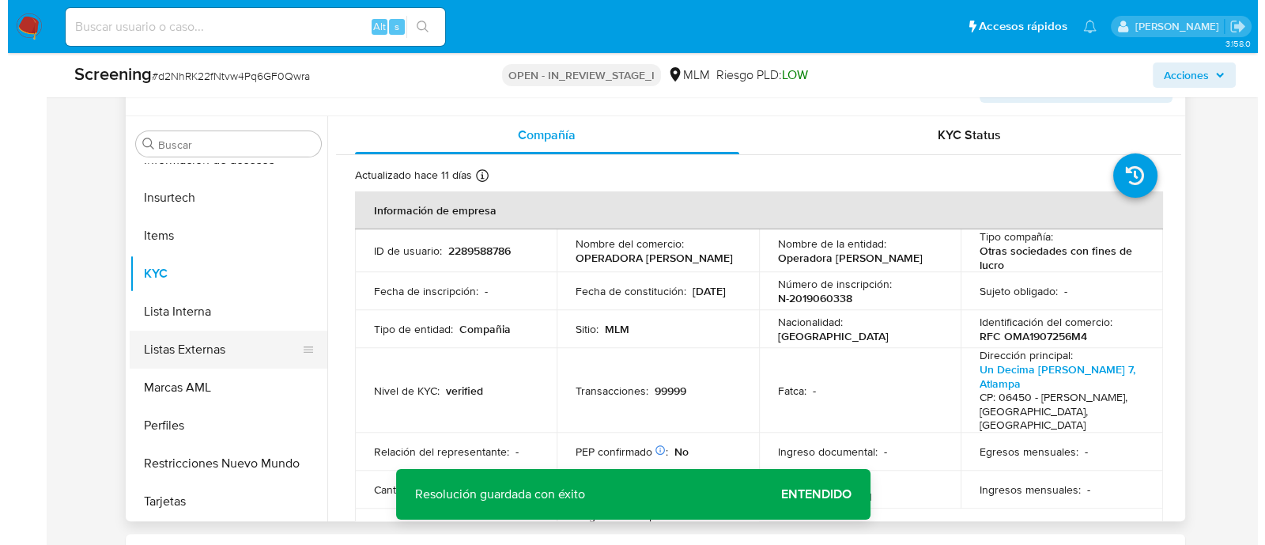
scroll to position [691, 0]
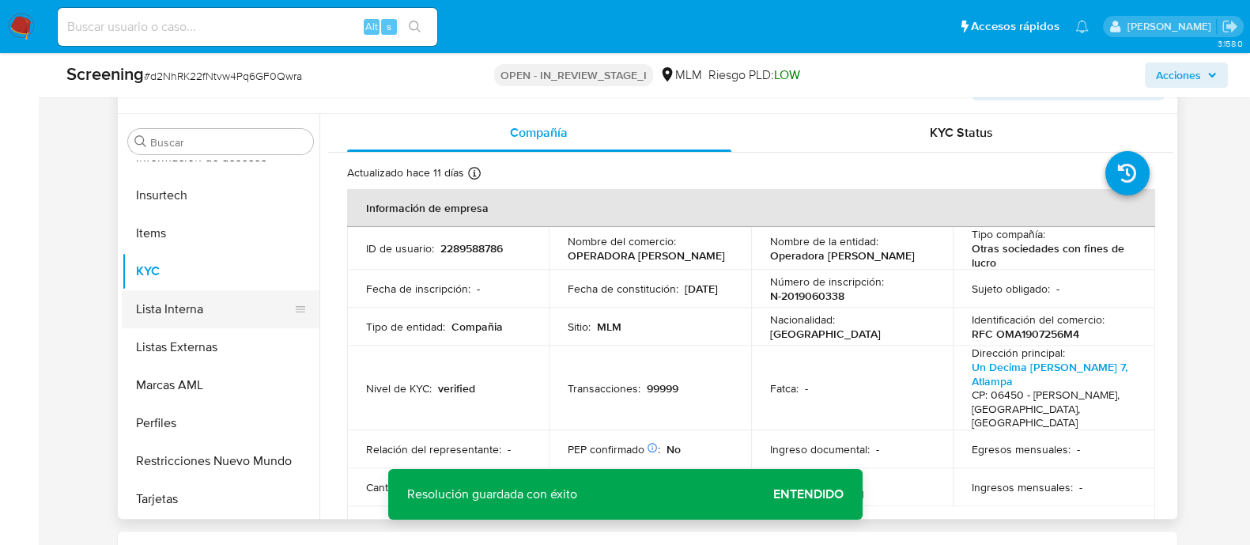
click at [187, 312] on button "Lista Interna" at bounding box center [214, 309] width 185 height 38
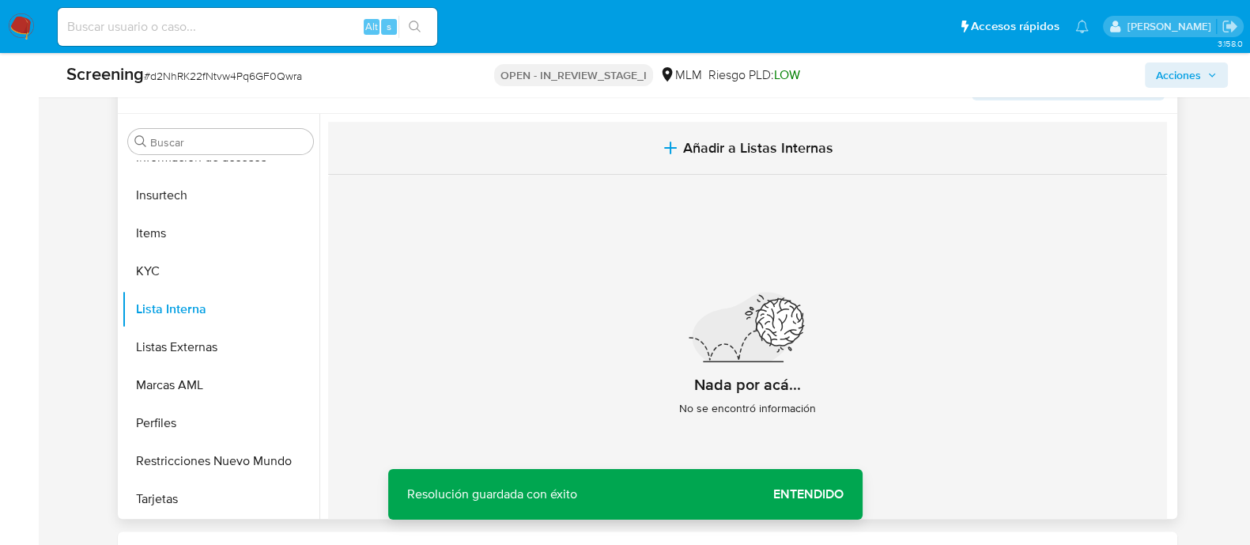
click at [791, 153] on span "Añadir a Listas Internas" at bounding box center [758, 147] width 150 height 17
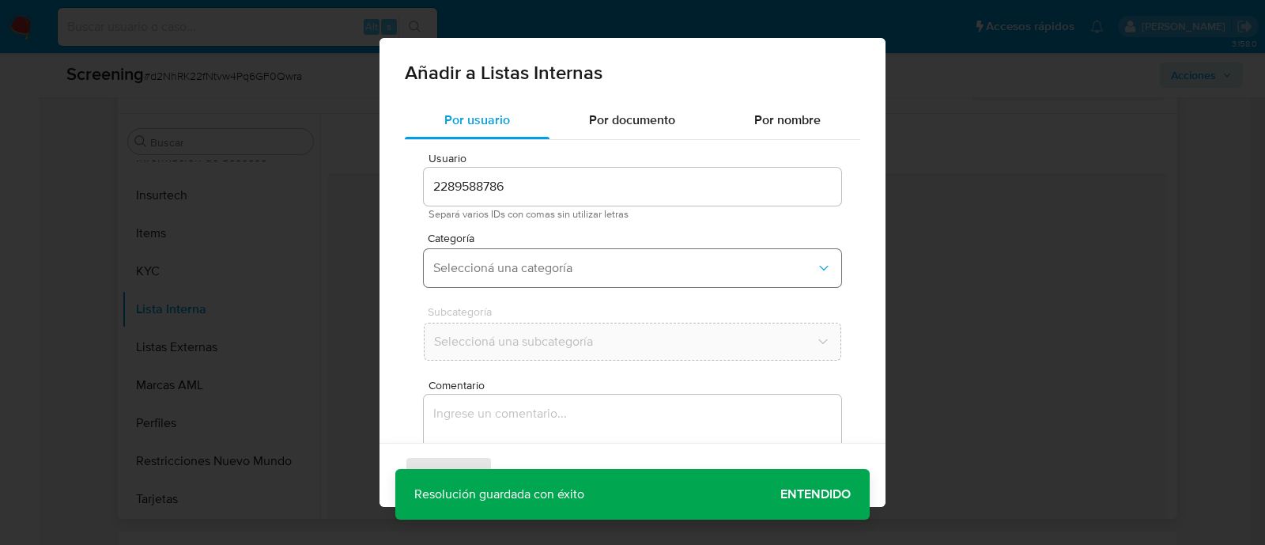
click at [575, 265] on span "Seleccioná una categoría" at bounding box center [624, 268] width 383 height 16
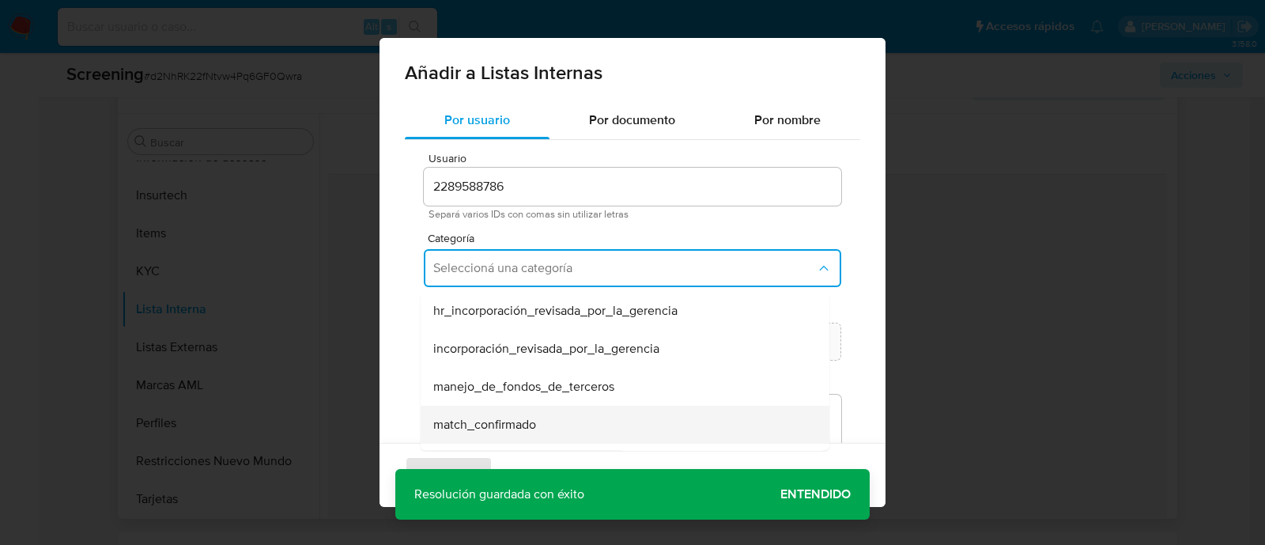
click at [511, 417] on span "match_confirmado" at bounding box center [484, 425] width 103 height 16
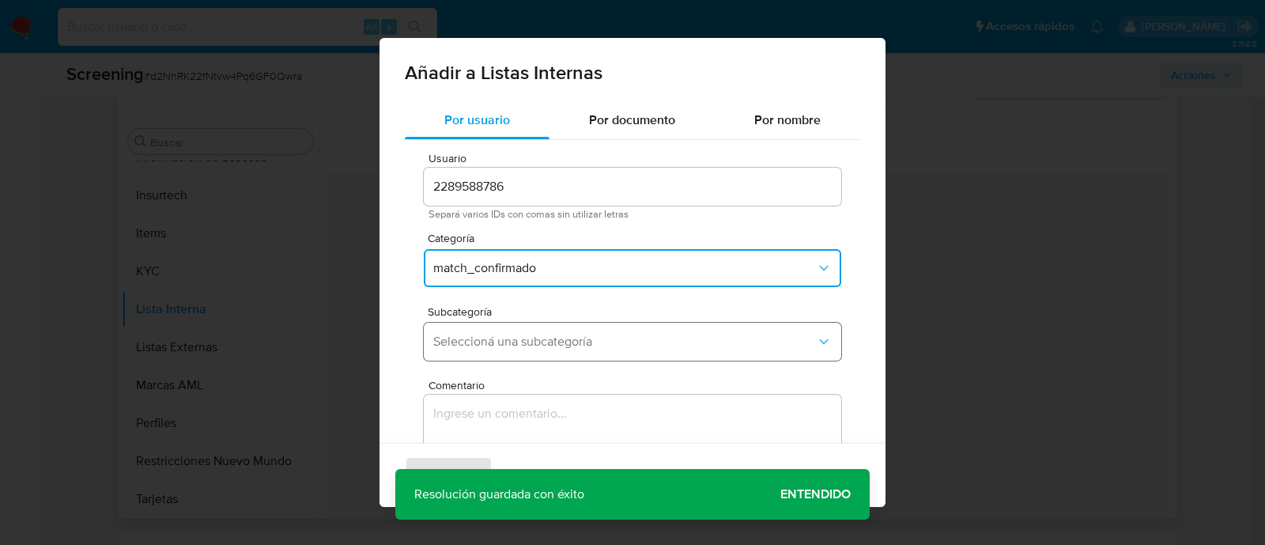
click at [508, 350] on button "Seleccioná una subcategoría" at bounding box center [633, 342] width 418 height 38
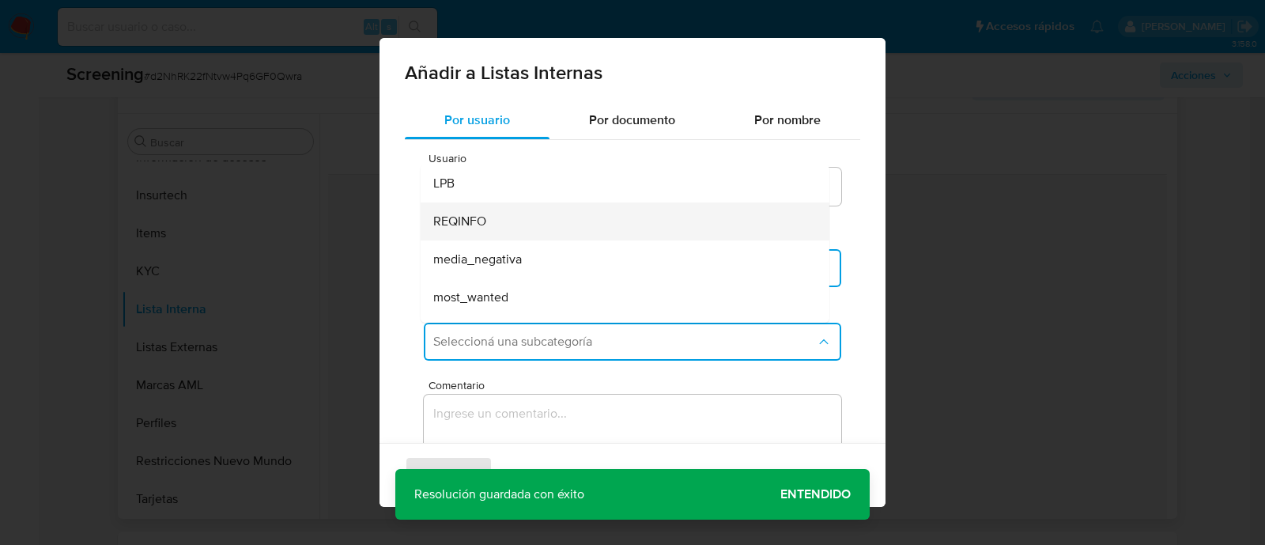
click at [497, 218] on div "REQINFO" at bounding box center [620, 221] width 374 height 38
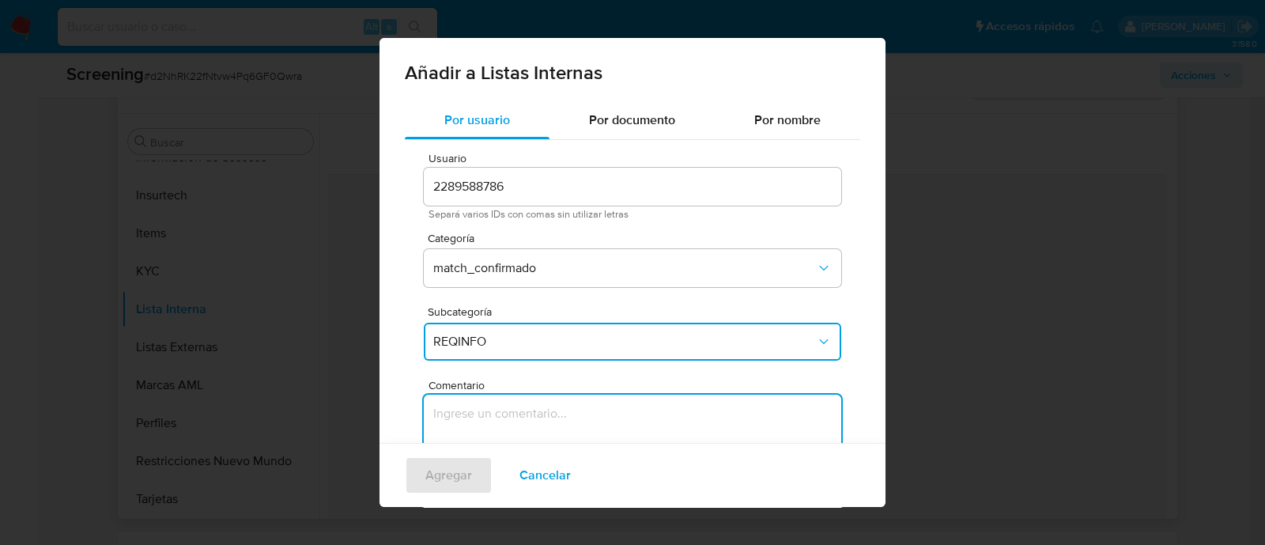
click at [497, 410] on textarea "Comentario" at bounding box center [633, 471] width 418 height 152
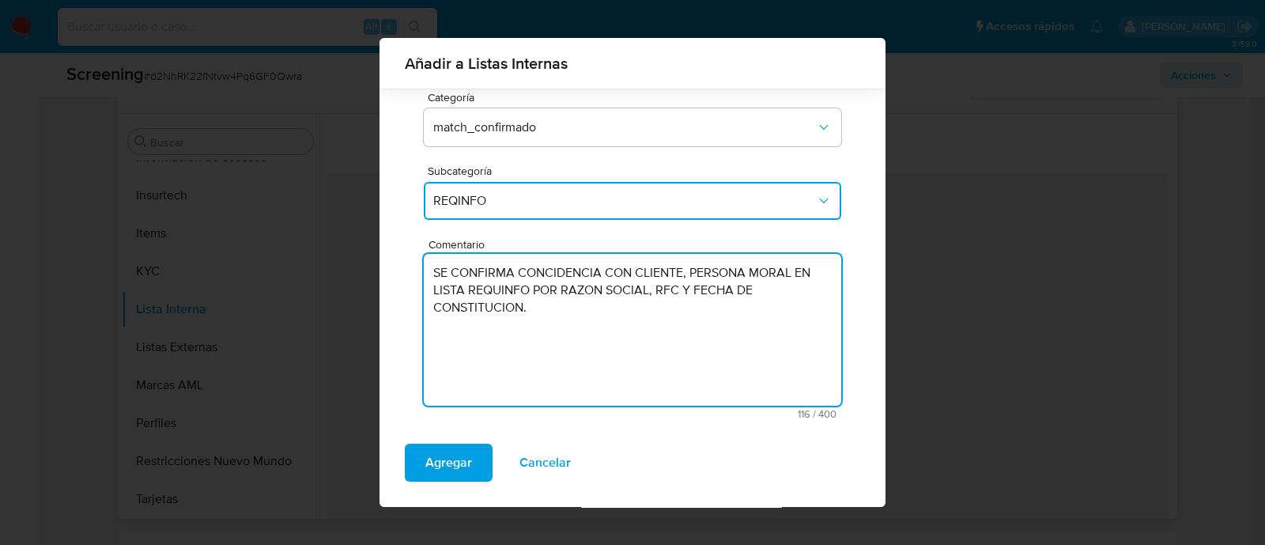
scroll to position [129, 0]
type textarea "SE CONFIRMA CONCIDENCIA CON CLIENTE, PERSONA MORAL EN LISTA REQUINFO POR RAZON …"
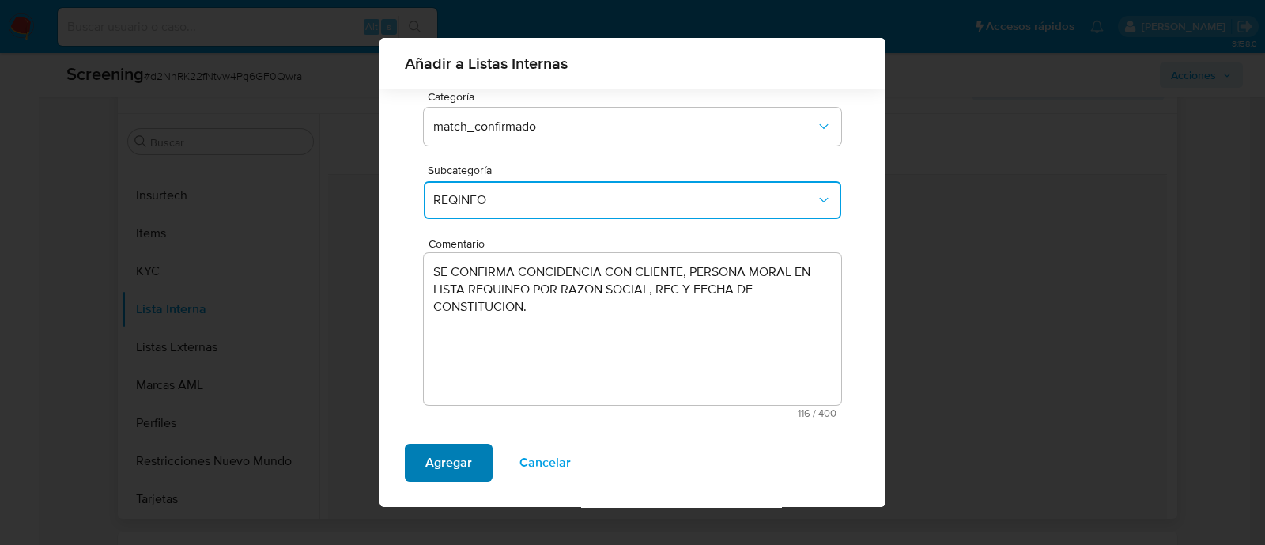
click at [459, 447] on span "Agregar" at bounding box center [448, 462] width 47 height 35
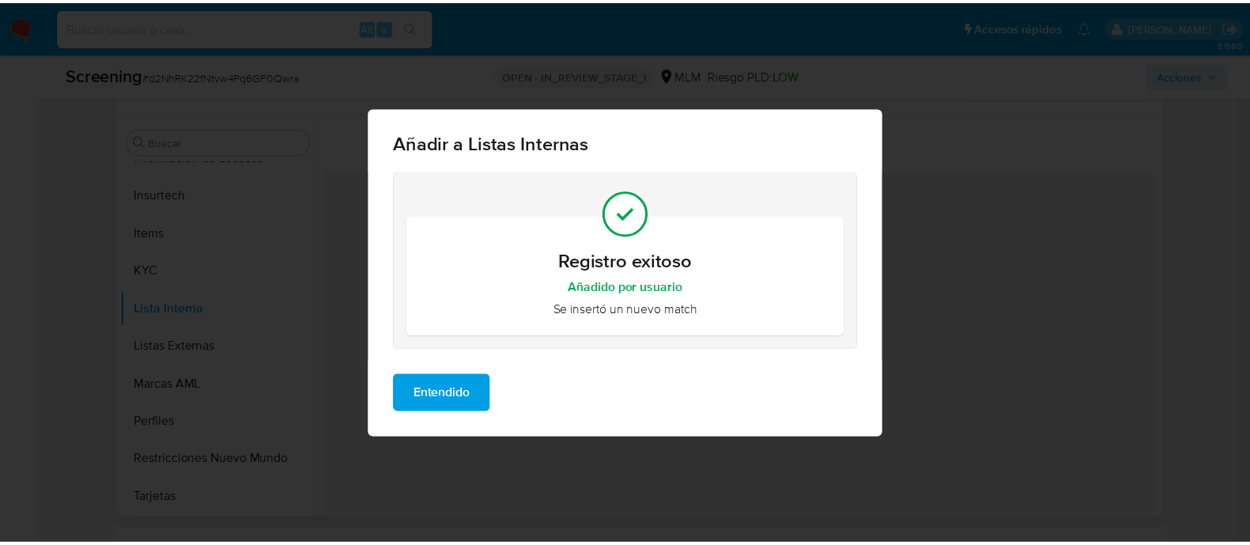
scroll to position [0, 0]
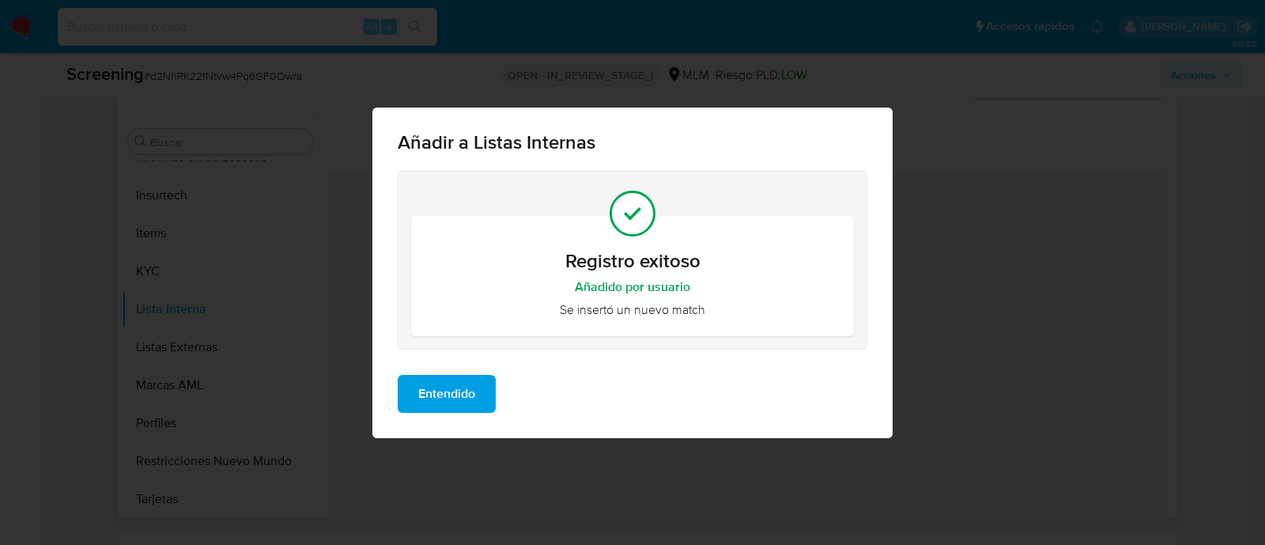
click at [471, 380] on span "Entendido" at bounding box center [446, 393] width 57 height 35
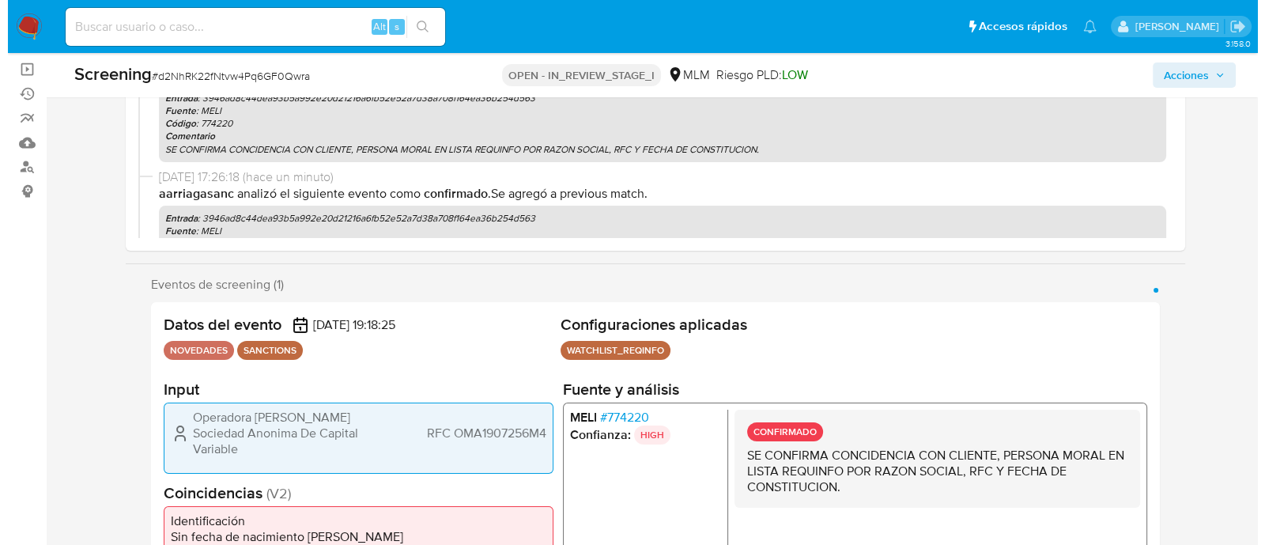
scroll to position [98, 0]
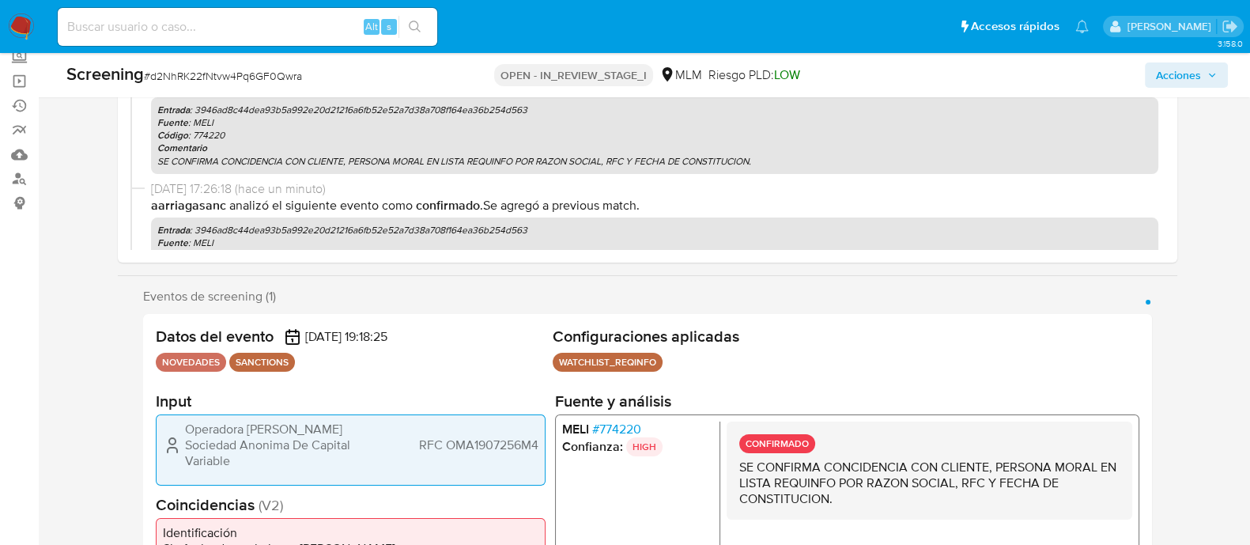
click at [1210, 70] on icon "button" at bounding box center [1212, 74] width 9 height 9
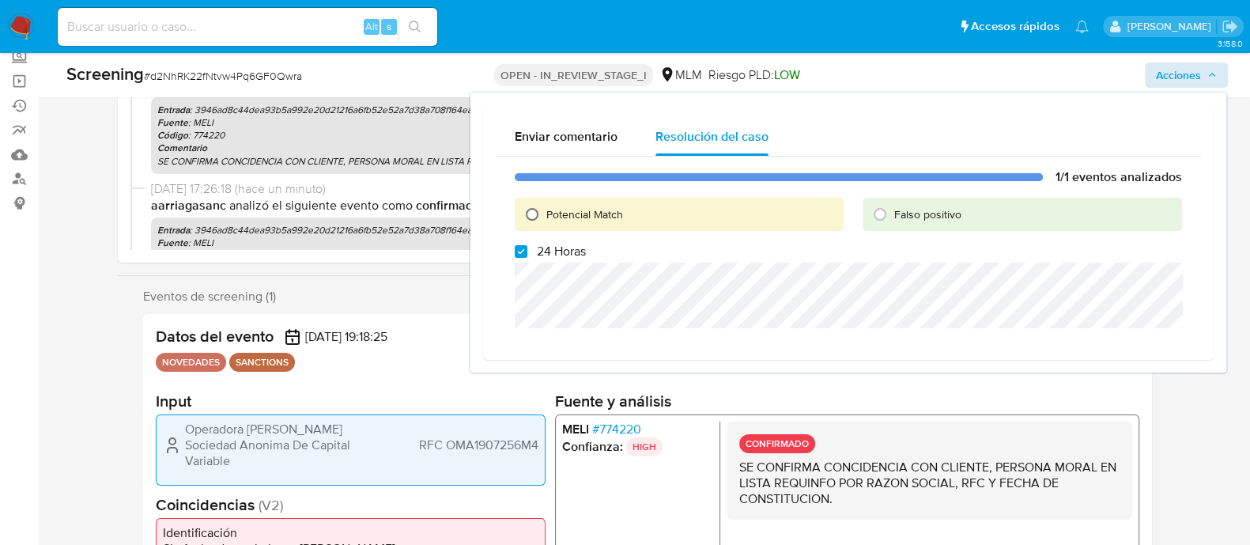
click at [535, 218] on input "Potencial Match" at bounding box center [532, 214] width 25 height 25
radio input "true"
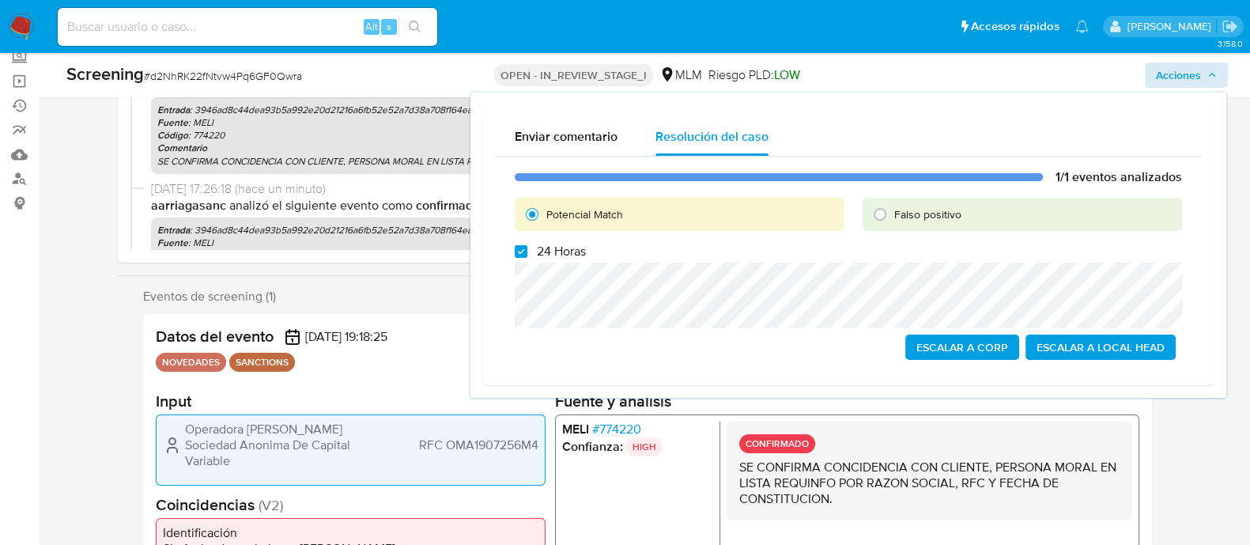
click at [520, 259] on label "24 Horas" at bounding box center [550, 252] width 71 height 16
click at [520, 258] on input "24 Horas" at bounding box center [521, 251] width 13 height 13
checkbox input "false"
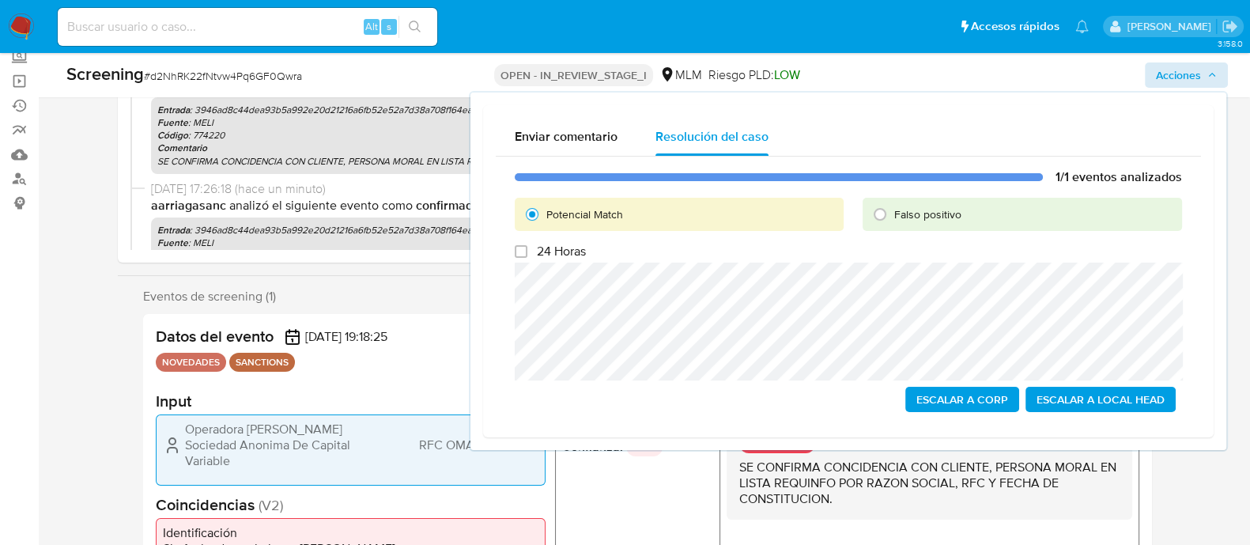
click at [1123, 403] on span "Escalar a Local Head" at bounding box center [1101, 399] width 128 height 22
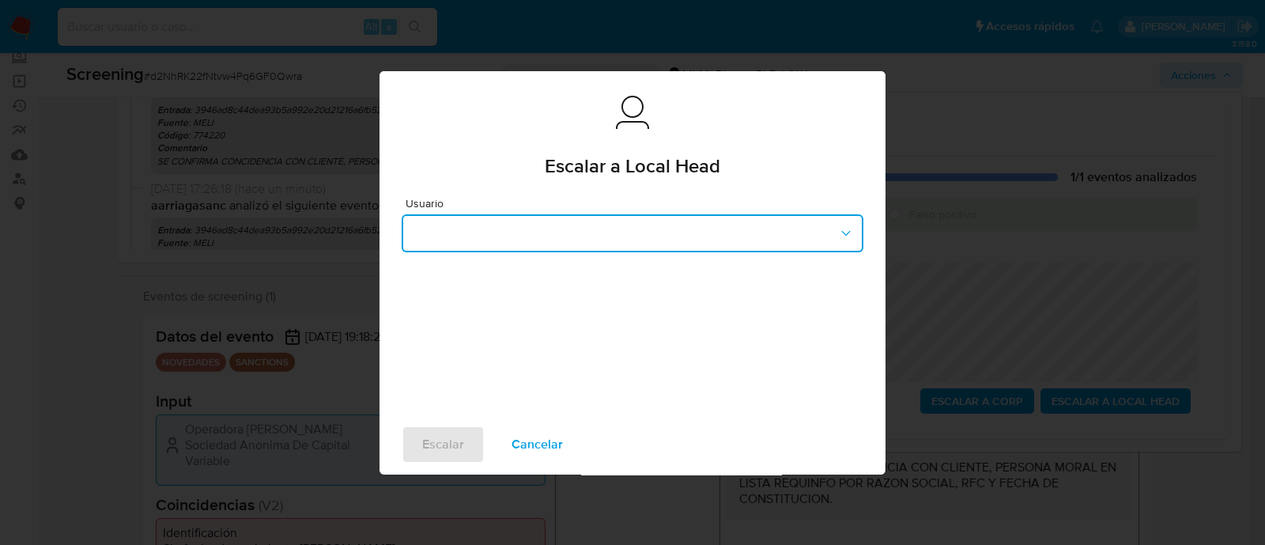
click at [464, 251] on button "button" at bounding box center [633, 233] width 462 height 38
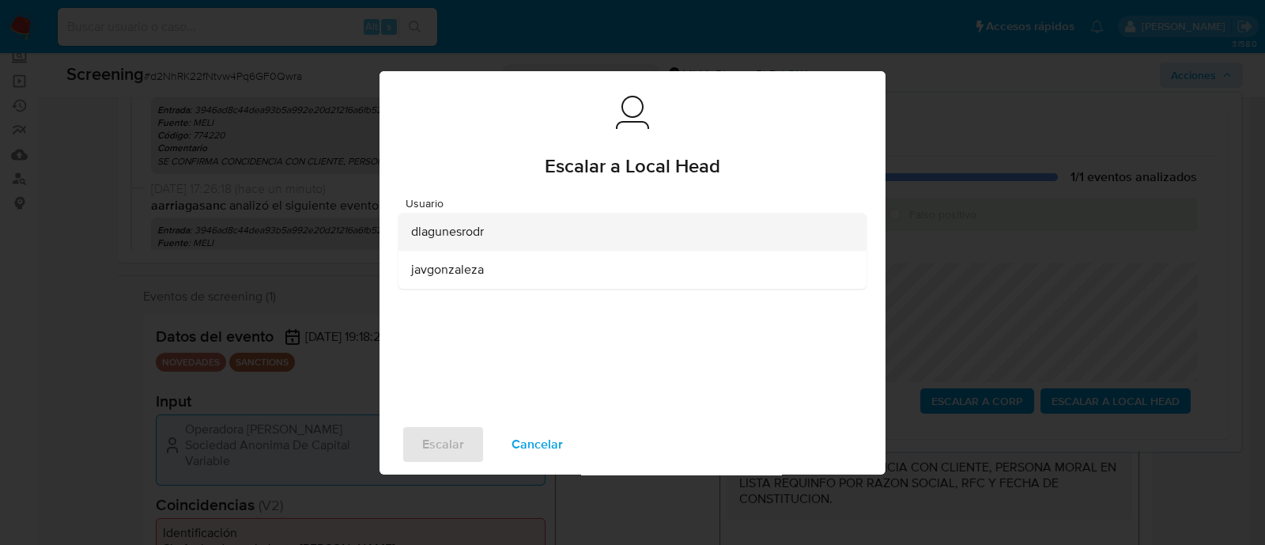
click at [452, 230] on span "dlagunesrodr" at bounding box center [447, 232] width 73 height 16
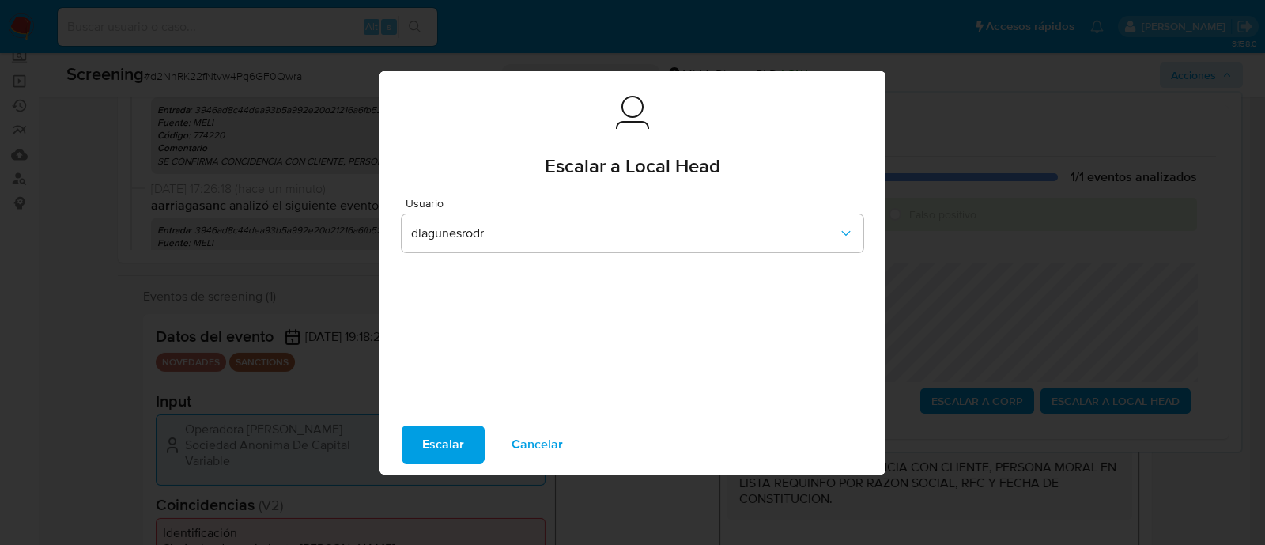
click at [455, 448] on span "Escalar" at bounding box center [443, 444] width 42 height 35
click at [454, 449] on span "Escalar" at bounding box center [443, 444] width 42 height 35
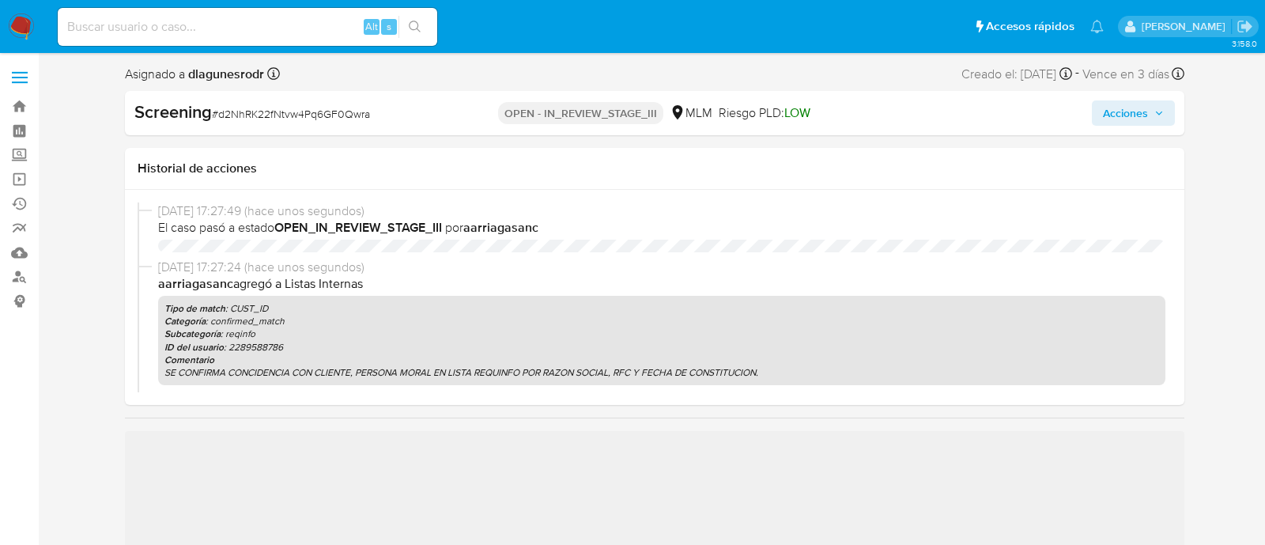
select select "10"
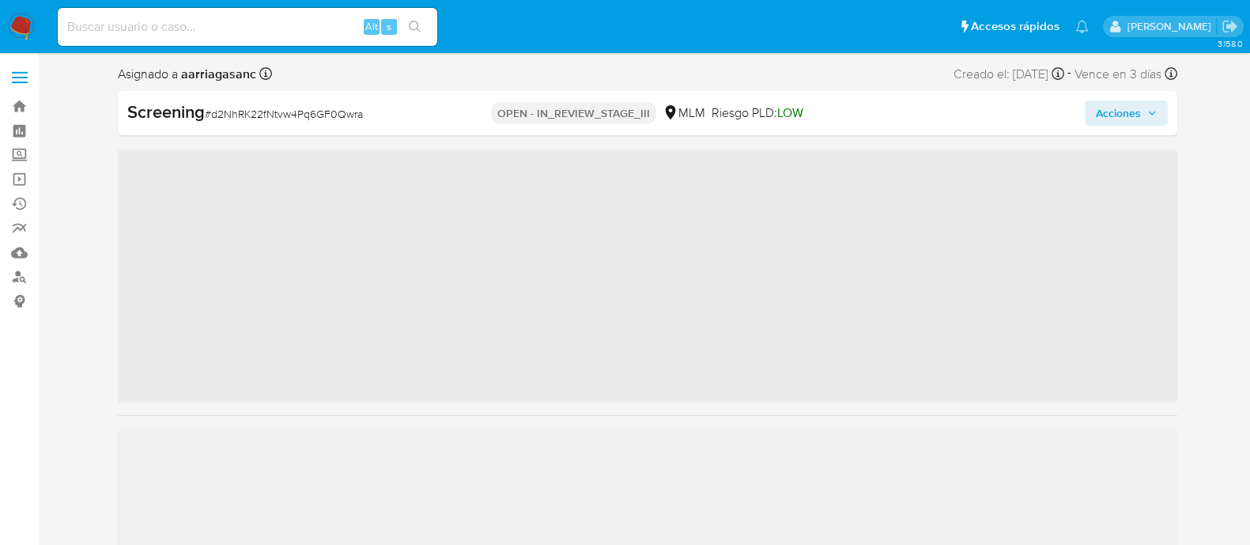
scroll to position [667, 0]
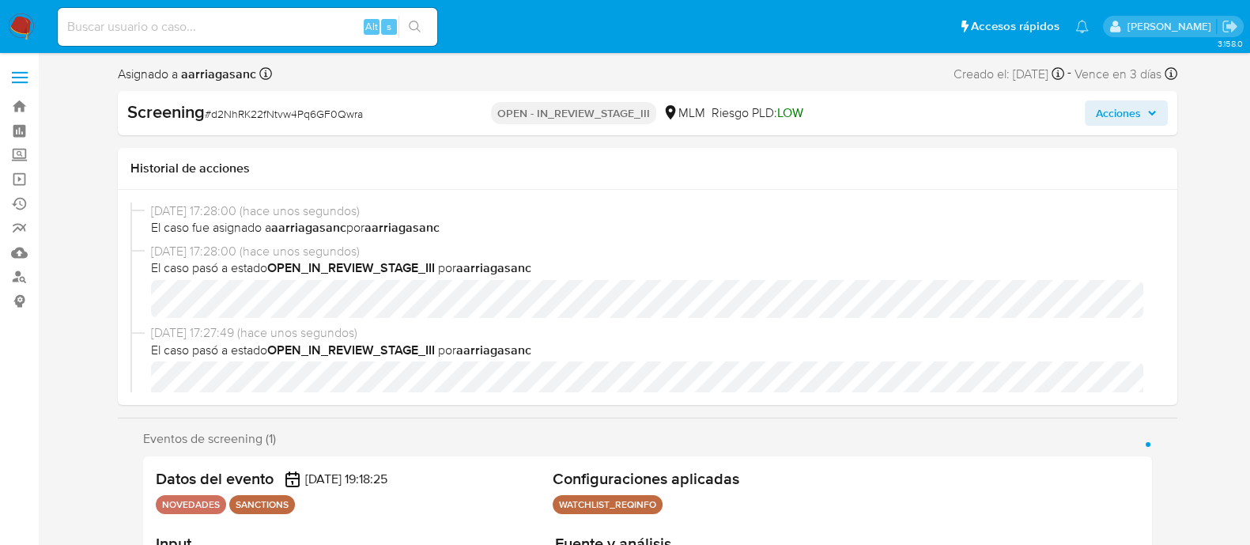
select select "10"
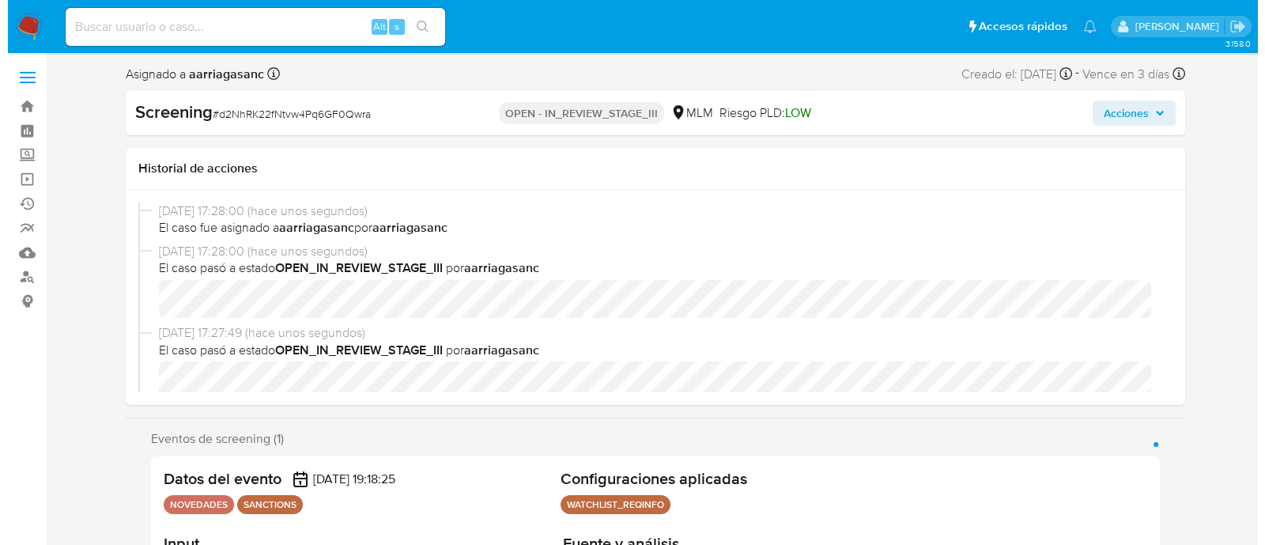
scroll to position [98, 0]
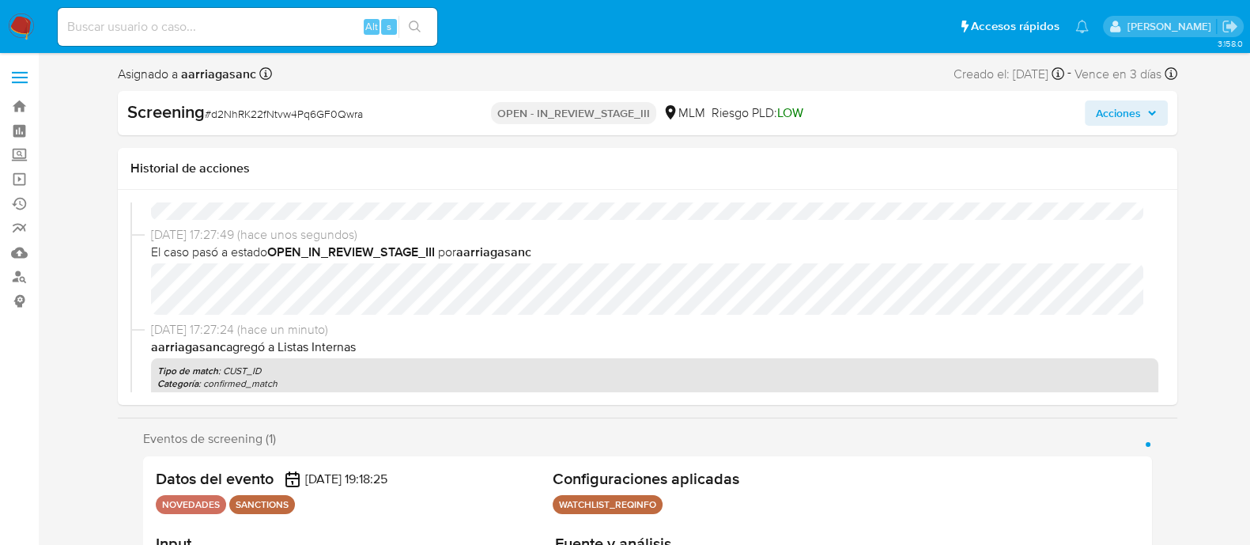
click at [1102, 116] on span "Acciones" at bounding box center [1118, 112] width 45 height 25
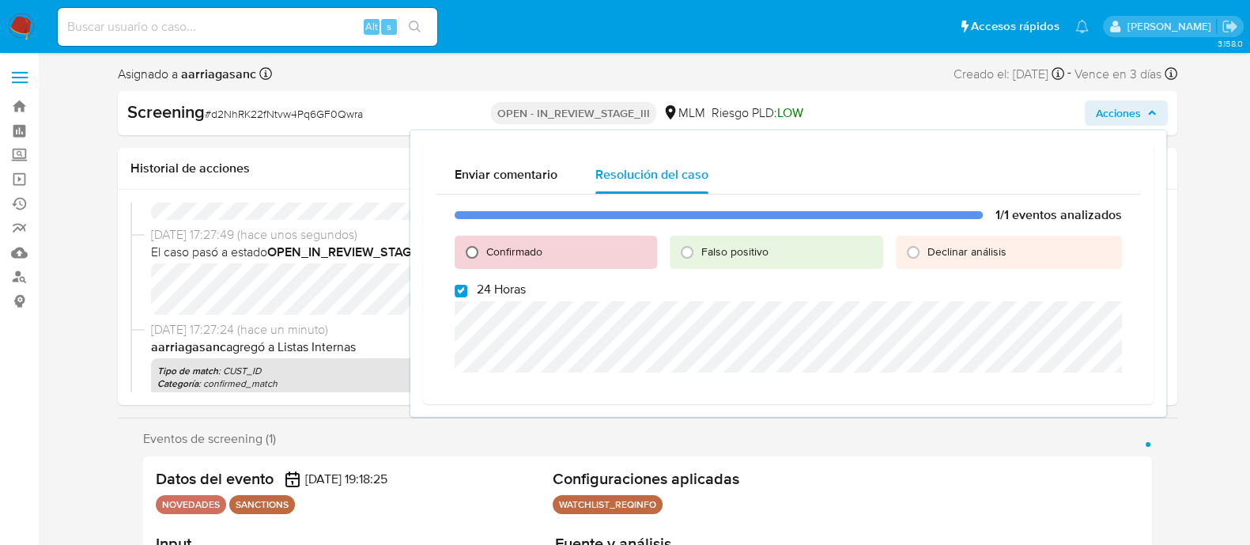
click at [475, 249] on input "Confirmado" at bounding box center [471, 252] width 25 height 25
radio input "true"
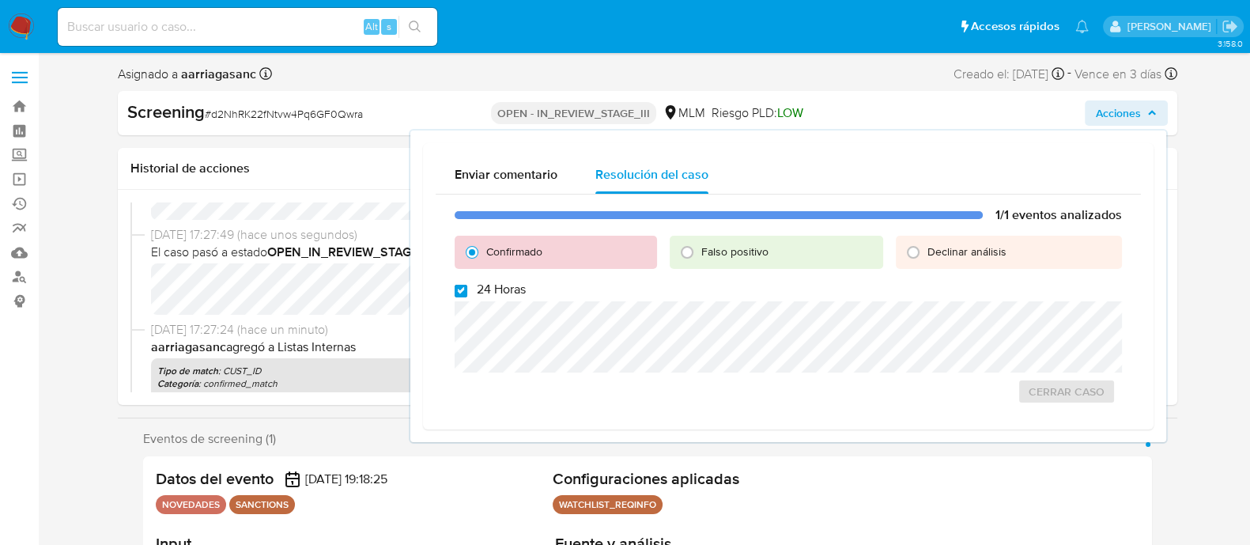
click at [458, 286] on input "24 Horas" at bounding box center [461, 291] width 13 height 13
checkbox input "false"
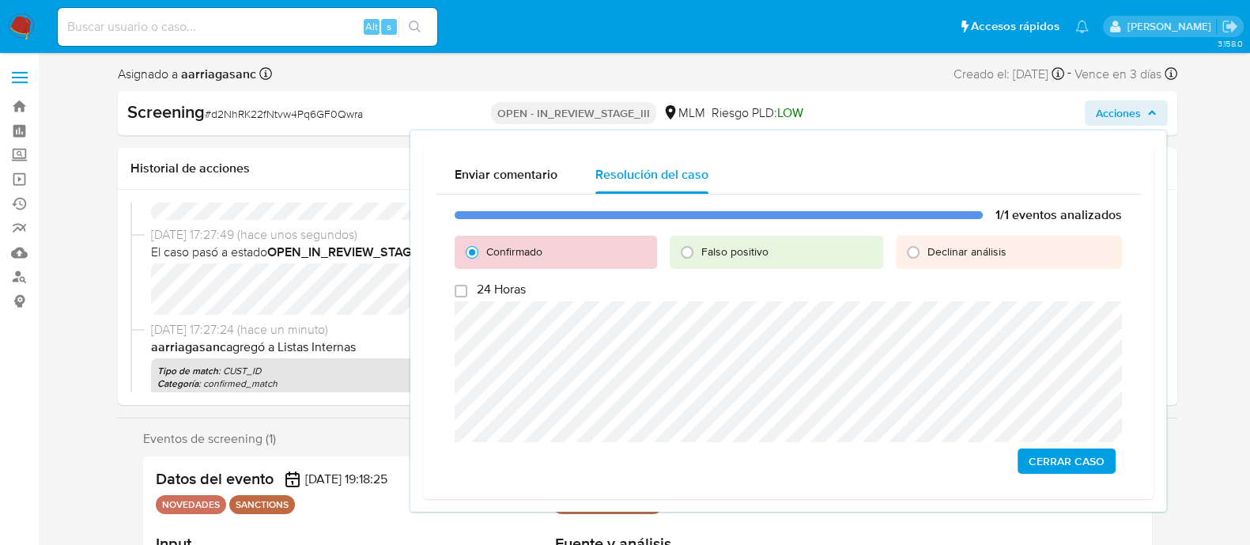
click at [1060, 472] on span "Cerrar Caso" at bounding box center [1067, 461] width 76 height 22
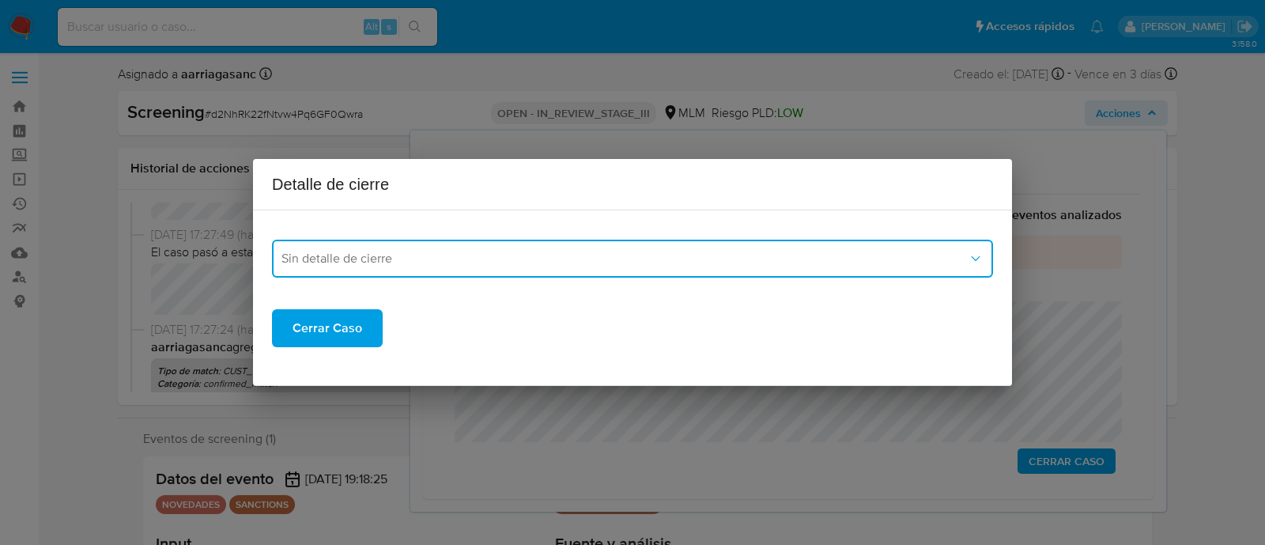
click at [376, 267] on button "Sin detalle de cierre" at bounding box center [632, 259] width 721 height 38
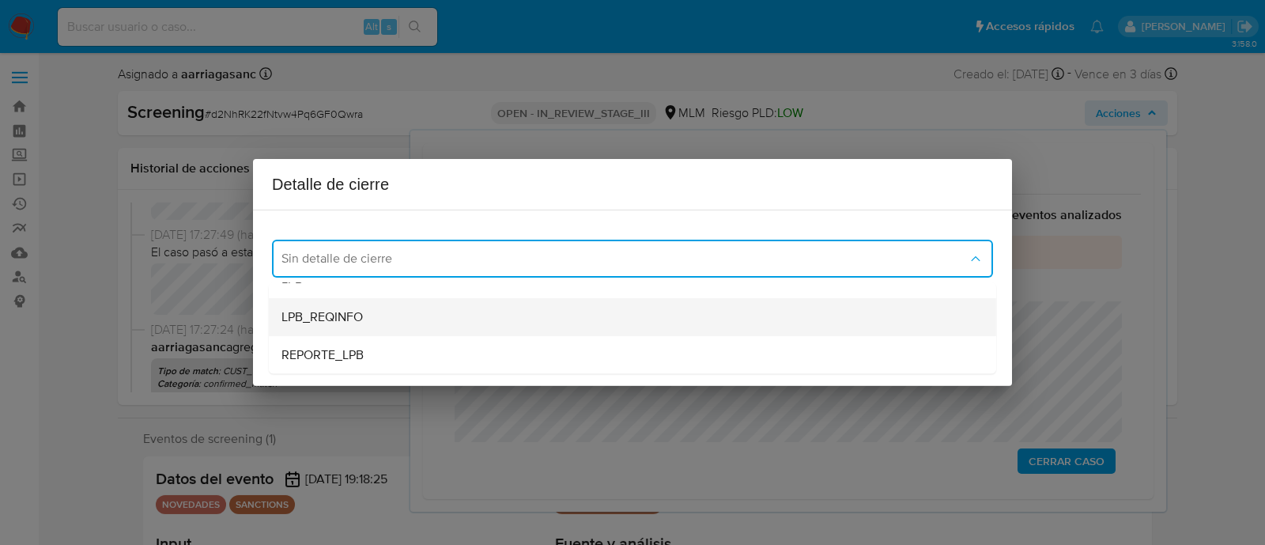
click at [386, 320] on div "LPB_REQINFO" at bounding box center [633, 317] width 702 height 38
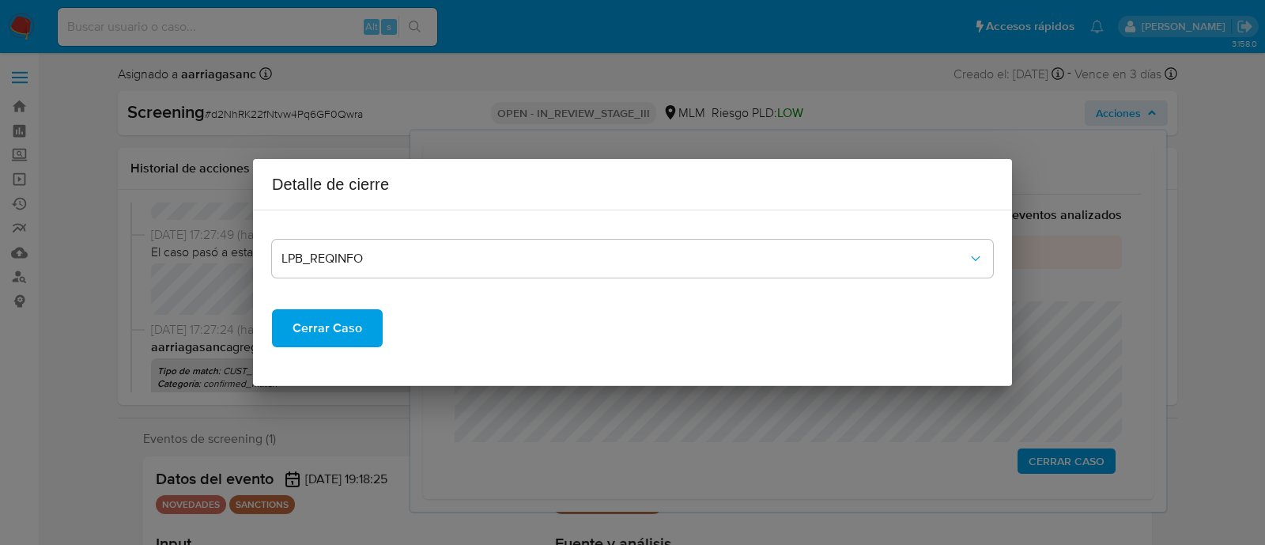
click at [345, 339] on span "Cerrar Caso" at bounding box center [328, 328] width 70 height 35
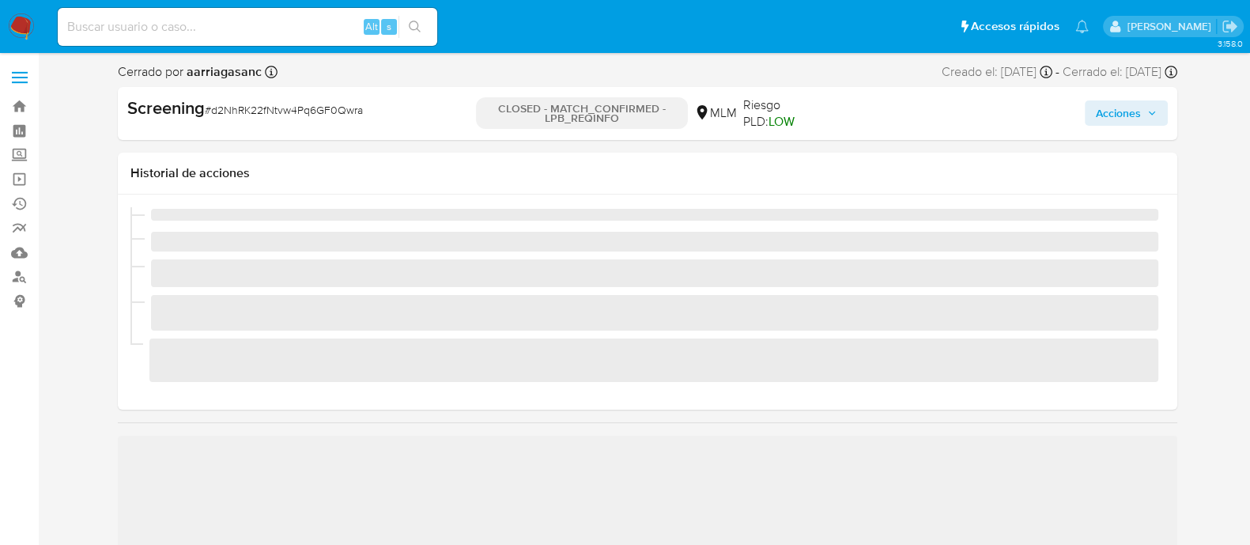
scroll to position [667, 0]
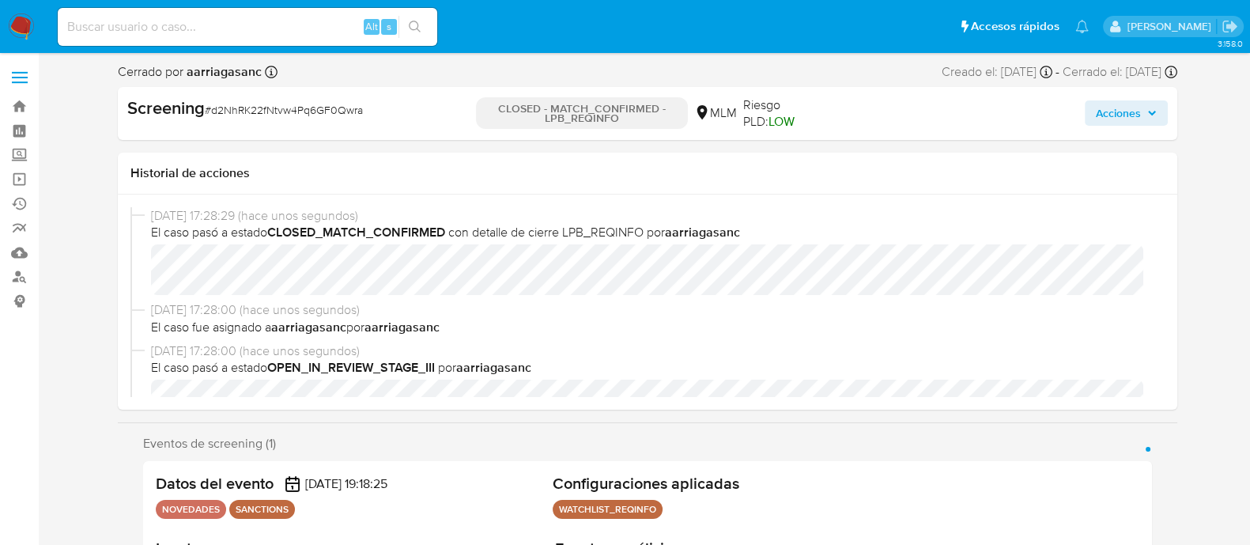
select select "10"
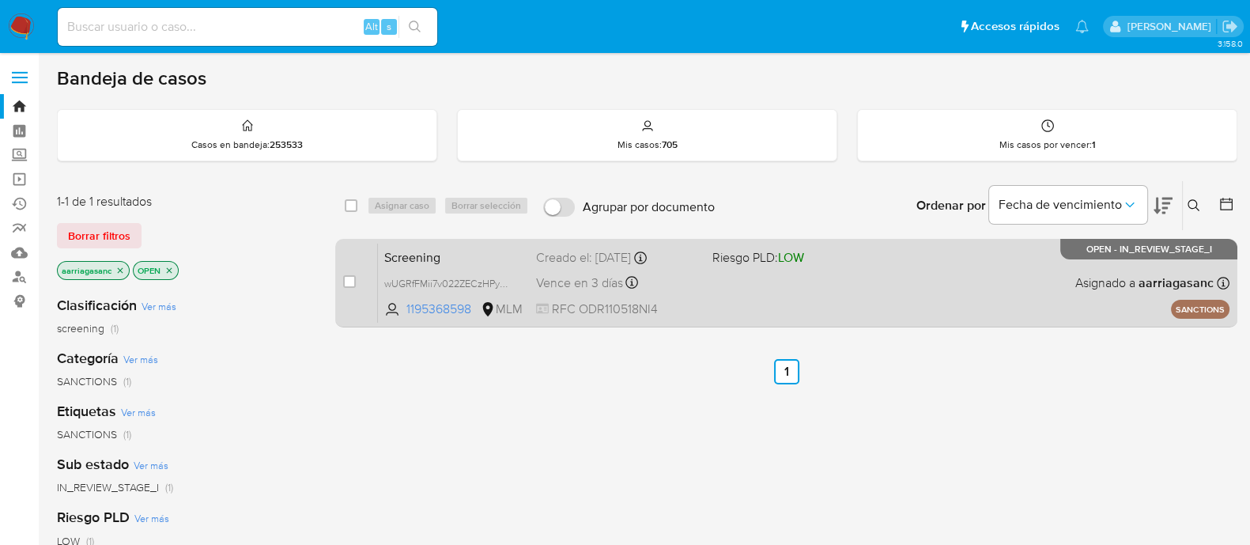
click at [737, 298] on div "Screening wUGRfFMii7v022ZECzHPy1TP 1195368598 MLM Riesgo PLD: LOW Creado el: [D…" at bounding box center [804, 283] width 852 height 80
click at [346, 277] on input "checkbox" at bounding box center [349, 281] width 13 height 13
checkbox input "true"
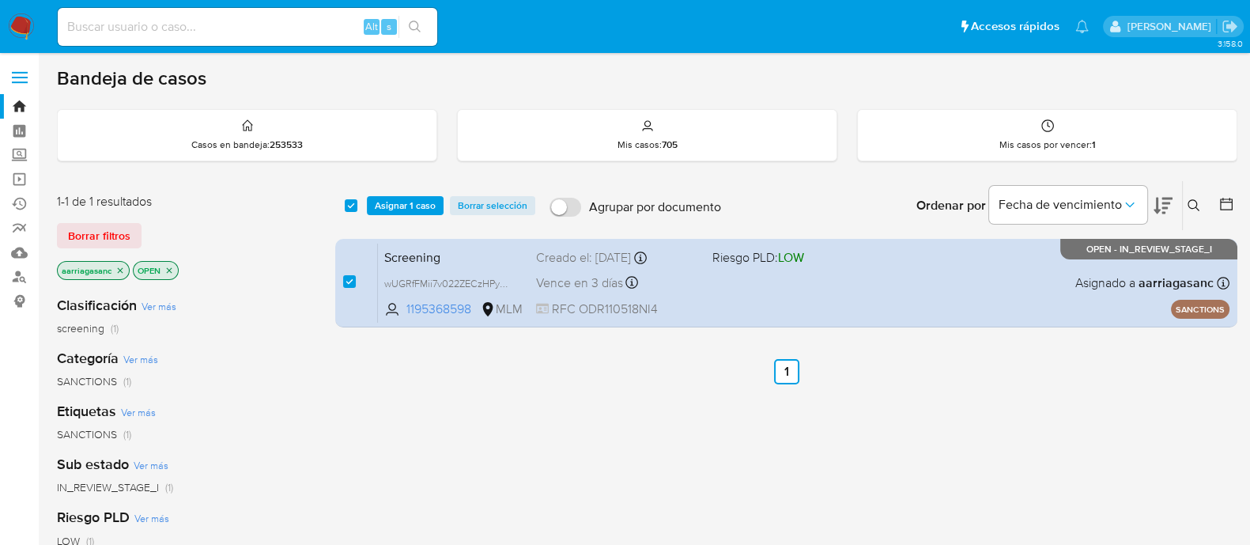
click at [399, 191] on div "select-all-cases-checkbox Asignar 1 caso Borrar selección Agrupar por documento…" at bounding box center [786, 205] width 902 height 49
click at [399, 201] on span "Asignar 1 caso" at bounding box center [405, 206] width 61 height 16
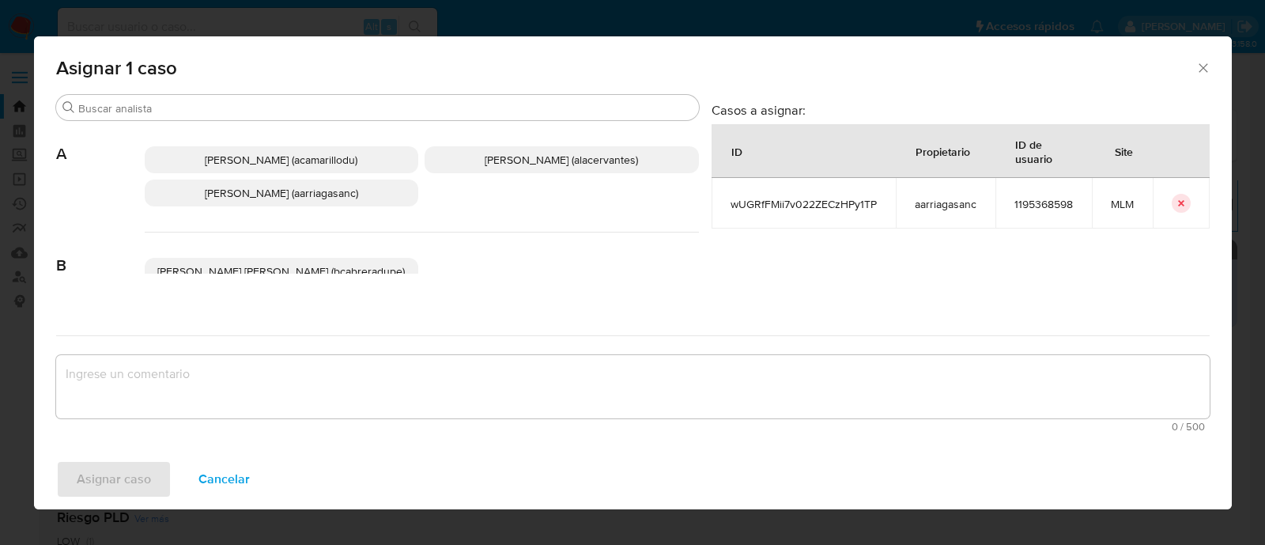
click at [340, 197] on span "[PERSON_NAME] (aarriagasanc)" at bounding box center [281, 193] width 153 height 16
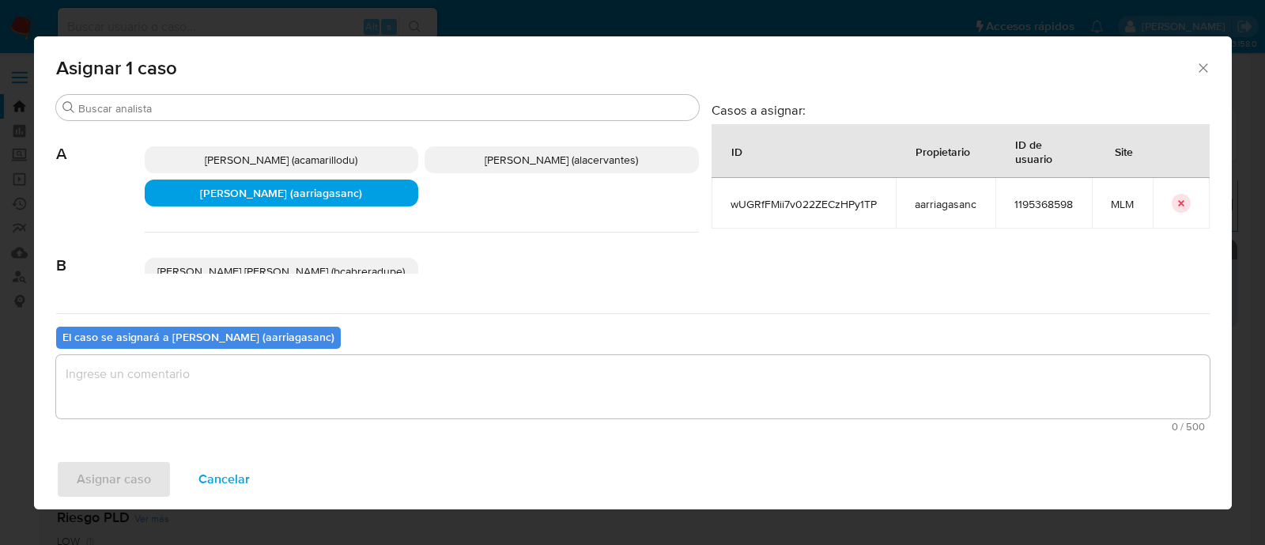
click at [356, 357] on textarea "assign-modal" at bounding box center [633, 386] width 1154 height 63
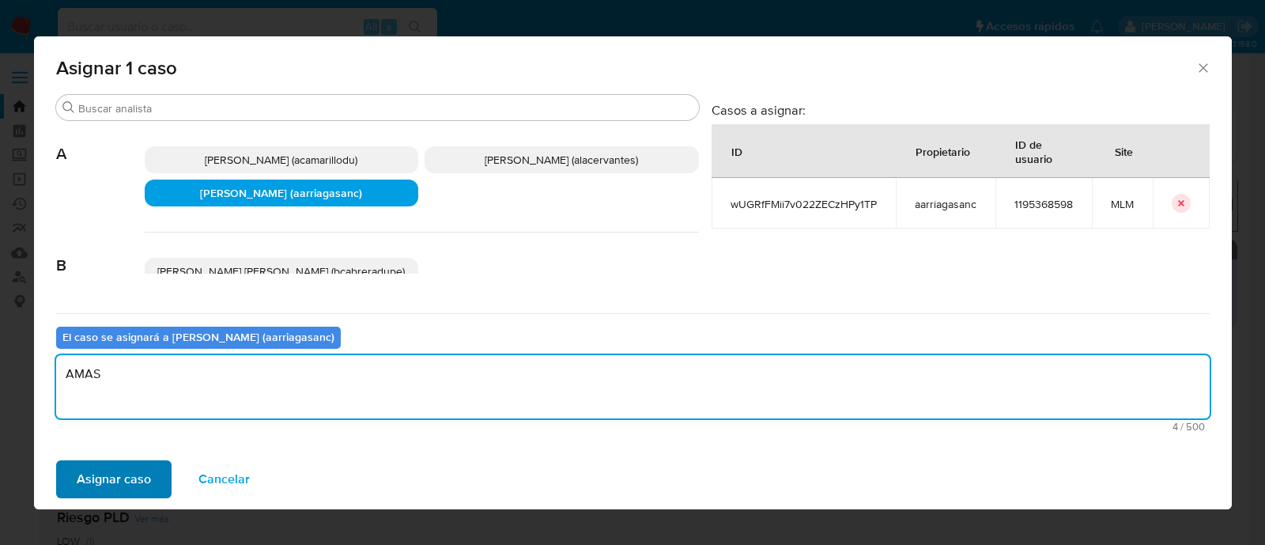
type textarea "AMAS"
click at [103, 497] on div "Asignar caso Cancelar" at bounding box center [633, 479] width 1198 height 60
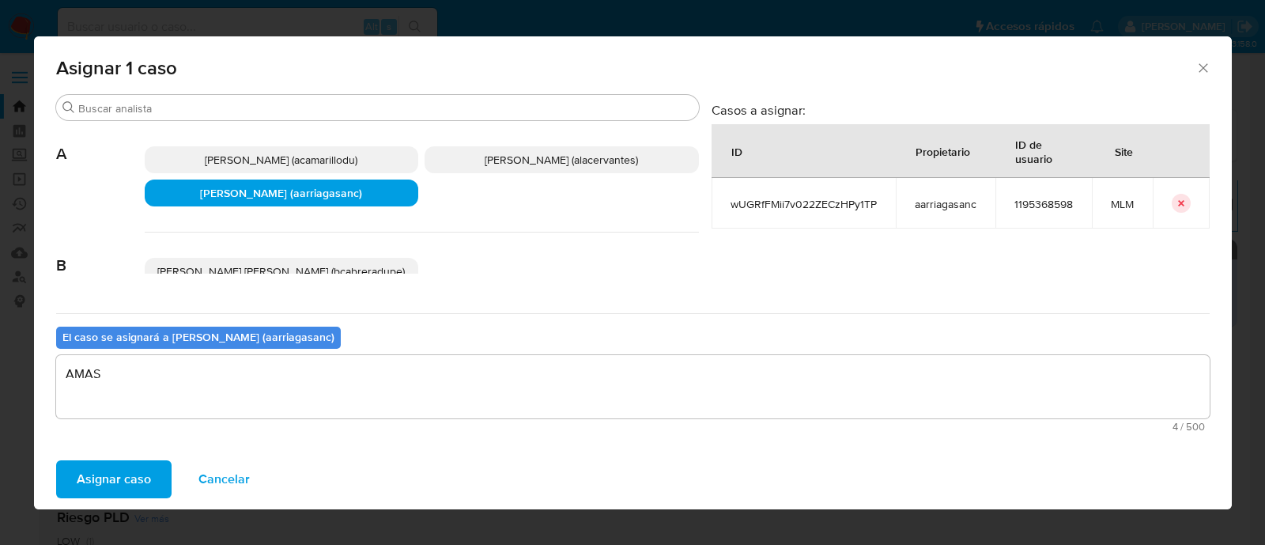
click at [141, 463] on span "Asignar caso" at bounding box center [114, 479] width 74 height 35
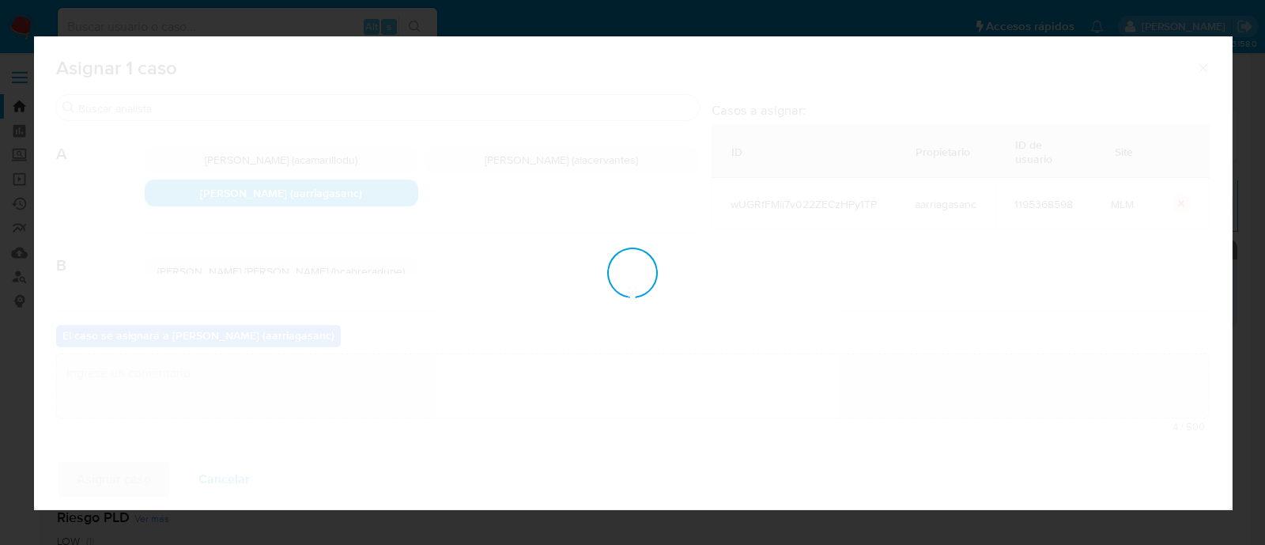
checkbox input "false"
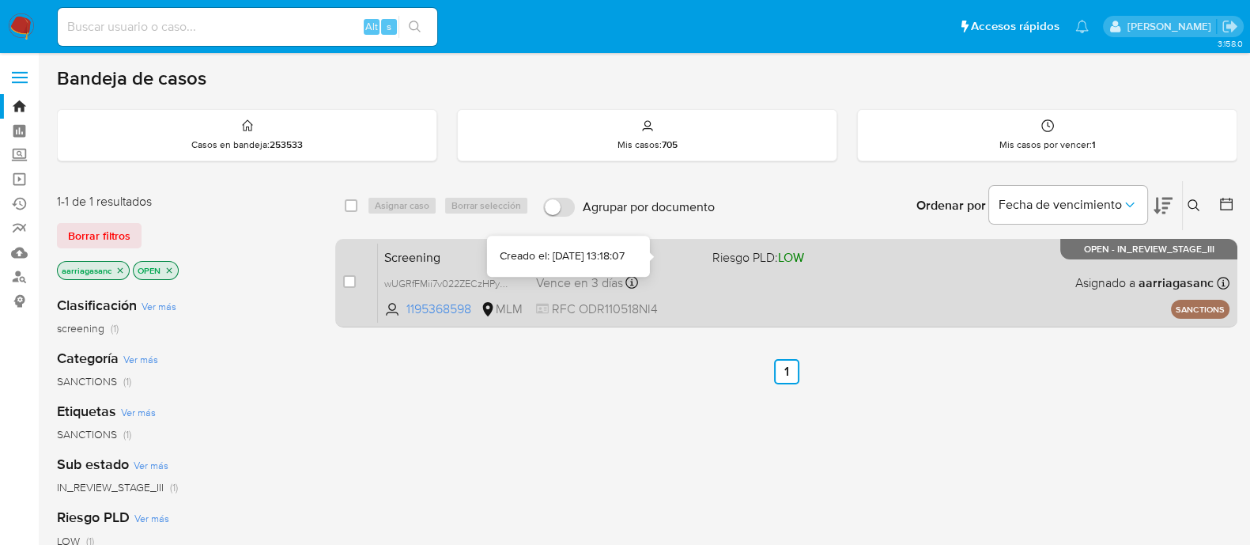
click at [771, 297] on div "Screening wUGRfFMii7v022ZECzHPy1TP 1195368598 MLM Riesgo PLD: LOW Creado el: 12…" at bounding box center [804, 283] width 852 height 80
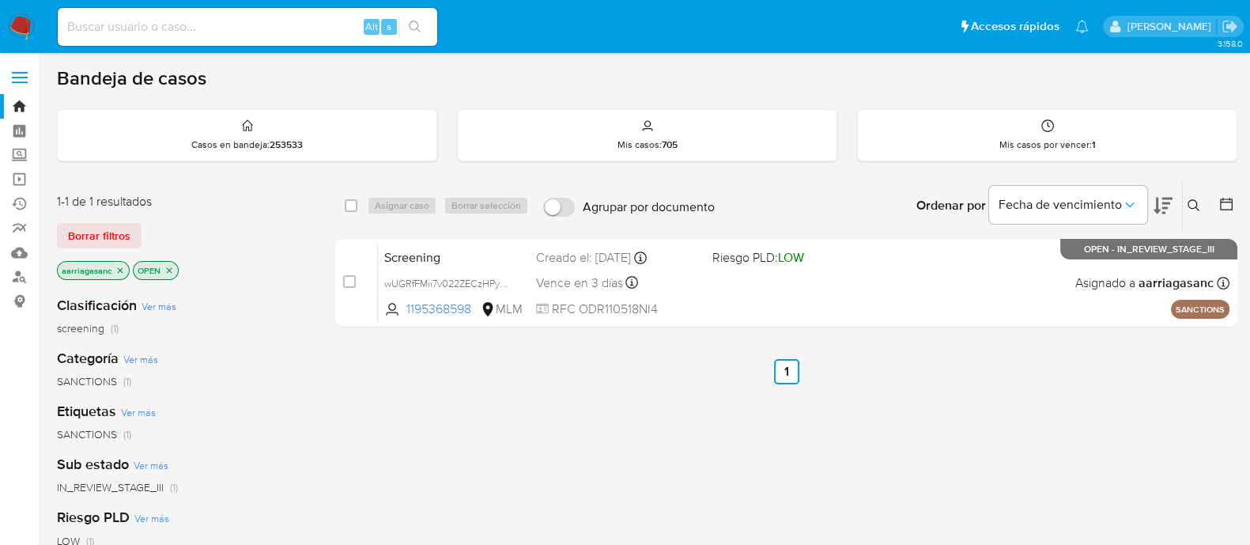
click at [13, 26] on img at bounding box center [21, 26] width 27 height 27
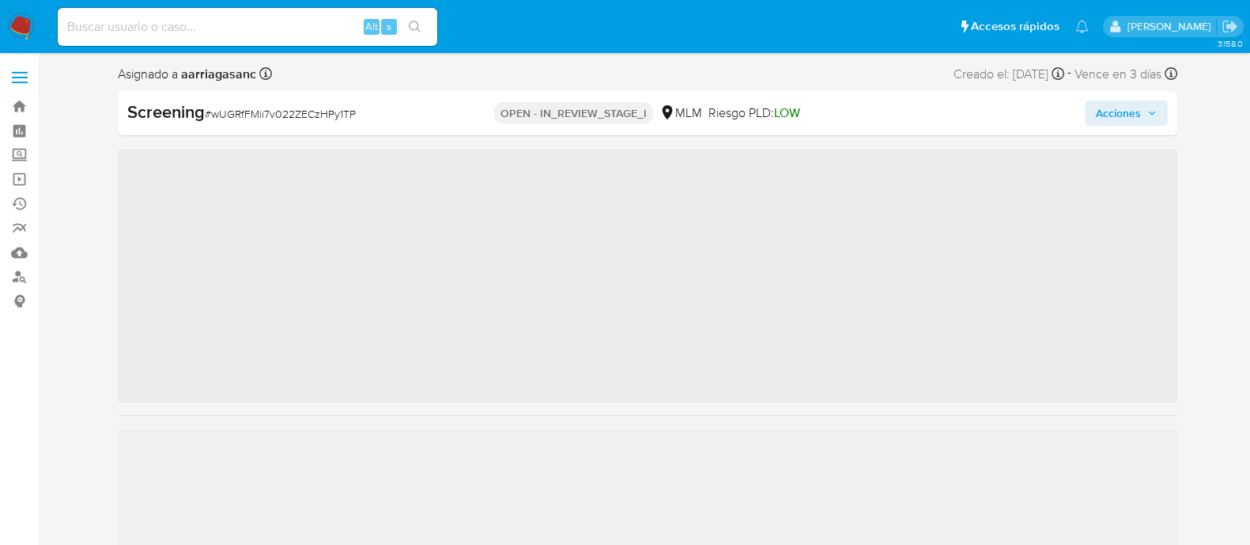
scroll to position [667, 0]
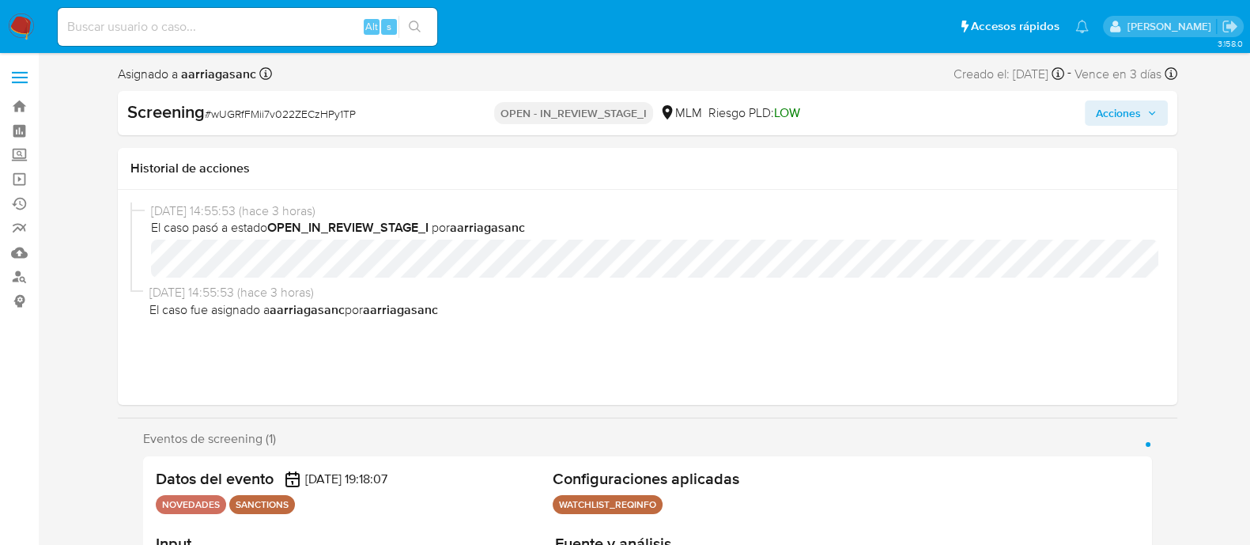
select select "10"
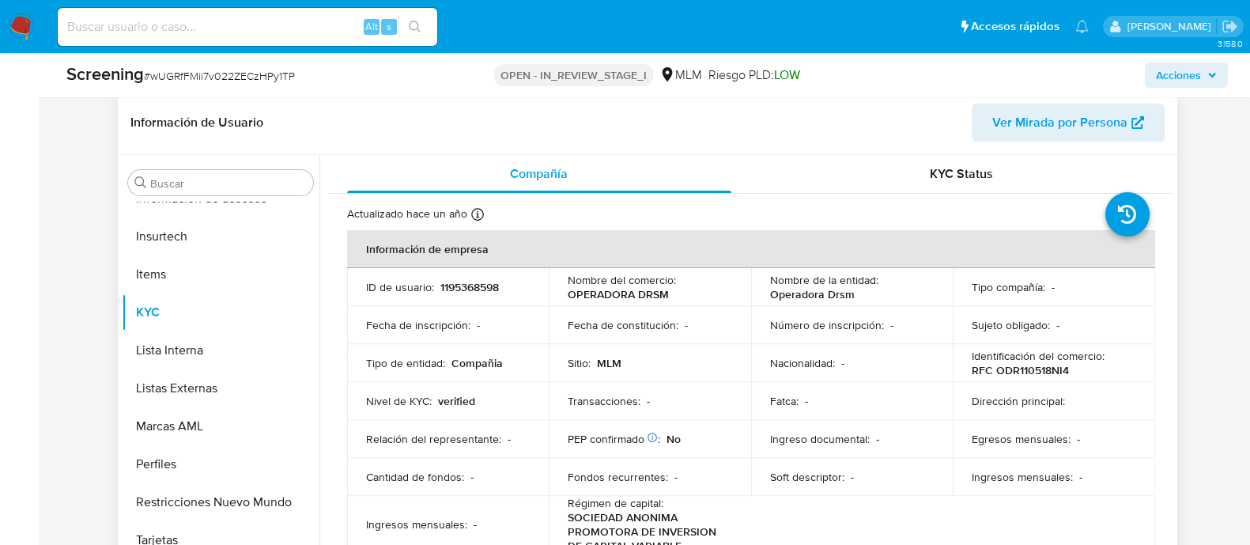
scroll to position [691, 0]
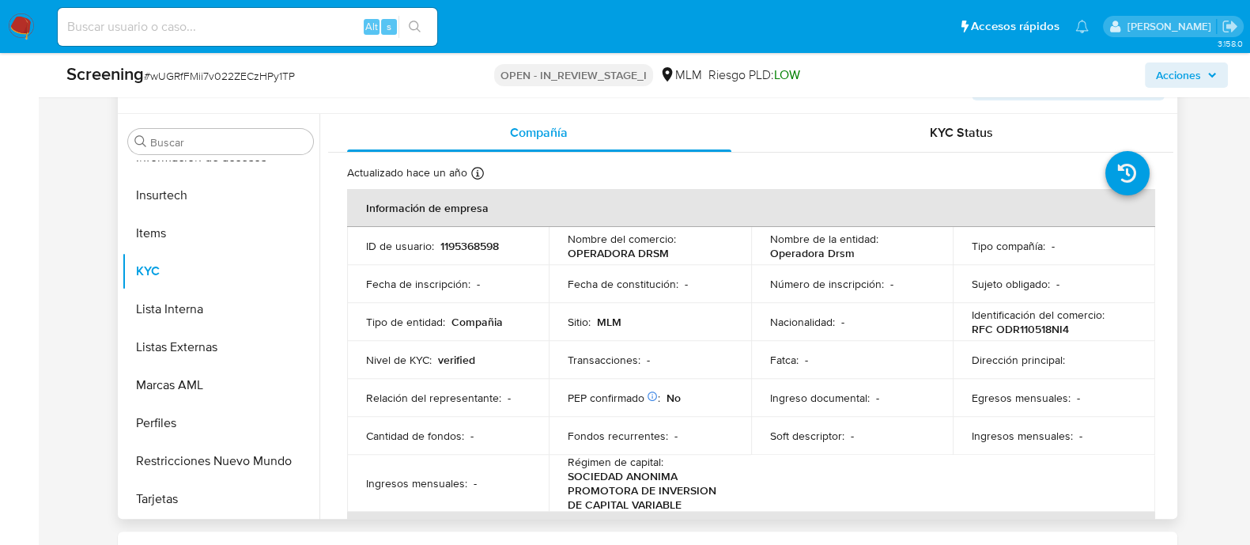
click at [763, 361] on td "Fatca : -" at bounding box center [852, 360] width 202 height 38
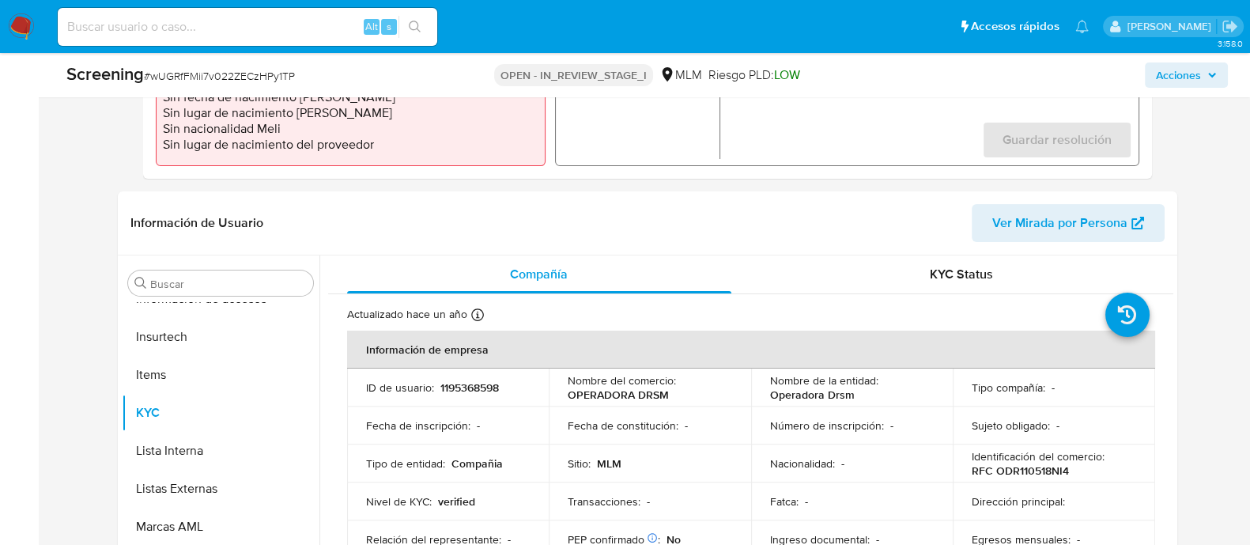
scroll to position [395, 0]
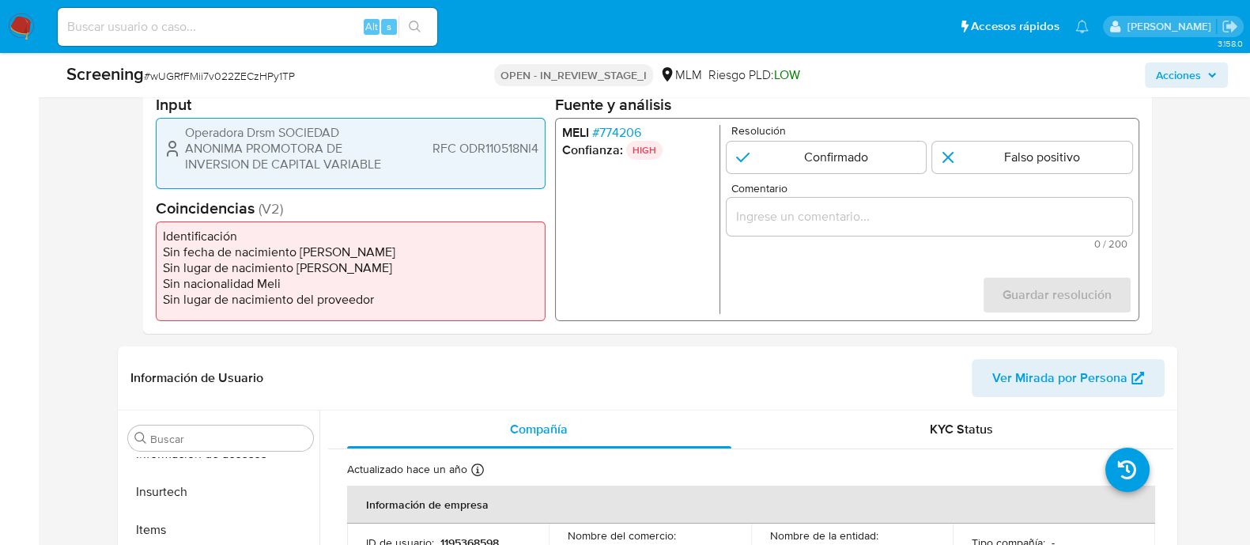
click at [187, 130] on span "Operadora Drsm SOCIEDAD ANONIMA PROMOTORA DE INVERSION DE CAPITAL VARIABLE" at bounding box center [284, 148] width 198 height 47
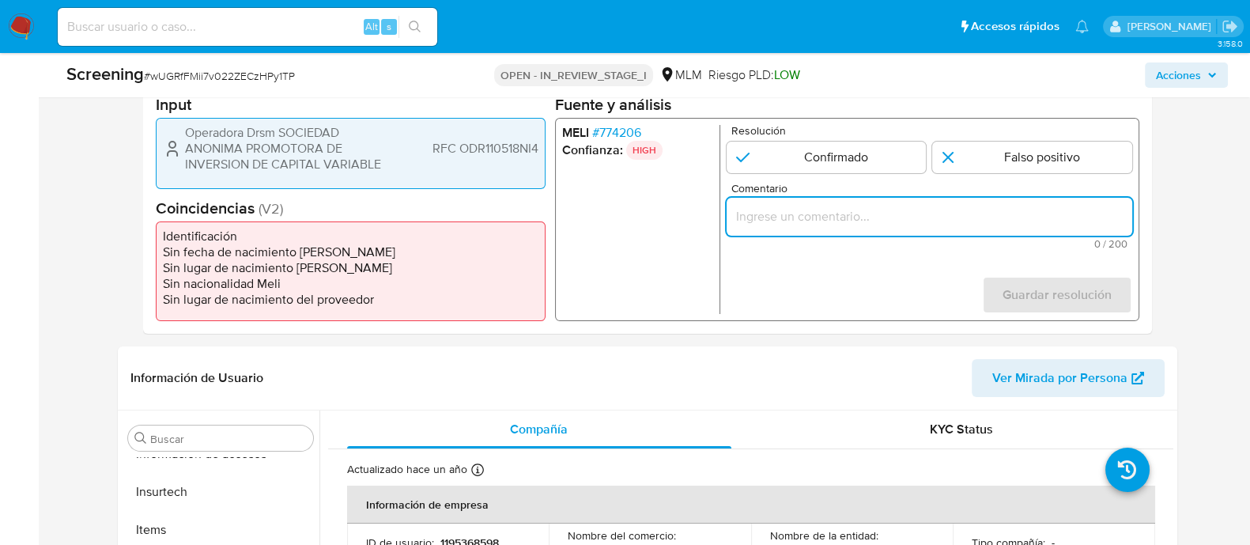
click at [816, 219] on input "Comentario" at bounding box center [929, 216] width 406 height 21
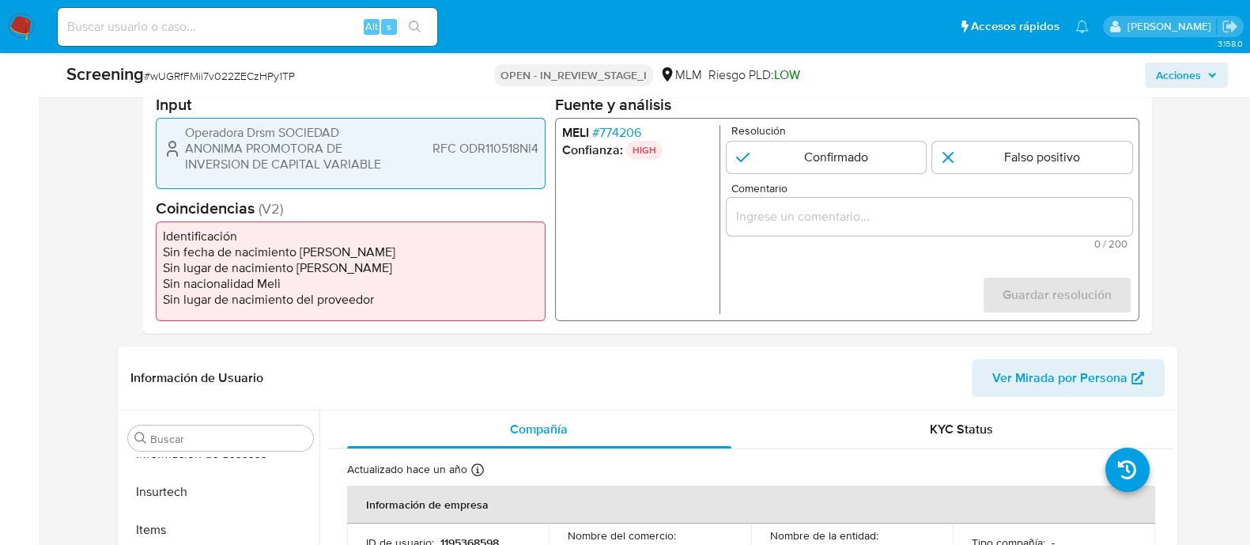
click at [807, 176] on form "Resolución Confirmado Falso positivo Comentario 0 / 200 200 caracteres restante…" at bounding box center [929, 219] width 406 height 189
click at [807, 167] on input "1 de 1" at bounding box center [826, 158] width 200 height 32
radio input "true"
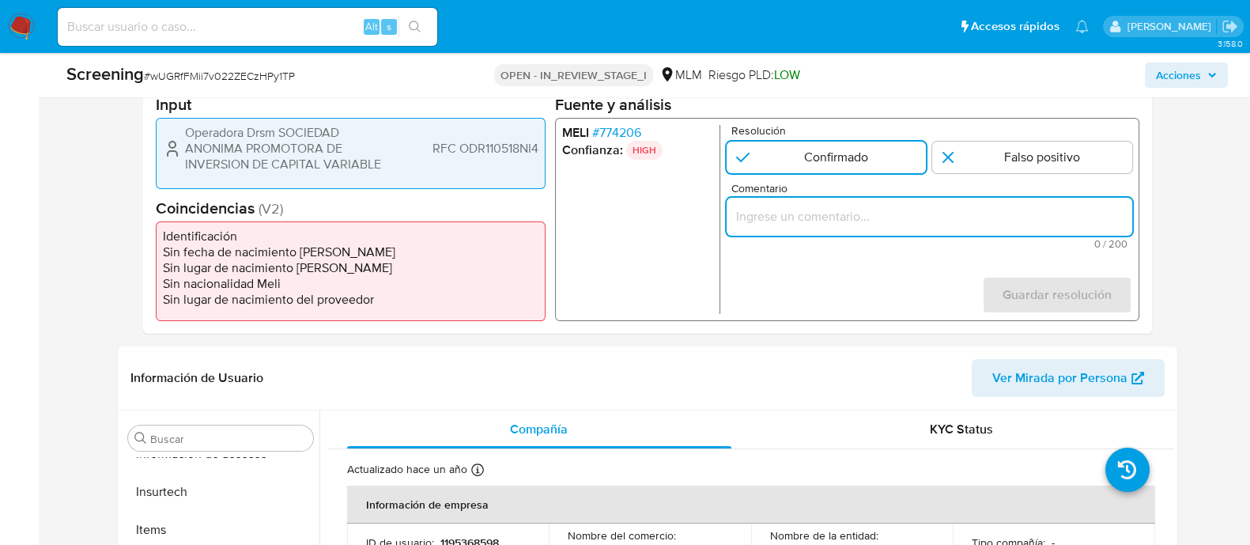
click at [807, 211] on input "Comentario" at bounding box center [929, 216] width 406 height 21
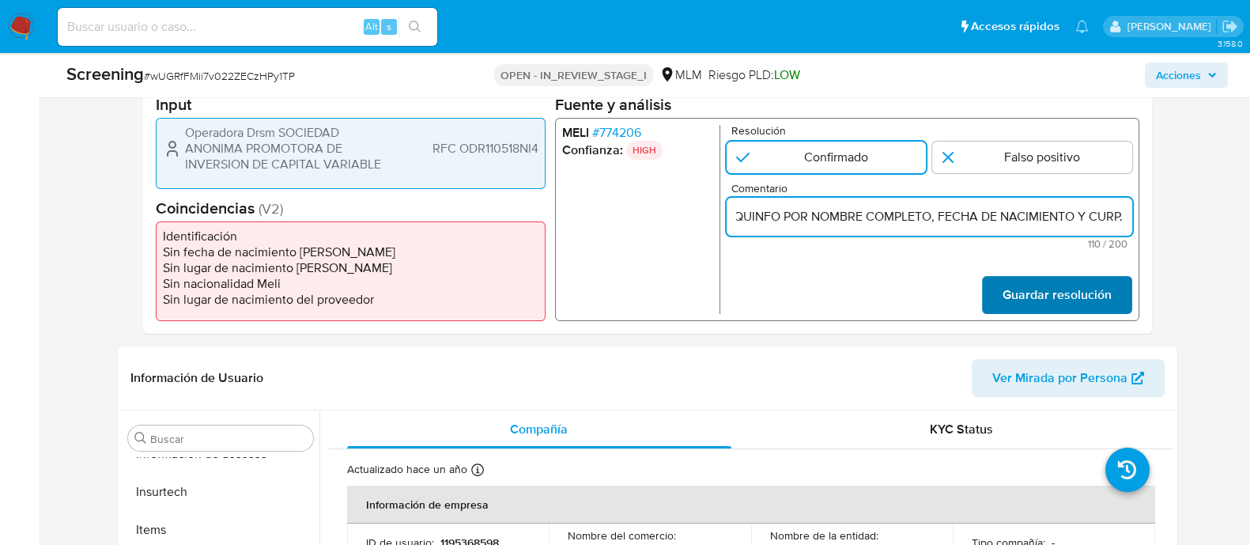
type input "SE CONFIRMA COINCIDENCIA CON PERSONA FISICA EN LISTA REQUINFO POR NOMBRE COMPLE…"
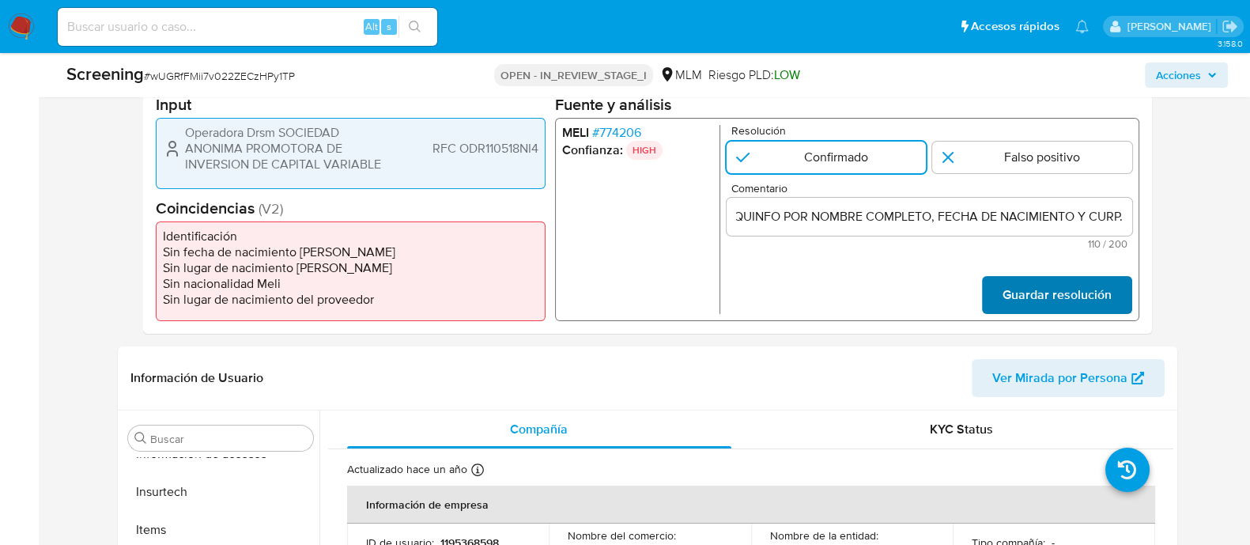
click at [1079, 310] on span "Guardar resolución" at bounding box center [1056, 295] width 109 height 35
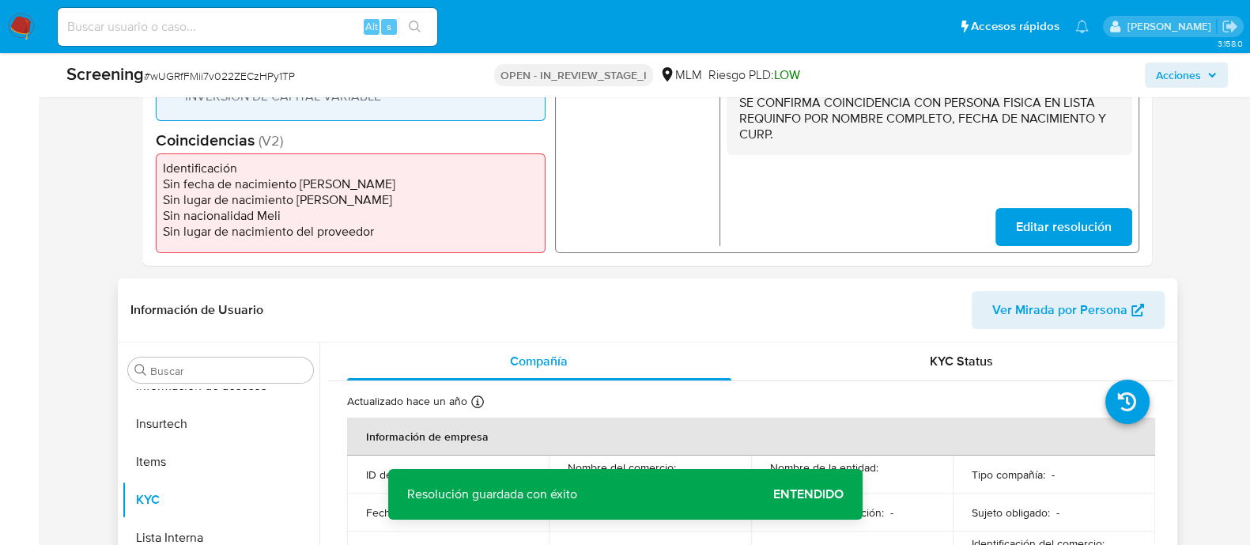
scroll to position [494, 0]
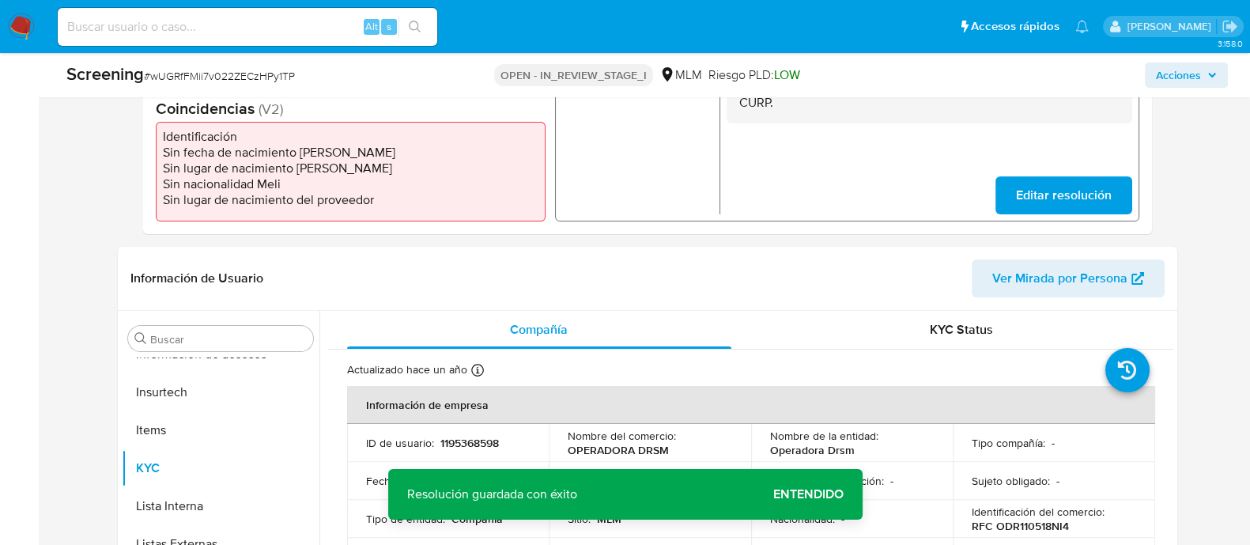
click at [1042, 207] on span "Editar resolución" at bounding box center [1063, 195] width 96 height 35
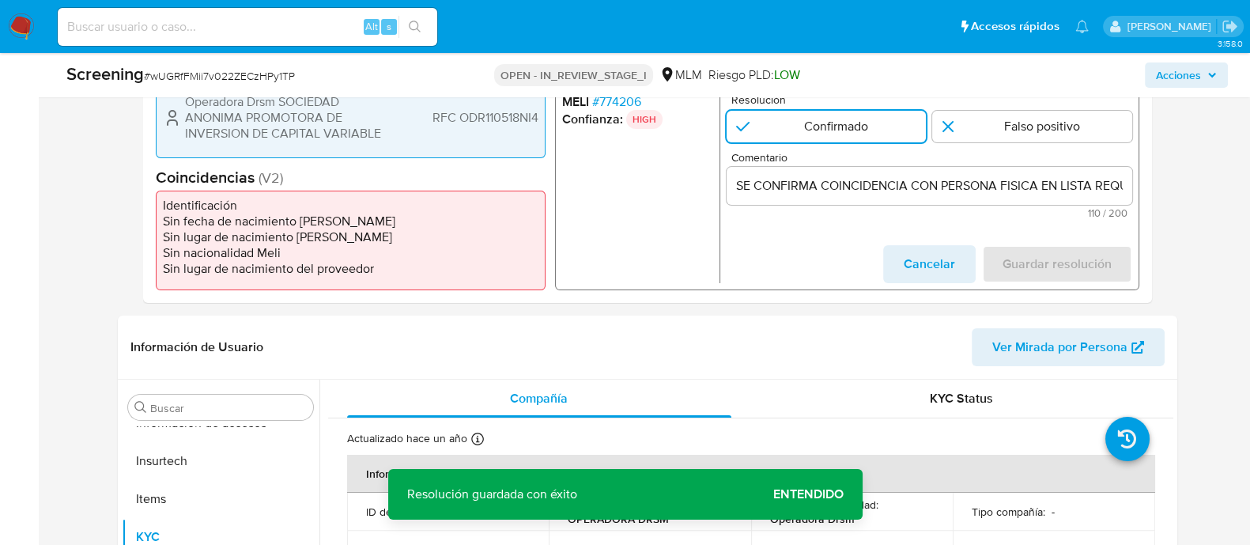
scroll to position [395, 0]
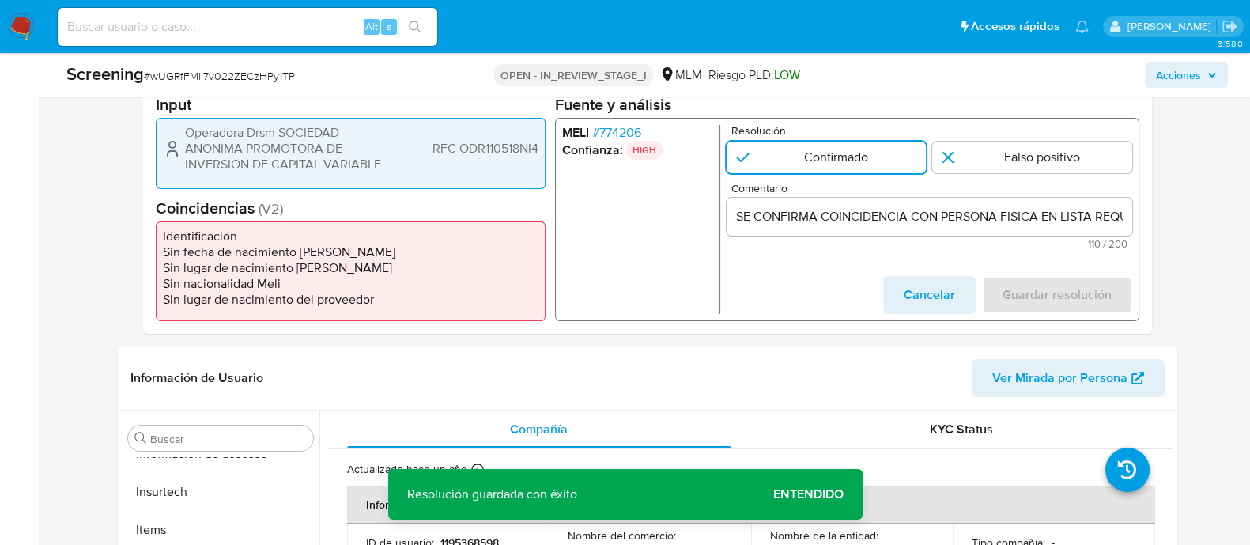
click at [882, 209] on input "SE CONFIRMA COINCIDENCIA CON PERSONA FISICA EN LISTA REQUINFO POR NOMBRE COMPLE…" at bounding box center [929, 216] width 406 height 21
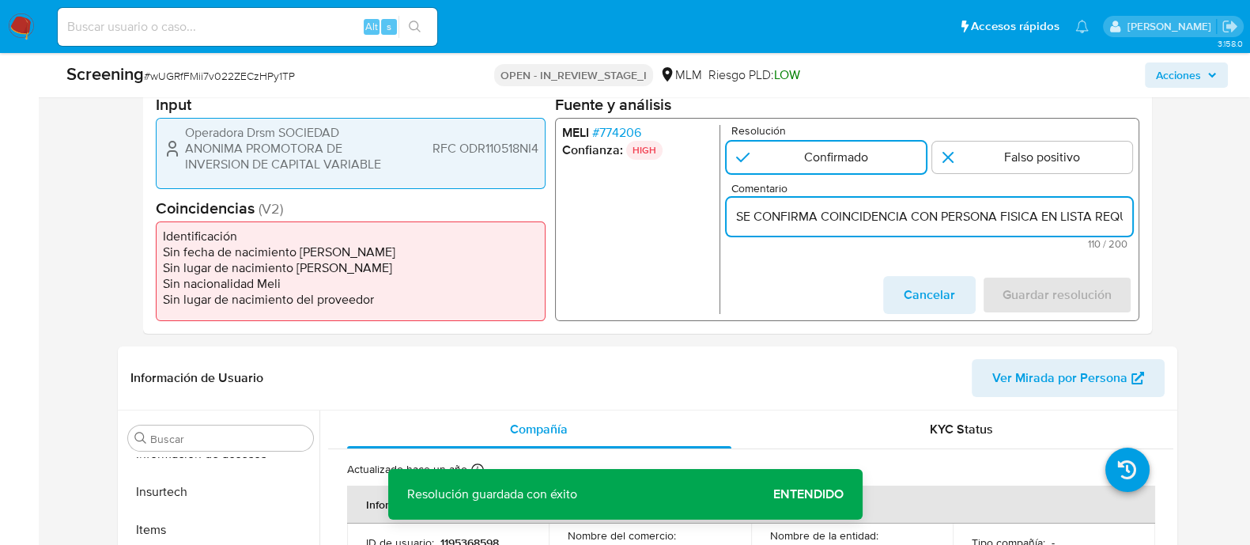
click at [882, 209] on input "SE CONFIRMA COINCIDENCIA CON PERSONA FISICA EN LISTA REQUINFO POR NOMBRE COMPLE…" at bounding box center [929, 216] width 406 height 21
paste input "NCIDENCIA CON CLIENTE, PERSONA MORAL EN LISTA REQUINFO POR RAZON SOCIAL, RFC Y …"
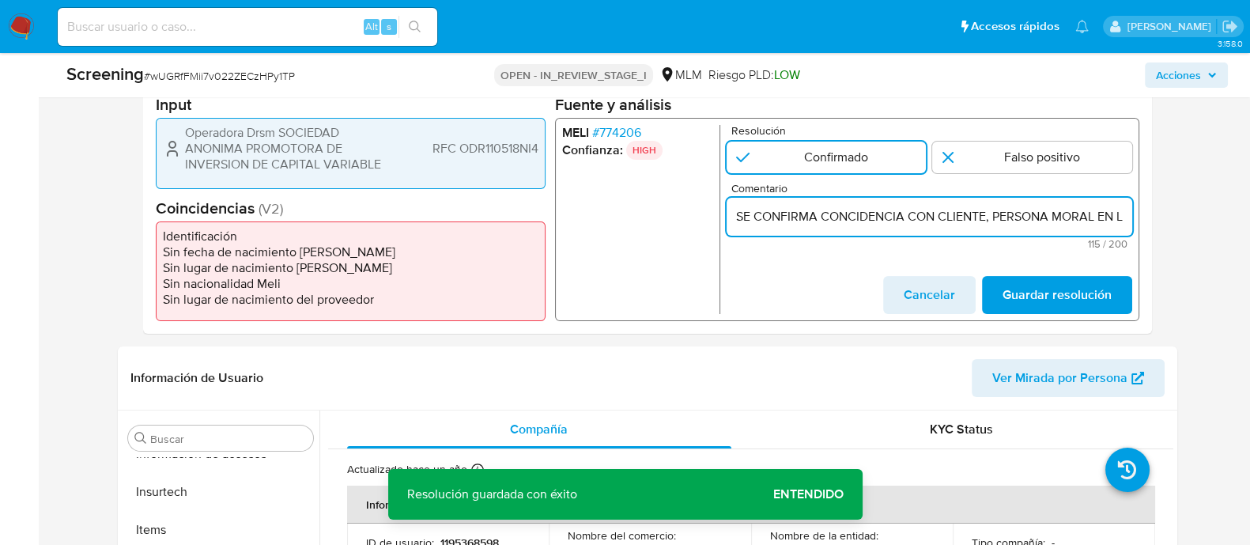
scroll to position [0, 411]
type input "SE CONFIRMA CONCIDENCIA CON CLIENTE, PERSONA MORAL EN LISTA REQUINFO POR RAZON …"
click at [1026, 294] on span "Guardar resolución" at bounding box center [1056, 295] width 109 height 35
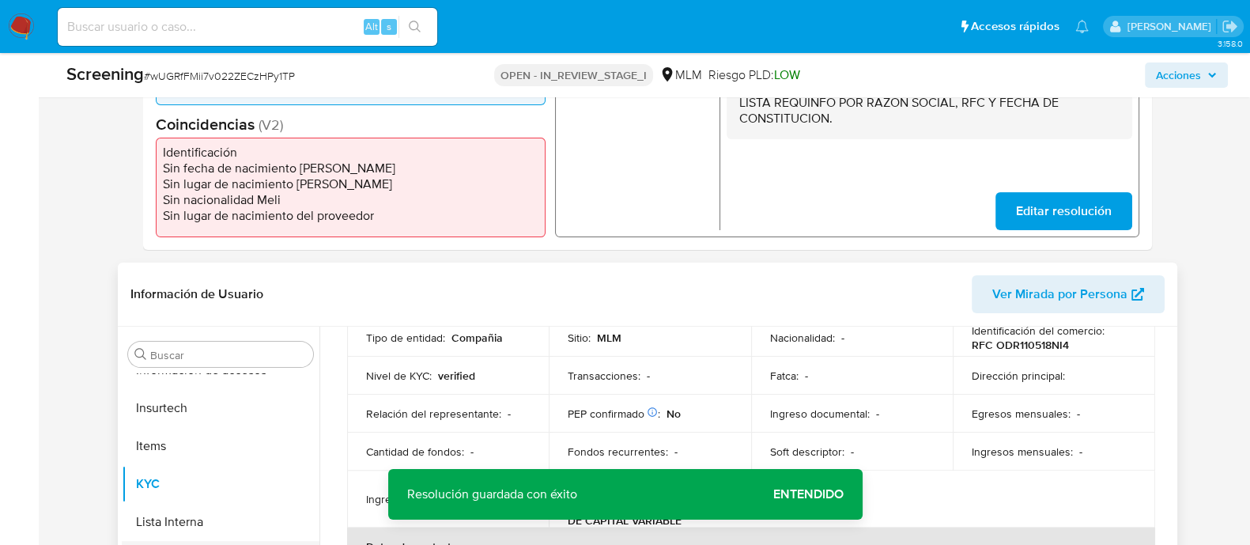
scroll to position [593, 0]
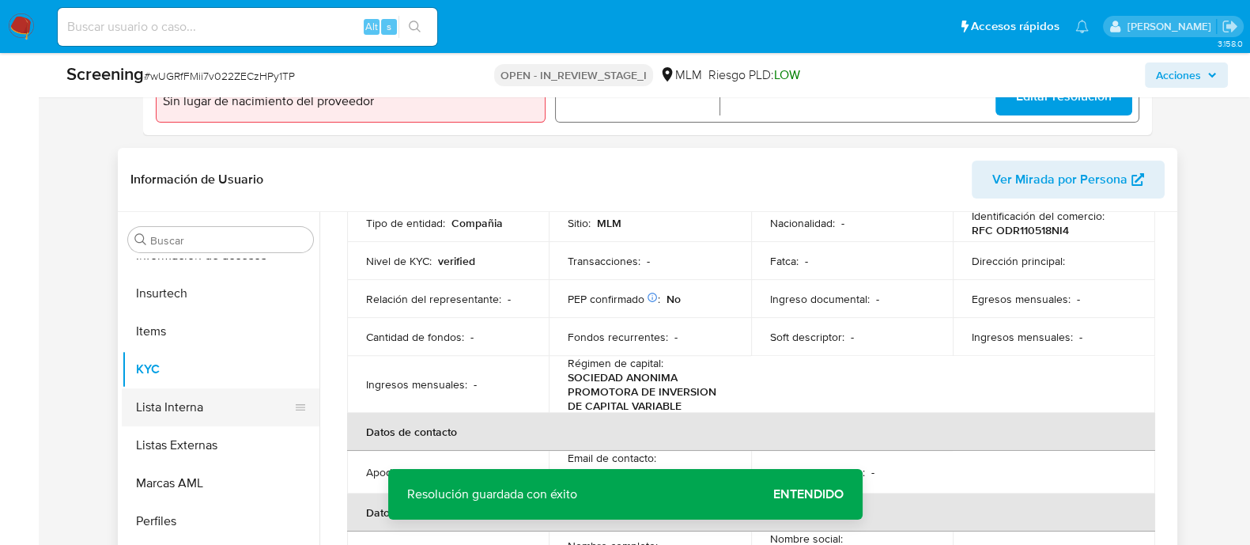
click at [214, 405] on button "Lista Interna" at bounding box center [214, 407] width 185 height 38
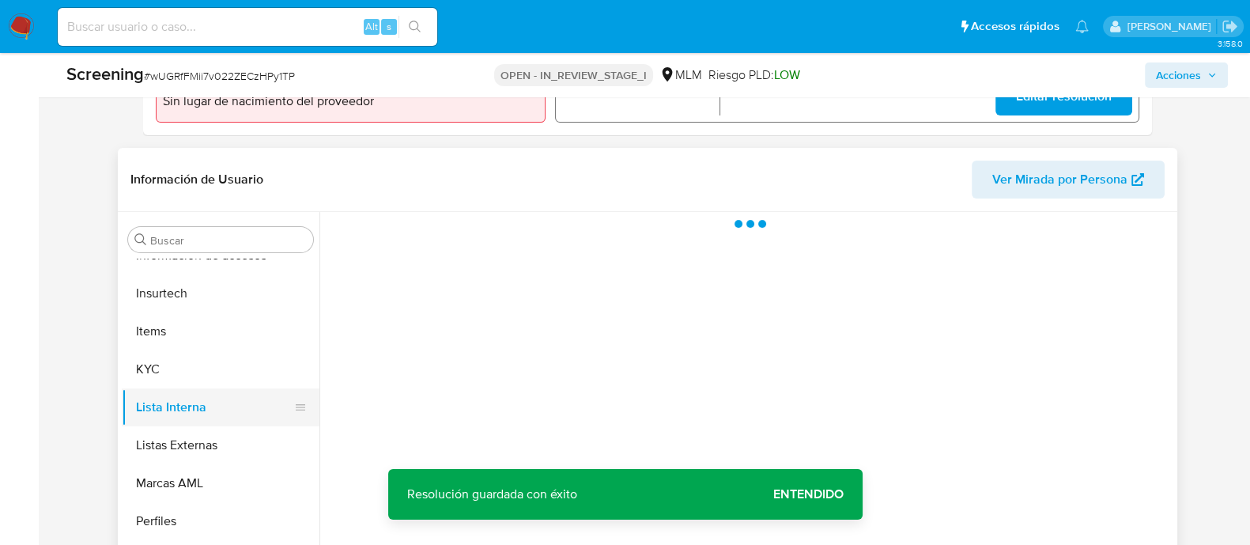
scroll to position [0, 0]
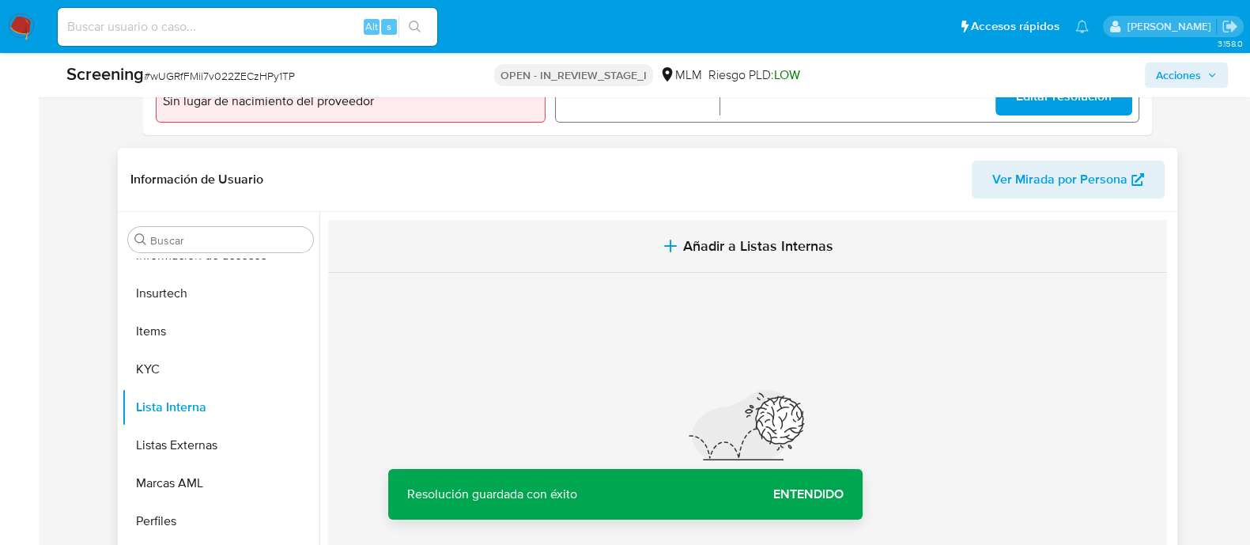
click at [731, 248] on span "Añadir a Listas Internas" at bounding box center [758, 245] width 150 height 17
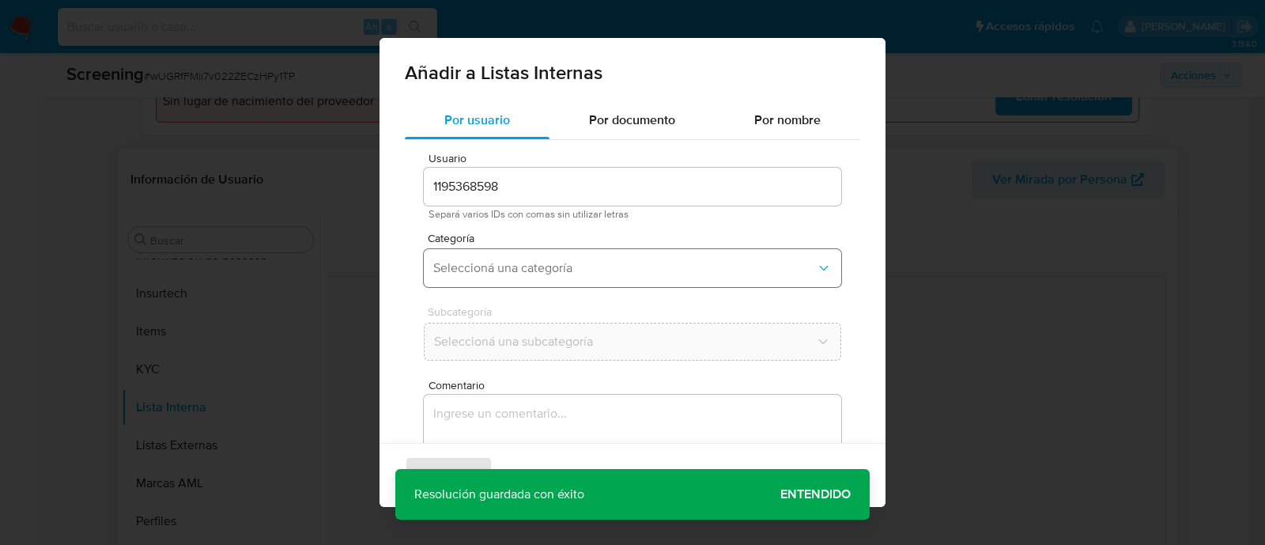
click at [587, 274] on span "Seleccioná una categoría" at bounding box center [624, 268] width 383 height 16
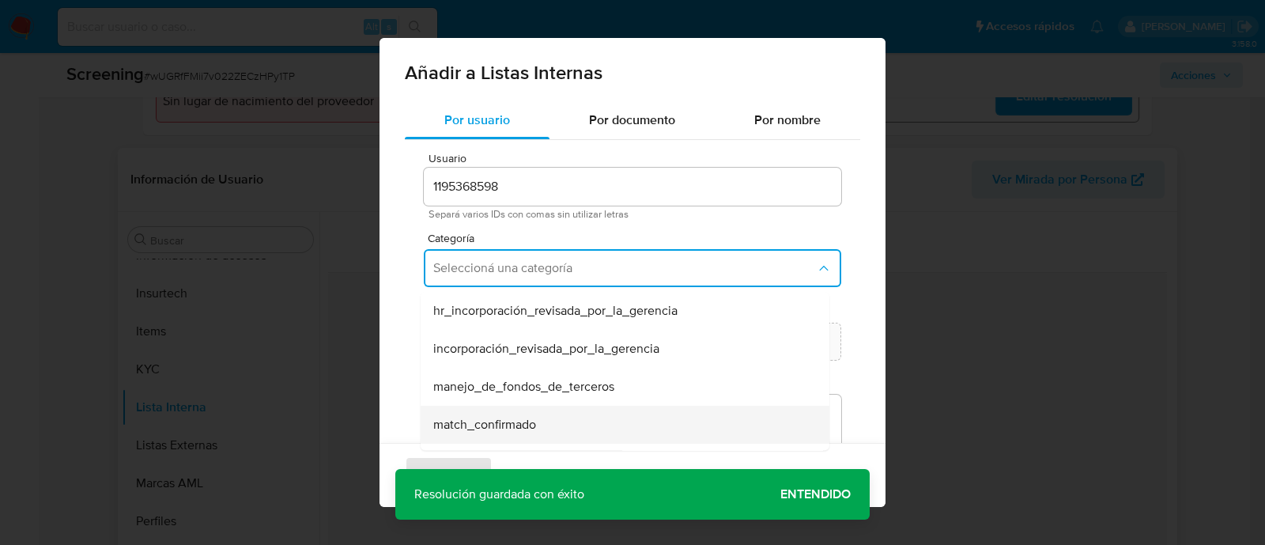
click at [542, 422] on div "match_confirmado" at bounding box center [620, 425] width 374 height 38
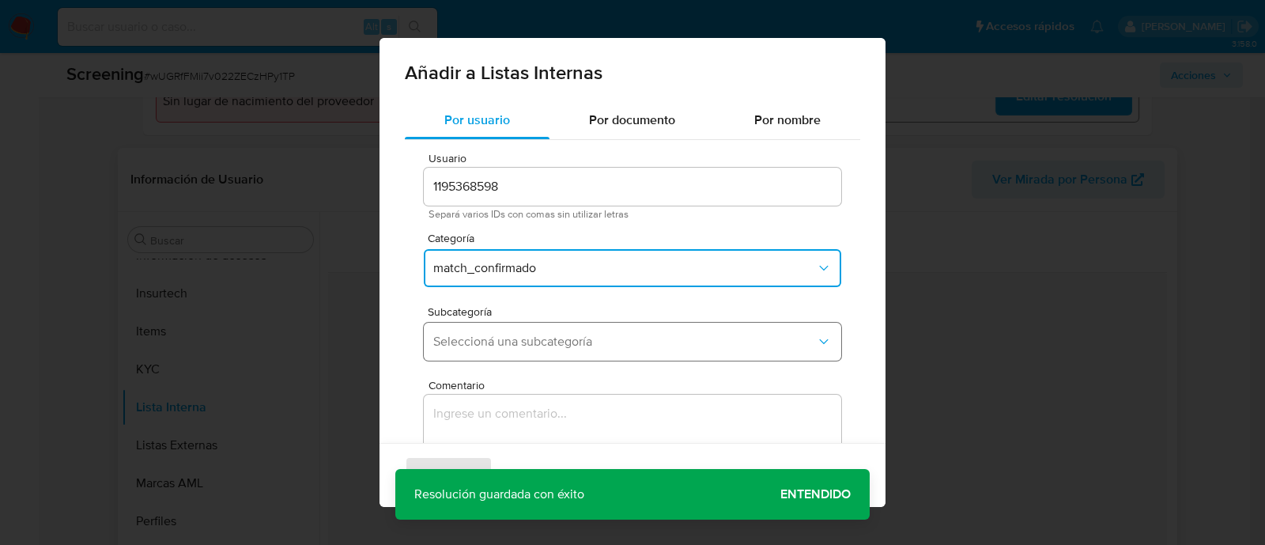
click at [558, 330] on button "Seleccioná una subcategoría" at bounding box center [633, 342] width 418 height 38
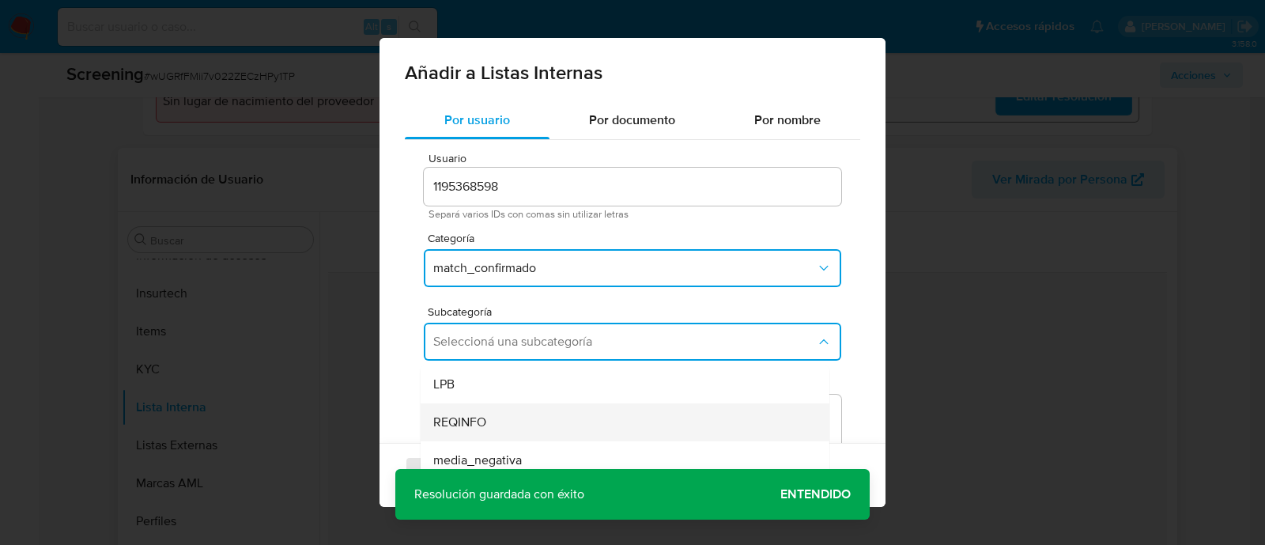
click at [461, 414] on span "REQINFO" at bounding box center [459, 422] width 53 height 16
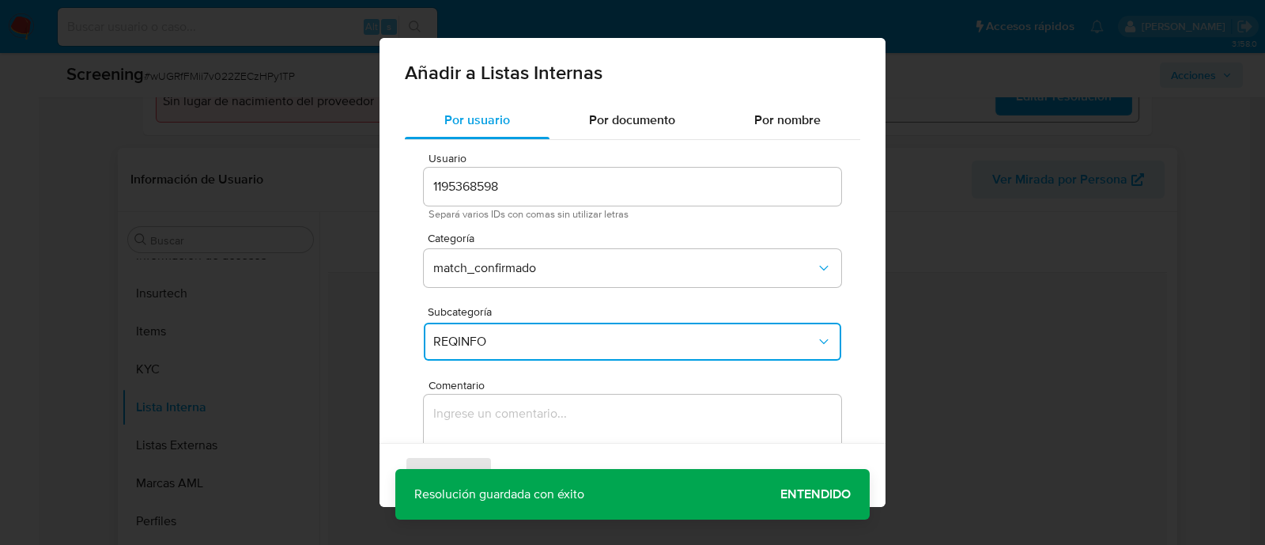
click at [461, 415] on textarea "Comentario" at bounding box center [633, 471] width 418 height 152
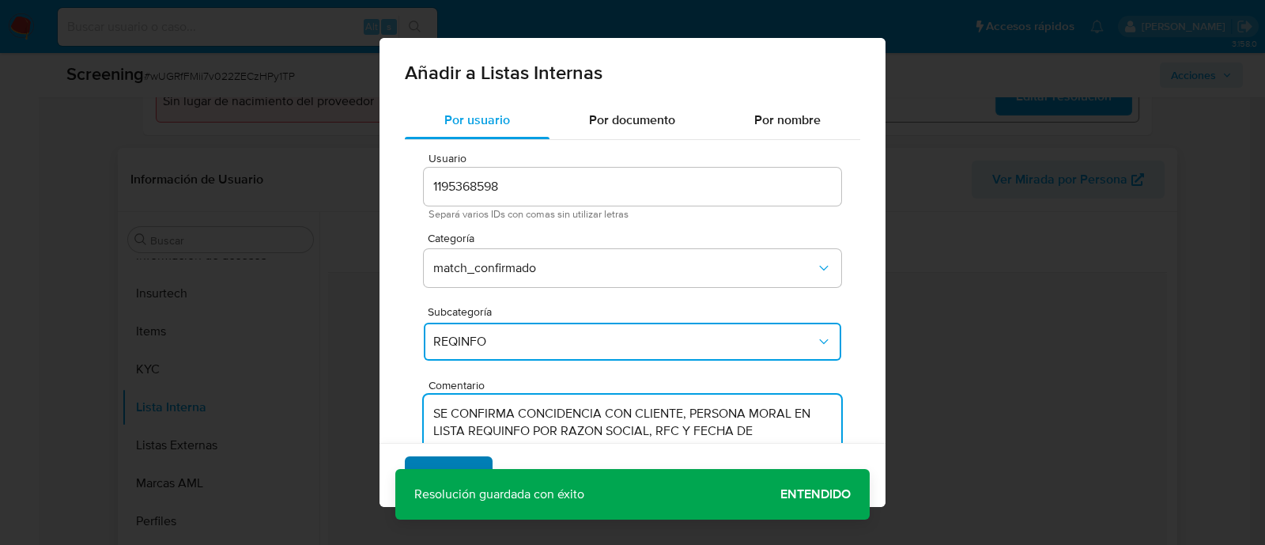
type textarea "SE CONFIRMA CONCIDENCIA CON CLIENTE, PERSONA MORAL EN LISTA REQUINFO POR RAZON …"
click at [463, 460] on span "Agregar" at bounding box center [448, 475] width 47 height 35
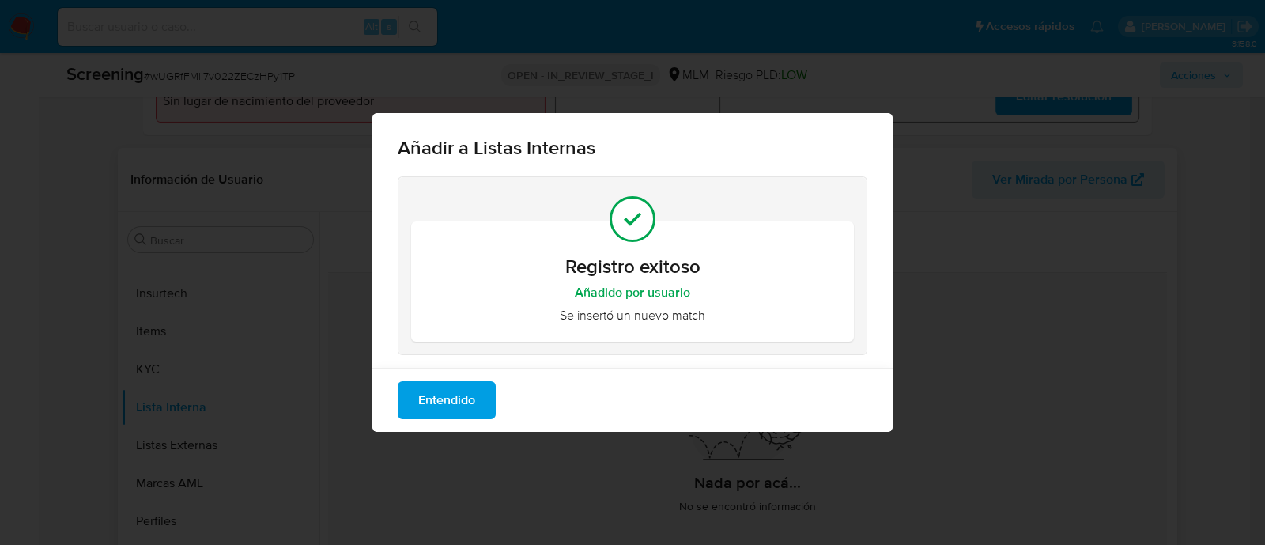
click at [455, 385] on span "Entendido" at bounding box center [446, 400] width 57 height 35
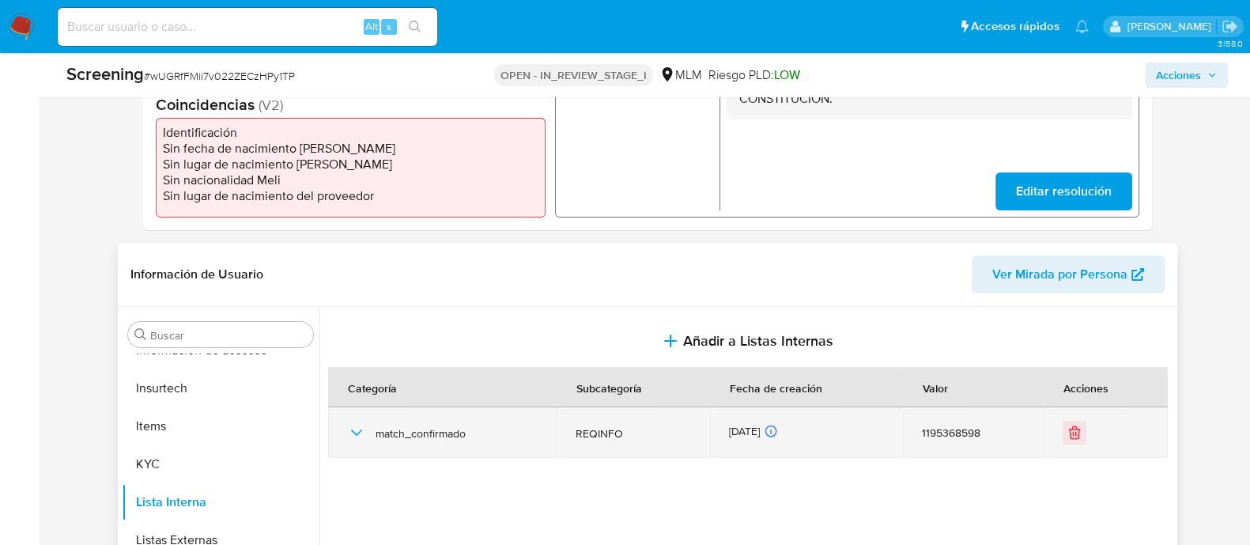
scroll to position [395, 0]
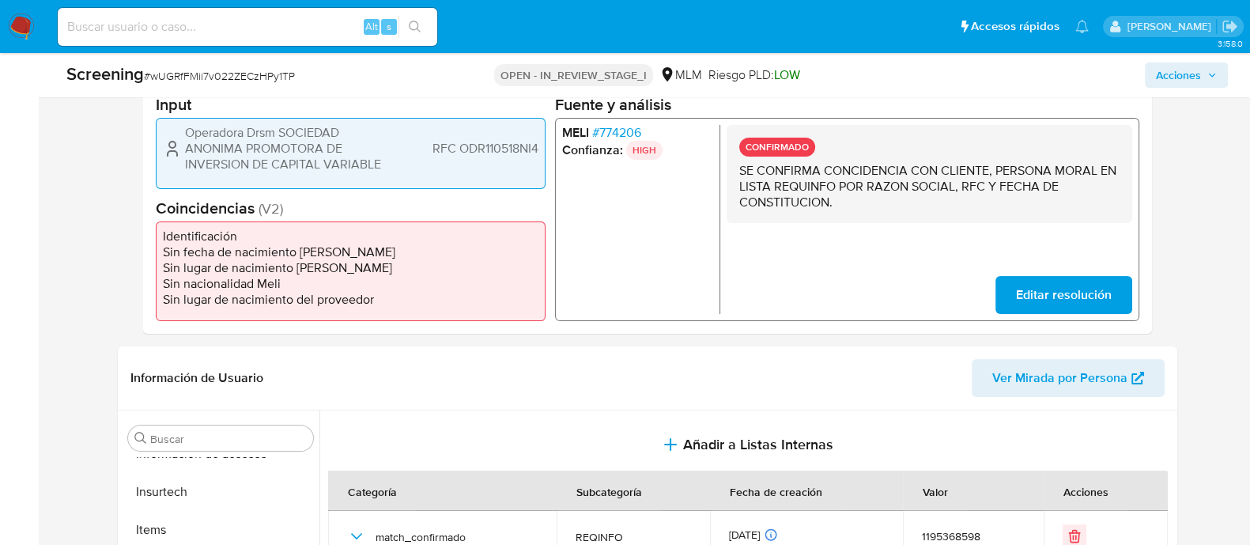
drag, startPoint x: 189, startPoint y: 130, endPoint x: 348, endPoint y: 170, distance: 164.0
click at [348, 170] on span "Operadora Drsm SOCIEDAD ANONIMA PROMOTORA DE INVERSION DE CAPITAL VARIABLE" at bounding box center [284, 148] width 198 height 47
click at [354, 171] on span "Operadora Drsm SOCIEDAD ANONIMA PROMOTORA DE INVERSION DE CAPITAL VARIABLE" at bounding box center [284, 148] width 198 height 47
drag, startPoint x: 183, startPoint y: 136, endPoint x: 419, endPoint y: 159, distance: 237.6
click at [419, 159] on div "Operadora Drsm SOCIEDAD ANONIMA PROMOTORA DE INVERSION DE CAPITAL VARIABLE RFC …" at bounding box center [351, 148] width 376 height 47
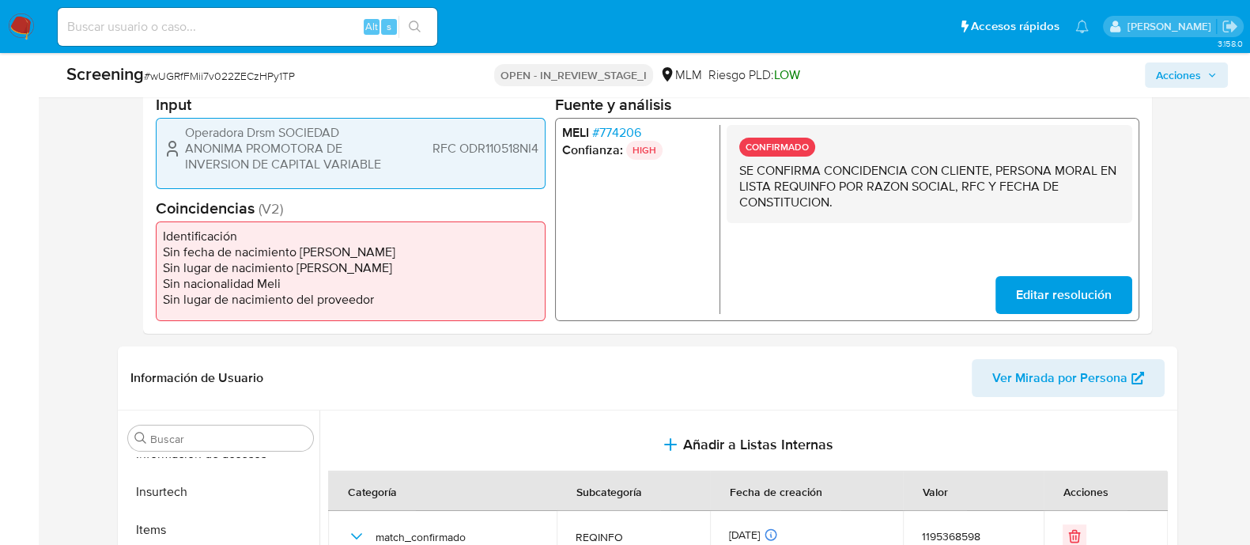
click at [506, 141] on span "RFC ODR110518NI4" at bounding box center [485, 149] width 106 height 16
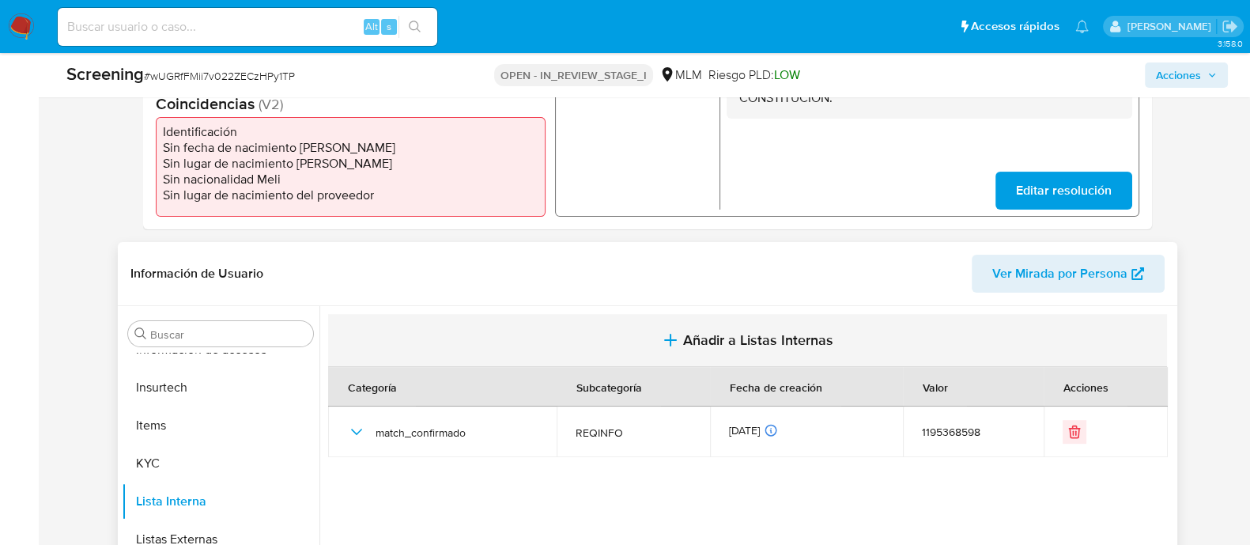
scroll to position [691, 0]
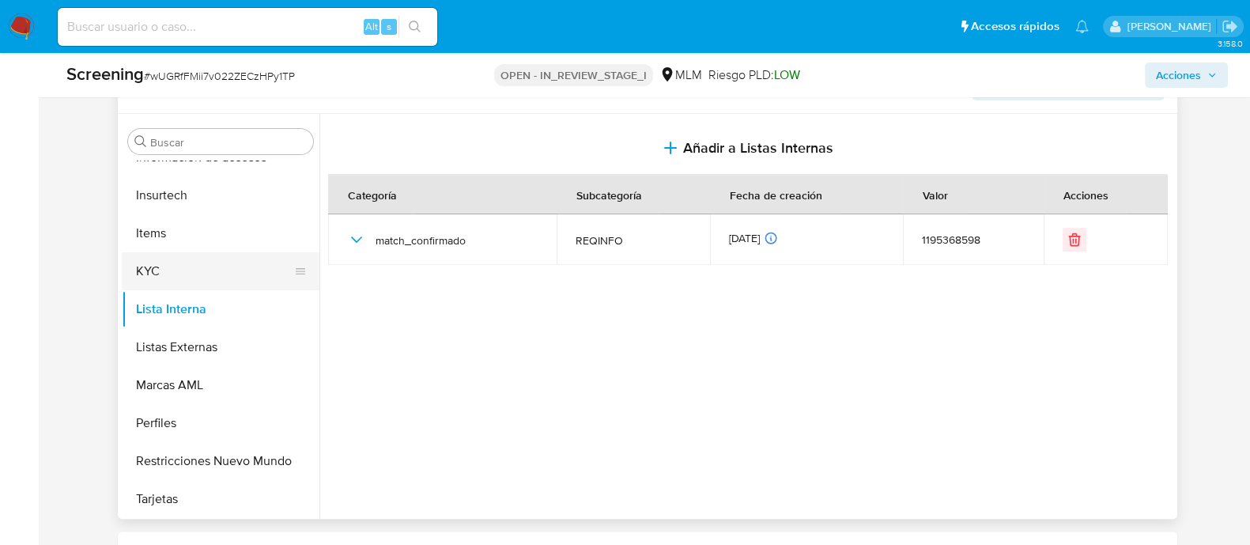
click at [198, 282] on button "KYC" at bounding box center [214, 271] width 185 height 38
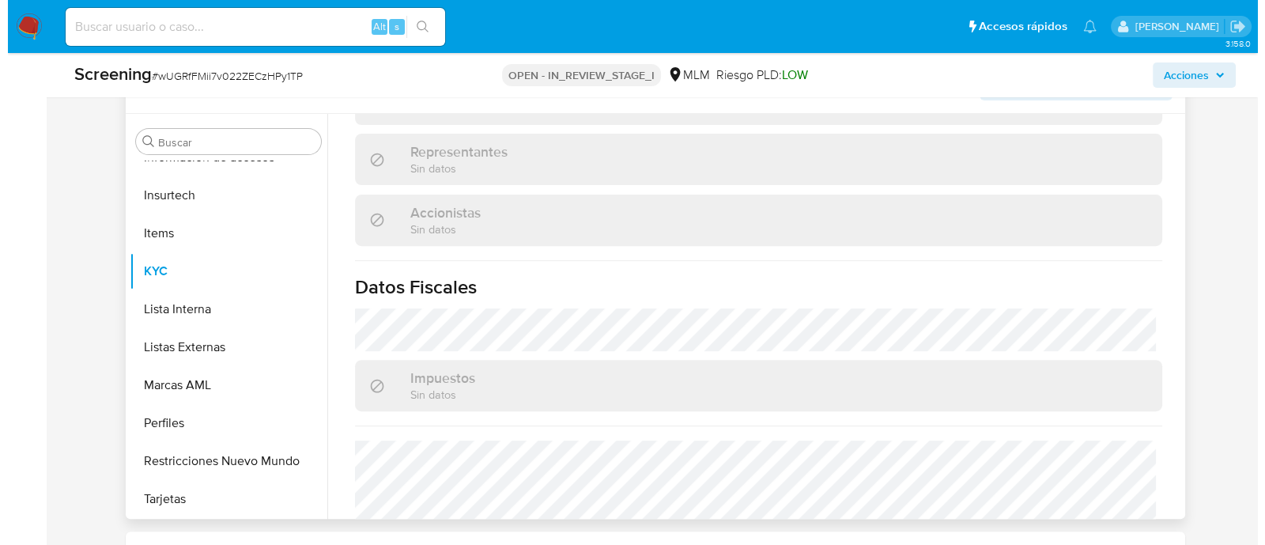
scroll to position [1074, 0]
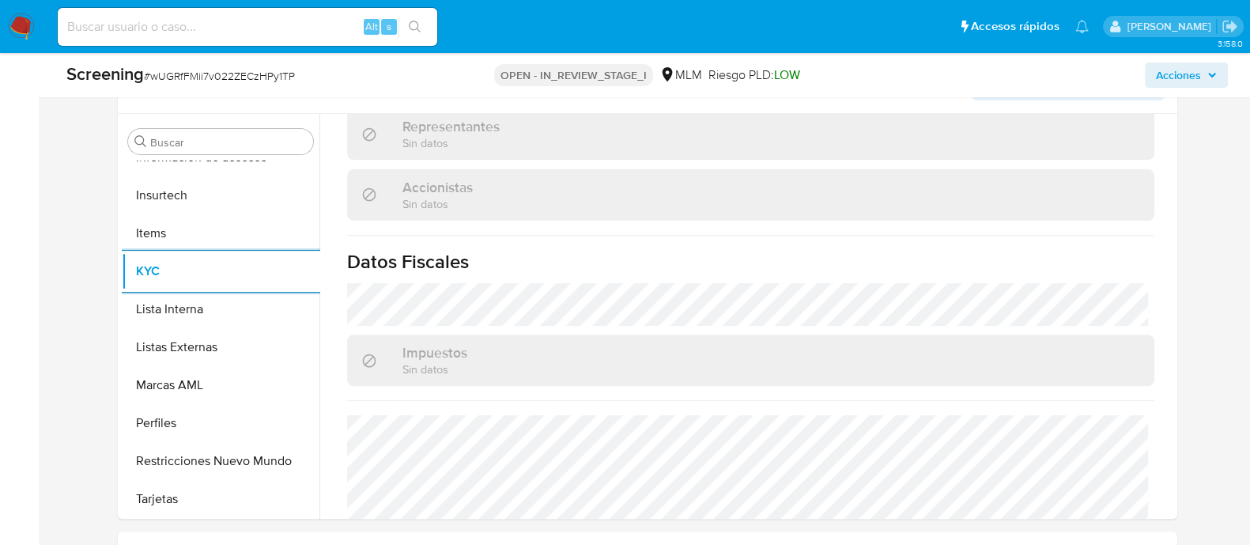
click at [1189, 74] on span "Acciones" at bounding box center [1178, 74] width 45 height 25
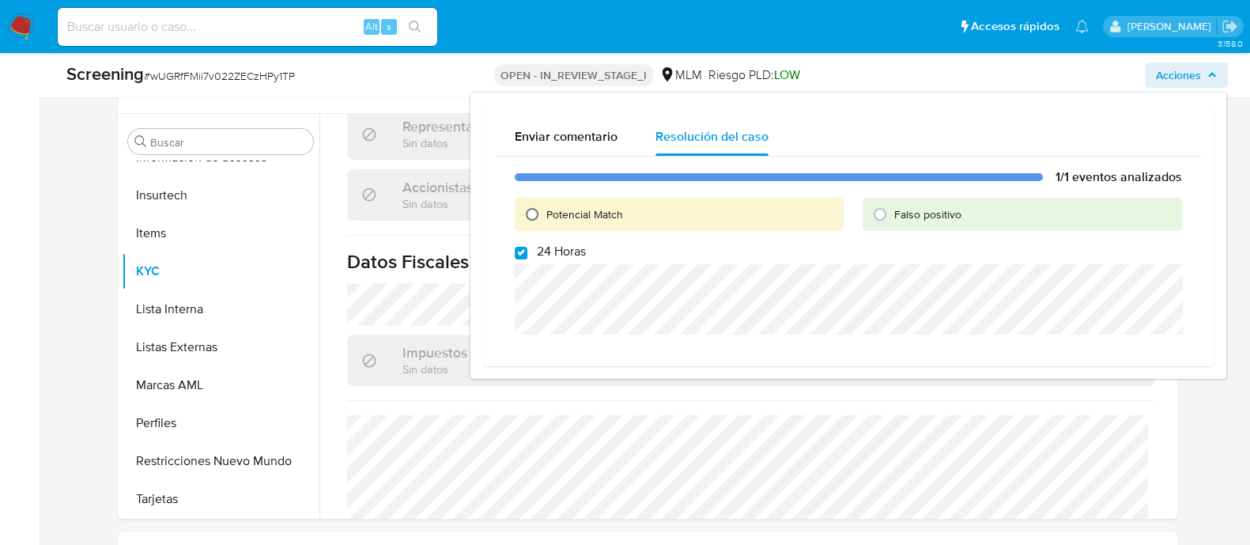
click at [531, 215] on input "Potencial Match" at bounding box center [532, 214] width 25 height 25
radio input "true"
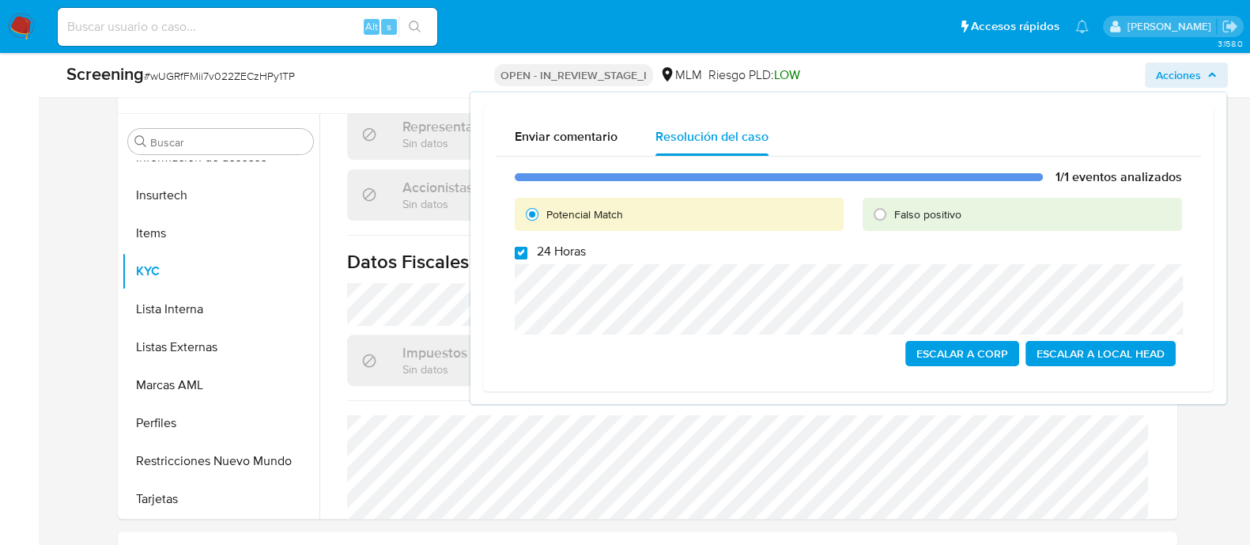
click at [526, 248] on input "24 Horas" at bounding box center [521, 253] width 13 height 13
checkbox input "false"
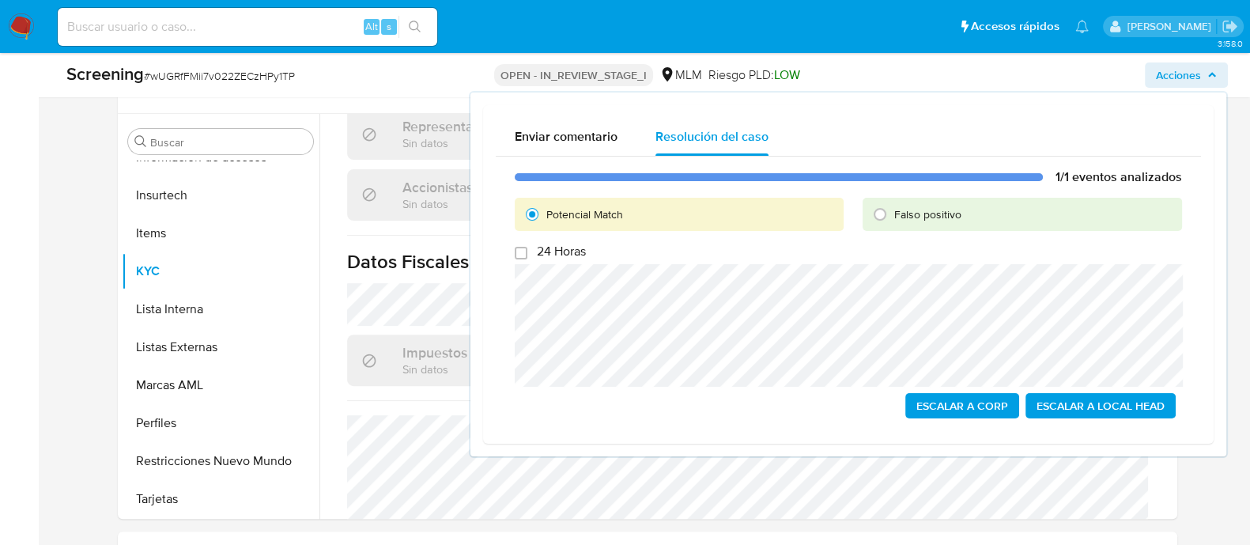
click at [1087, 411] on span "Escalar a Local Head" at bounding box center [1101, 406] width 128 height 22
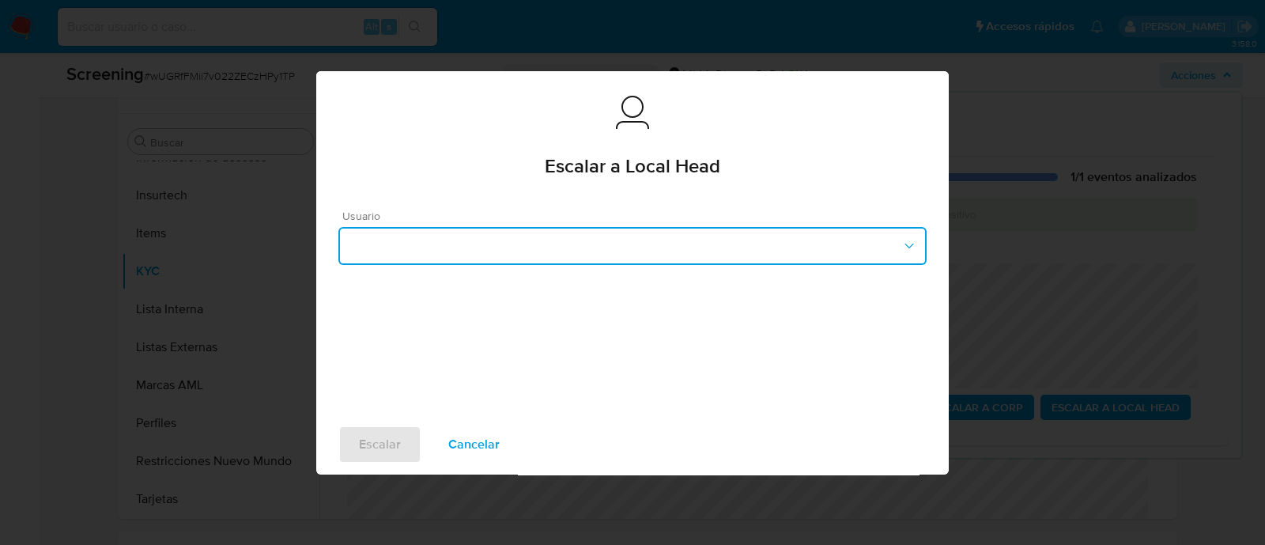
click at [660, 247] on button "button" at bounding box center [632, 246] width 588 height 38
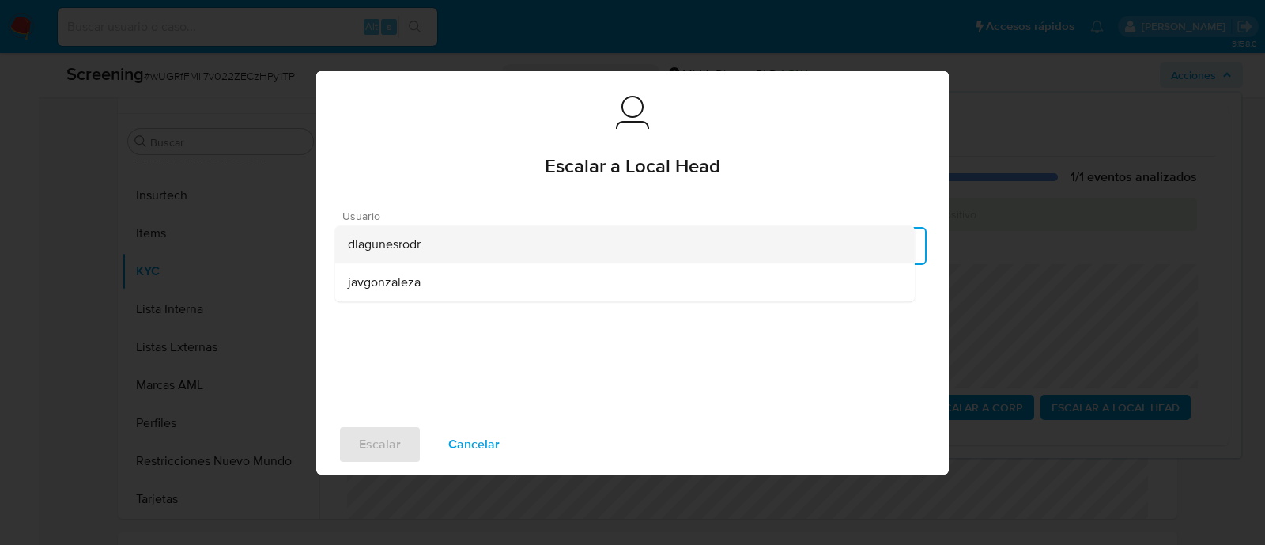
click at [405, 242] on span "dlagunesrodr" at bounding box center [384, 244] width 73 height 16
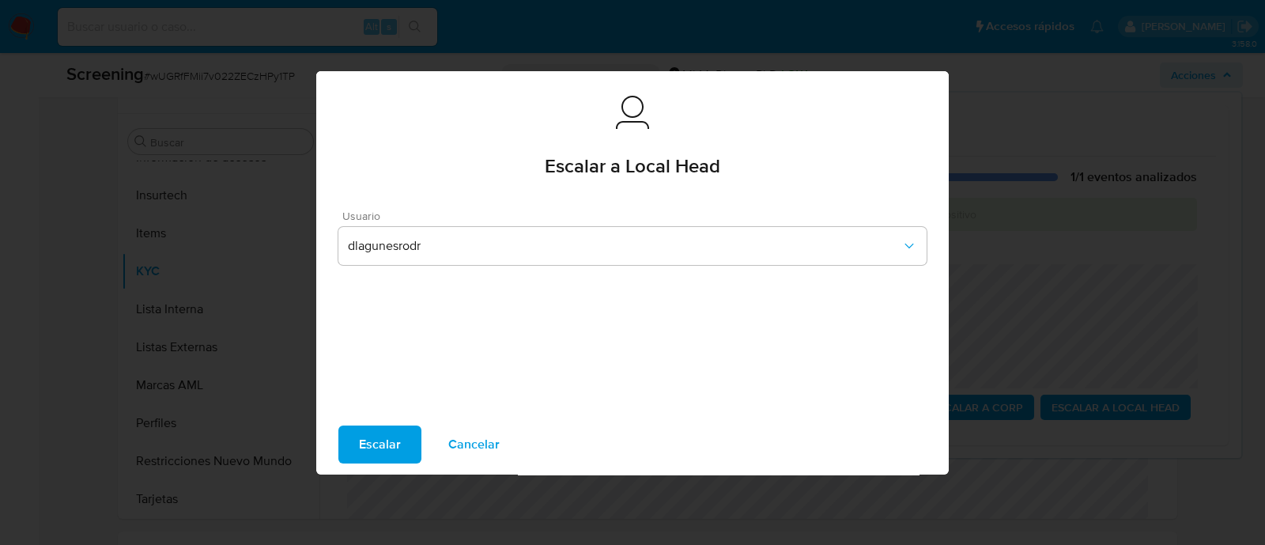
click at [369, 440] on span "Escalar" at bounding box center [380, 444] width 42 height 35
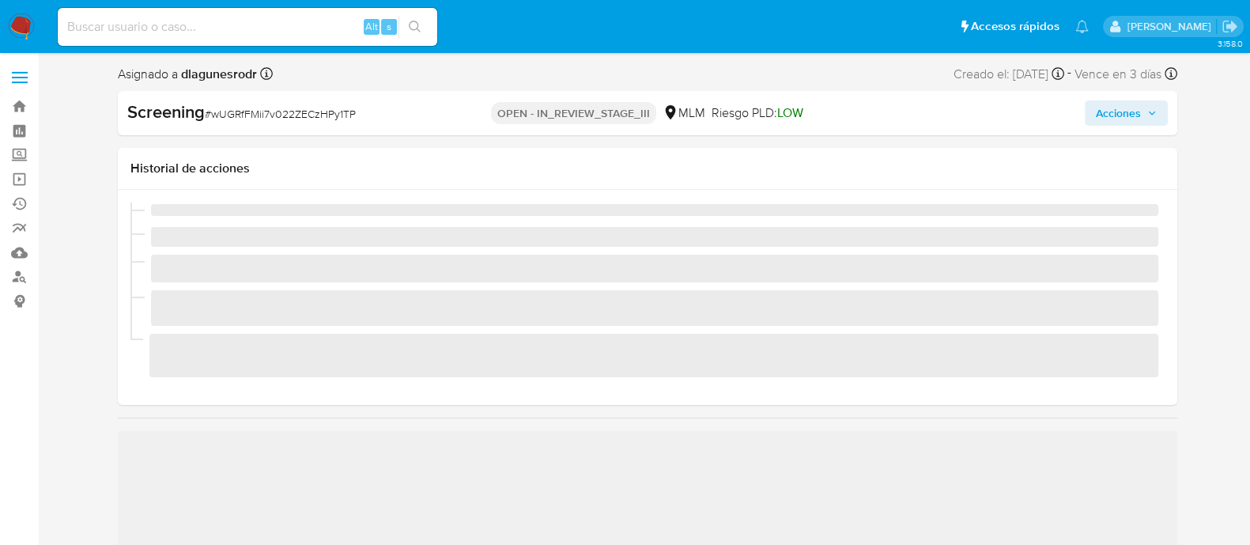
scroll to position [667, 0]
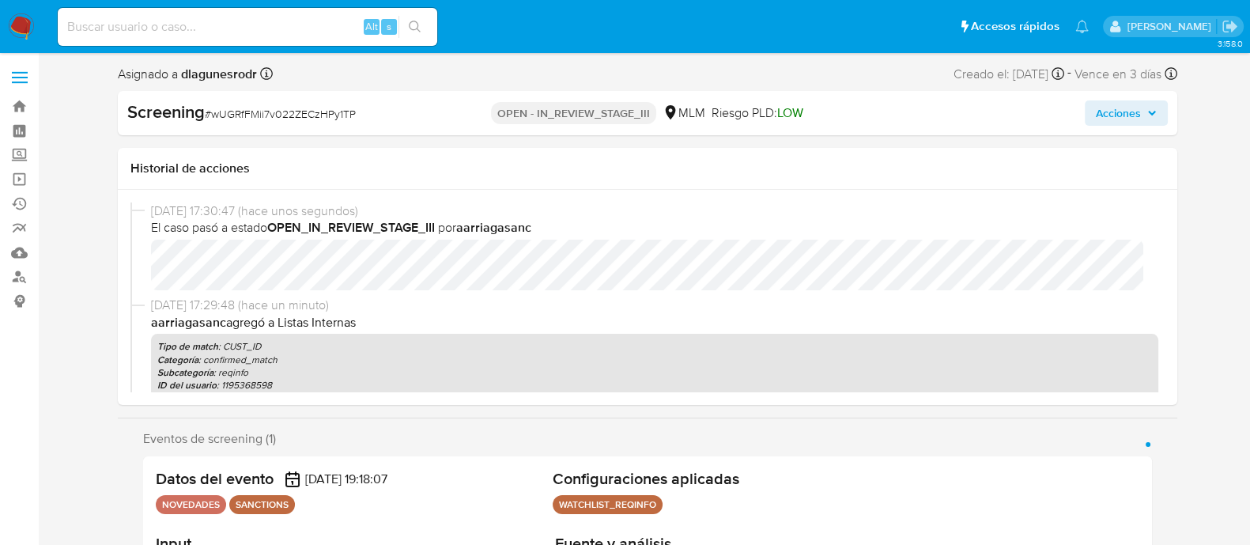
select select "10"
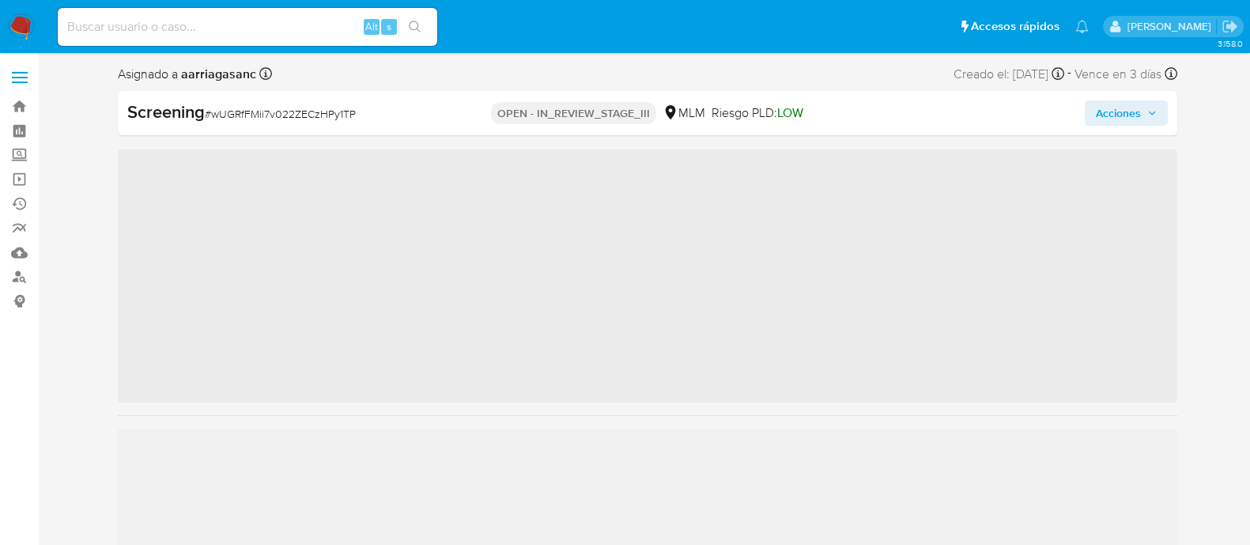
scroll to position [667, 0]
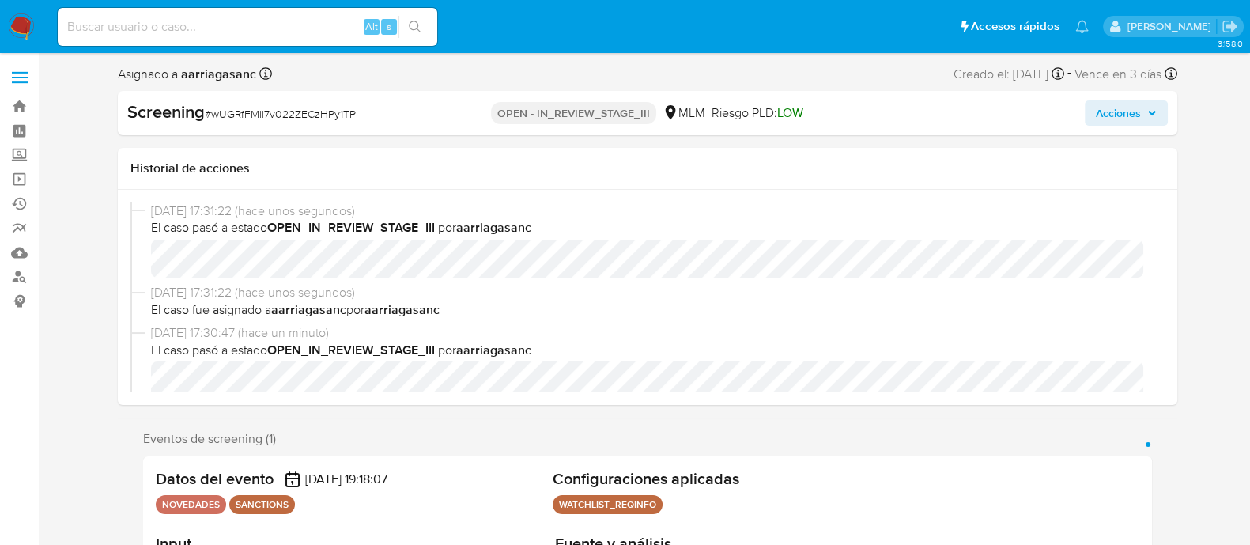
select select "10"
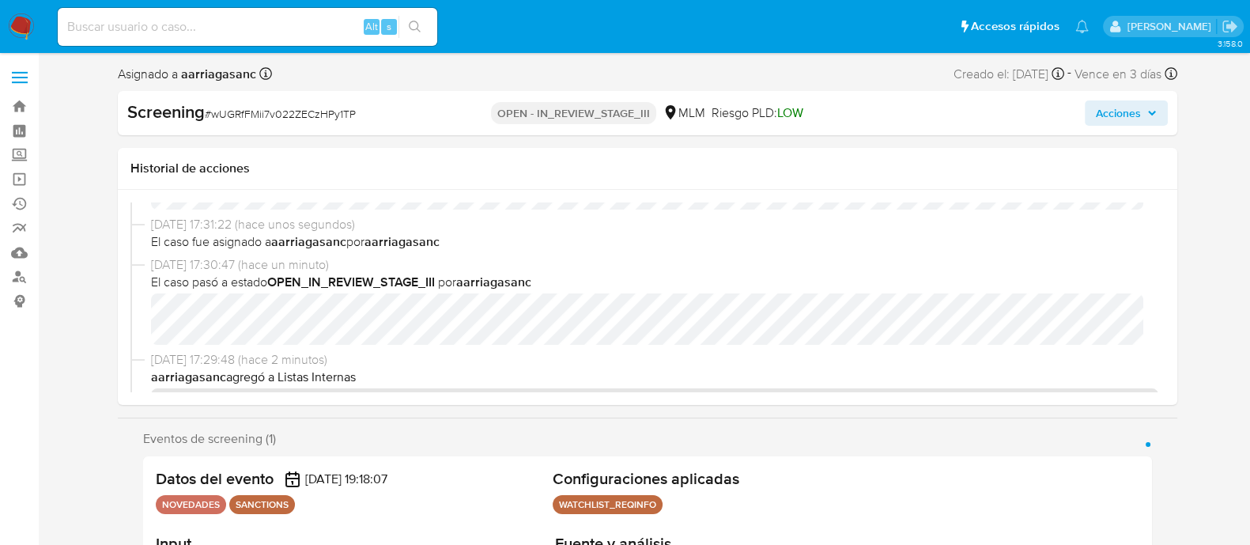
scroll to position [98, 0]
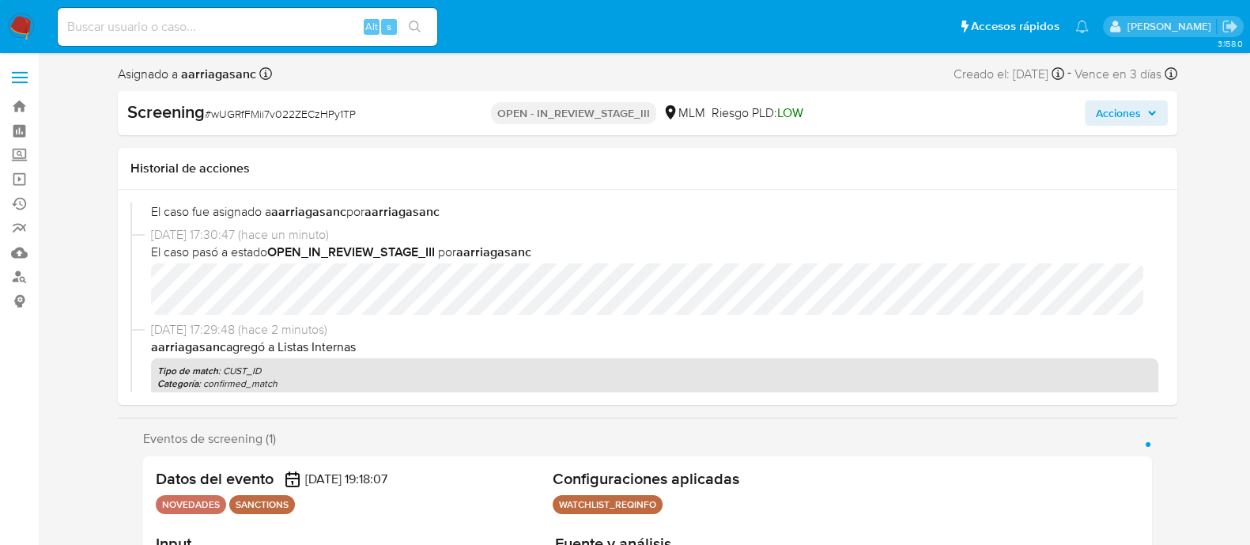
click at [1119, 119] on span "Acciones" at bounding box center [1118, 112] width 45 height 25
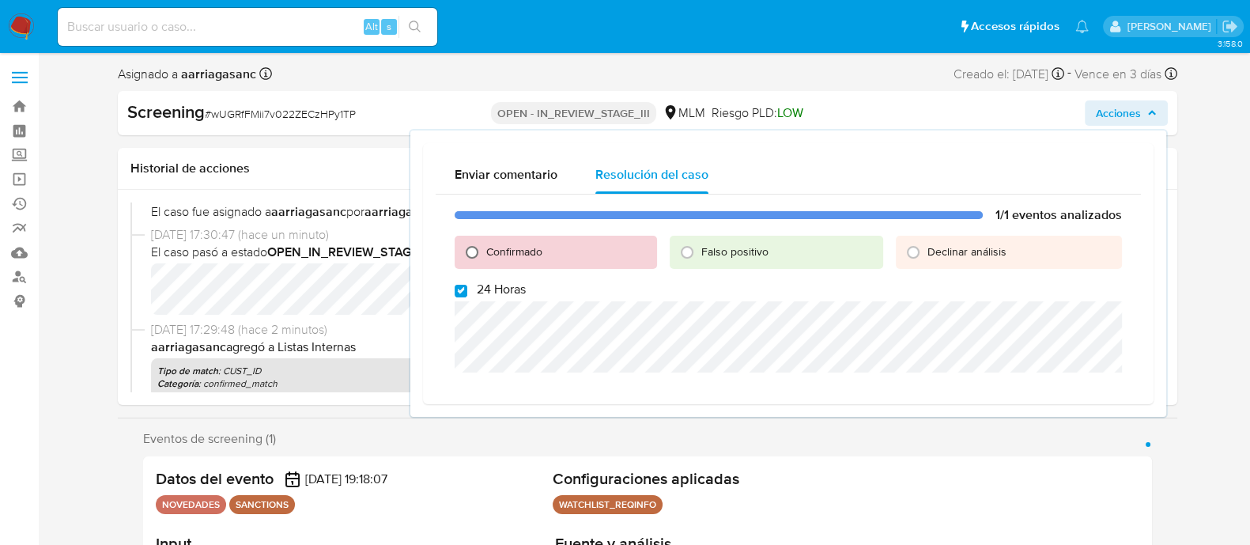
click at [474, 255] on input "Confirmado" at bounding box center [471, 252] width 25 height 25
radio input "true"
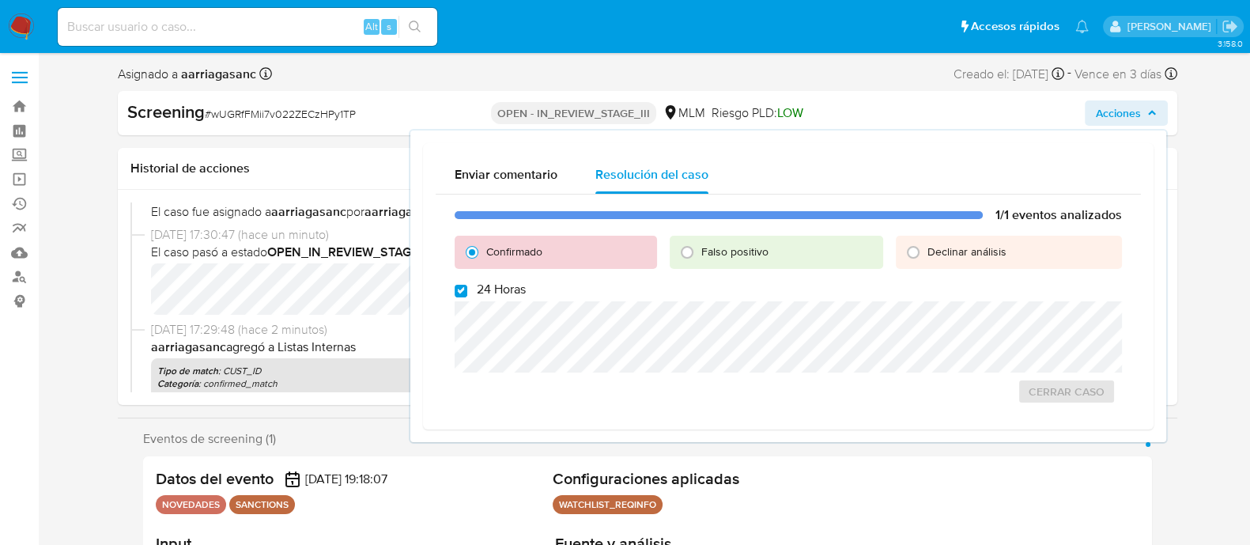
click at [460, 283] on span at bounding box center [461, 289] width 13 height 13
click at [460, 285] on input "24 Horas" at bounding box center [461, 291] width 13 height 13
checkbox input "false"
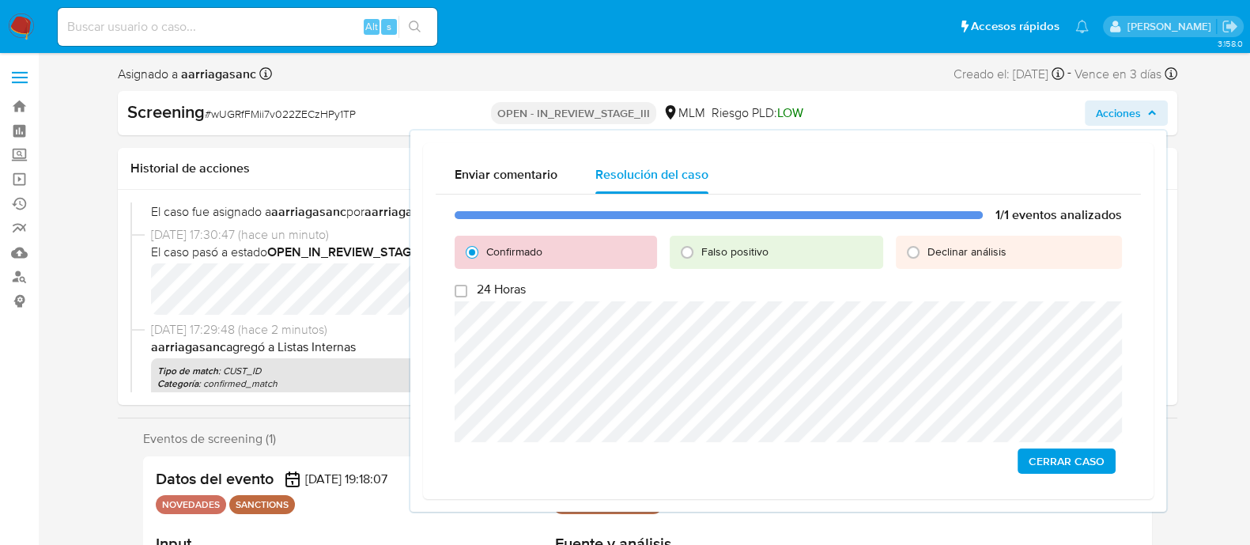
click at [1088, 453] on span "Cerrar Caso" at bounding box center [1067, 461] width 76 height 22
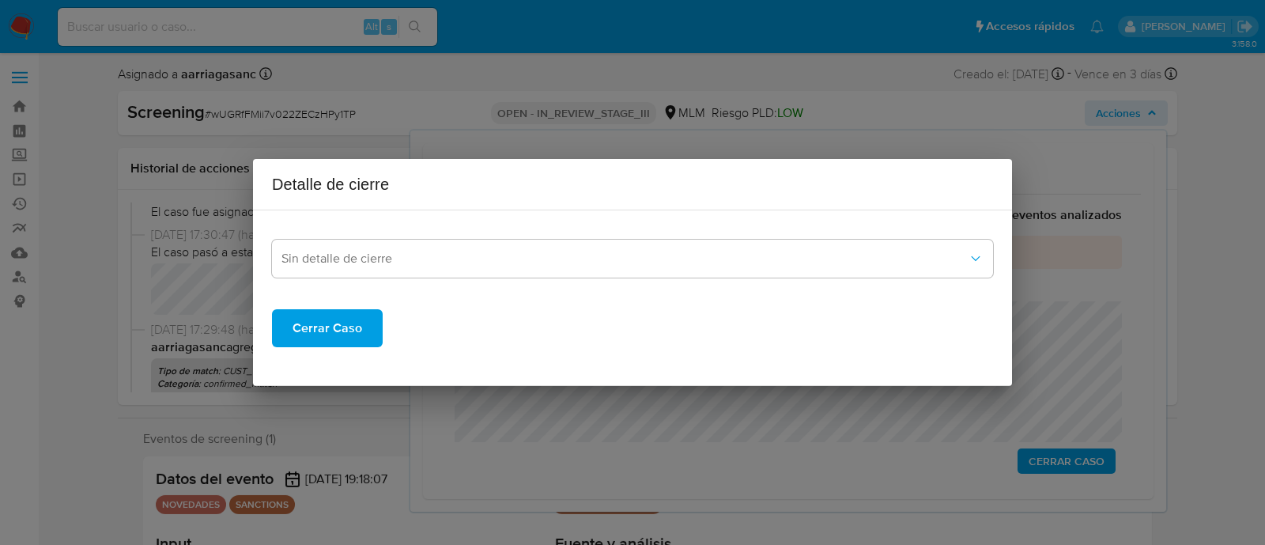
click at [364, 318] on button "Cerrar Caso" at bounding box center [327, 328] width 111 height 38
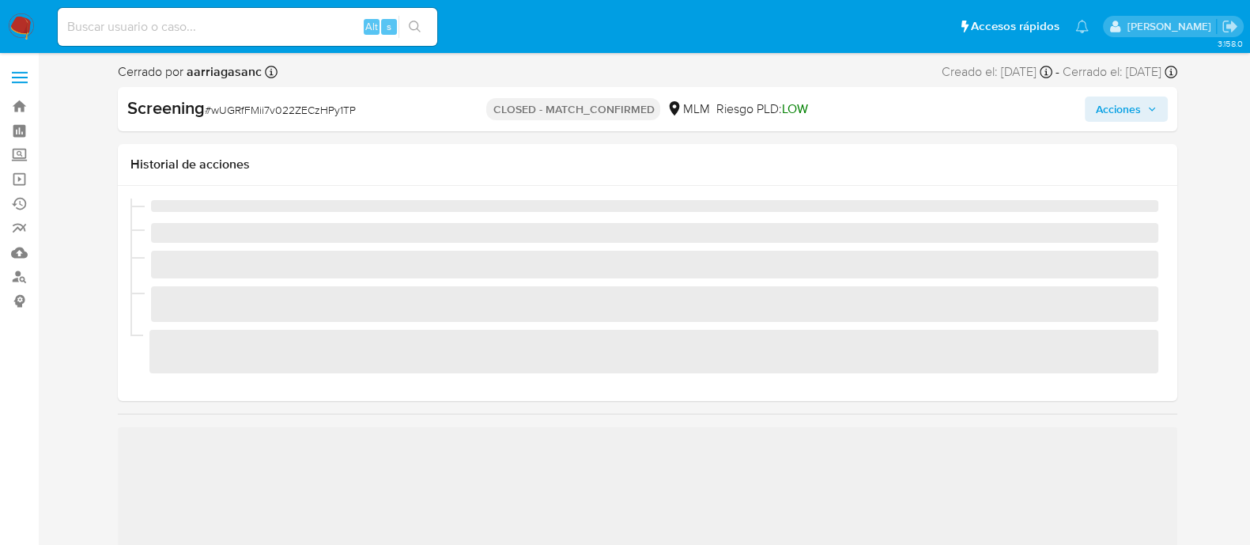
scroll to position [667, 0]
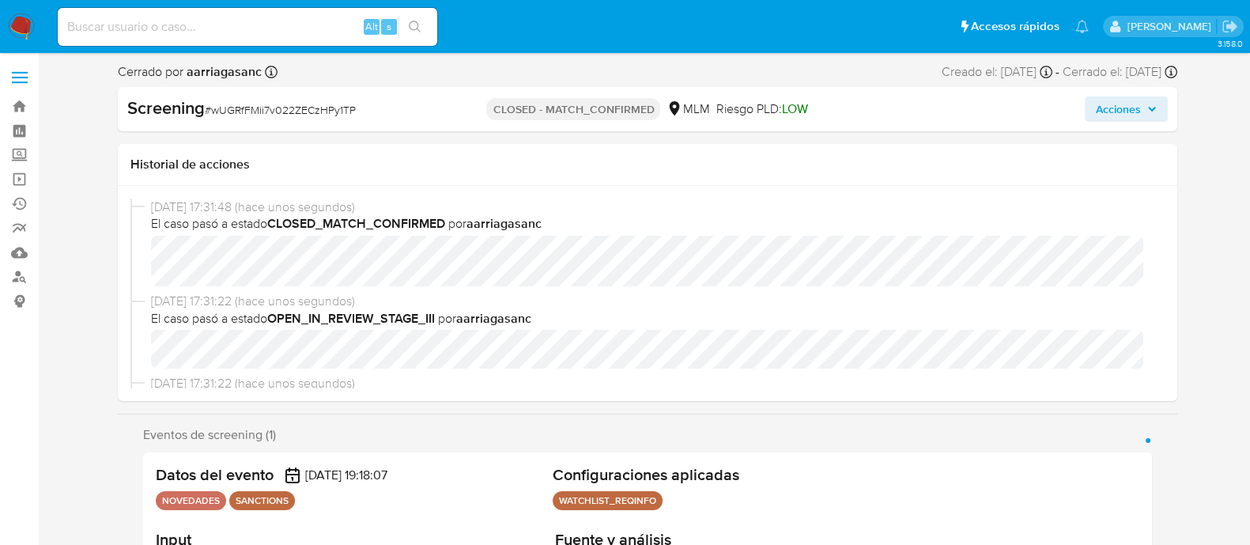
select select "10"
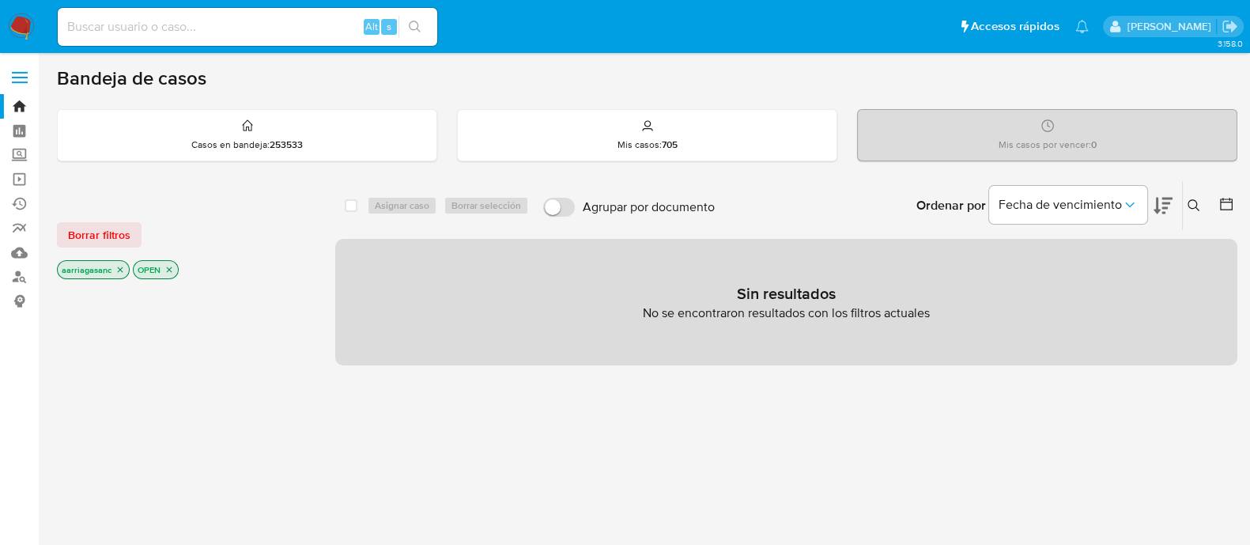
click at [24, 31] on img at bounding box center [21, 26] width 27 height 27
click at [107, 233] on span "Borrar filtros" at bounding box center [99, 235] width 62 height 22
